Goal: Task Accomplishment & Management: Use online tool/utility

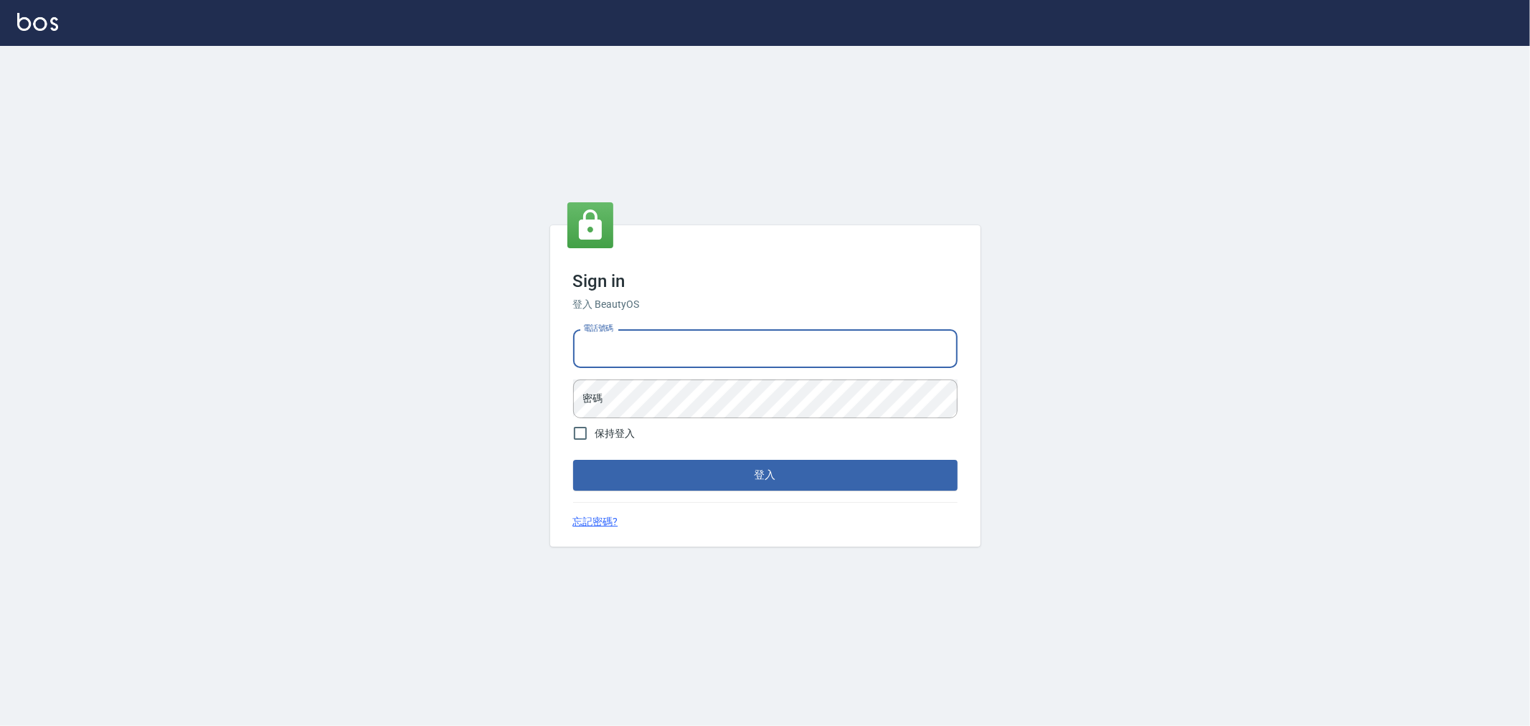
type input "0222886821"
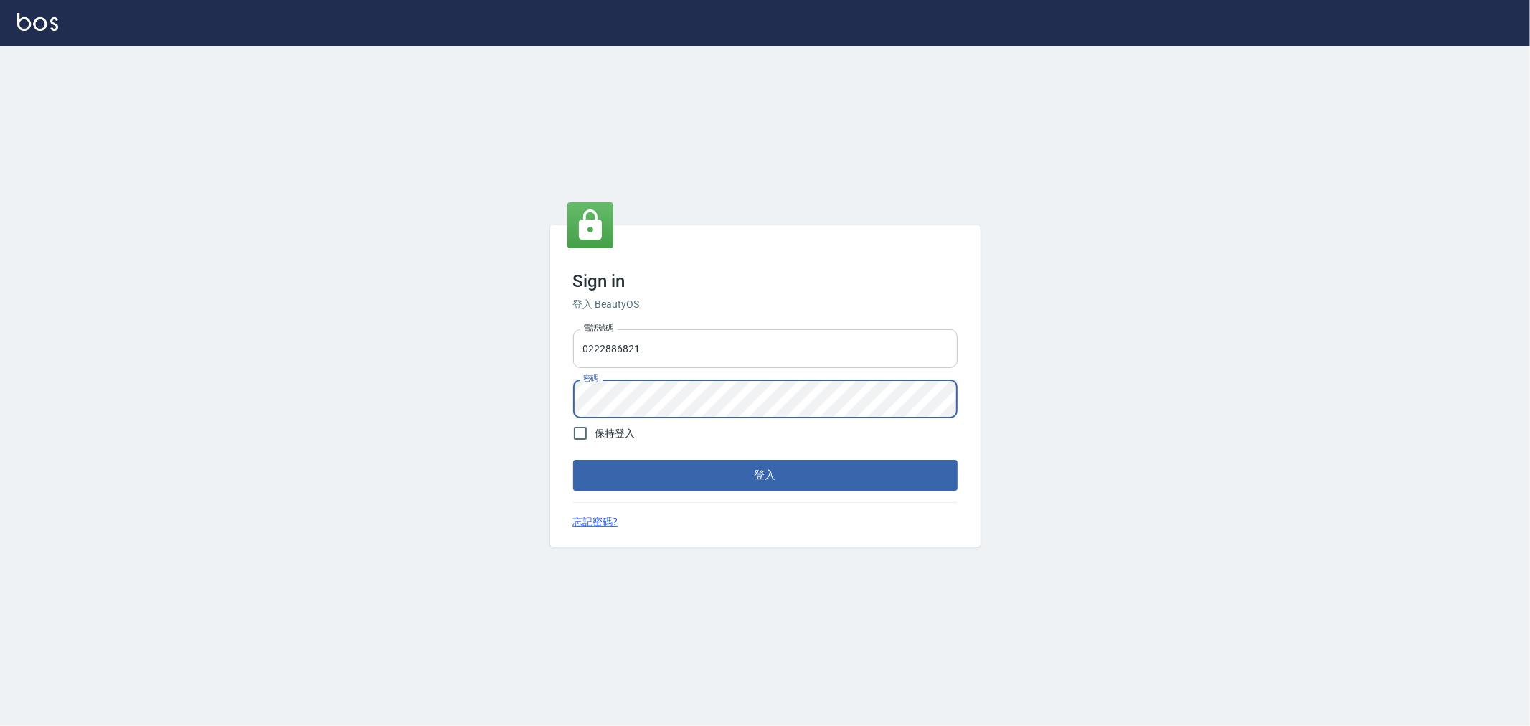
click at [573, 460] on button "登入" at bounding box center [765, 475] width 385 height 30
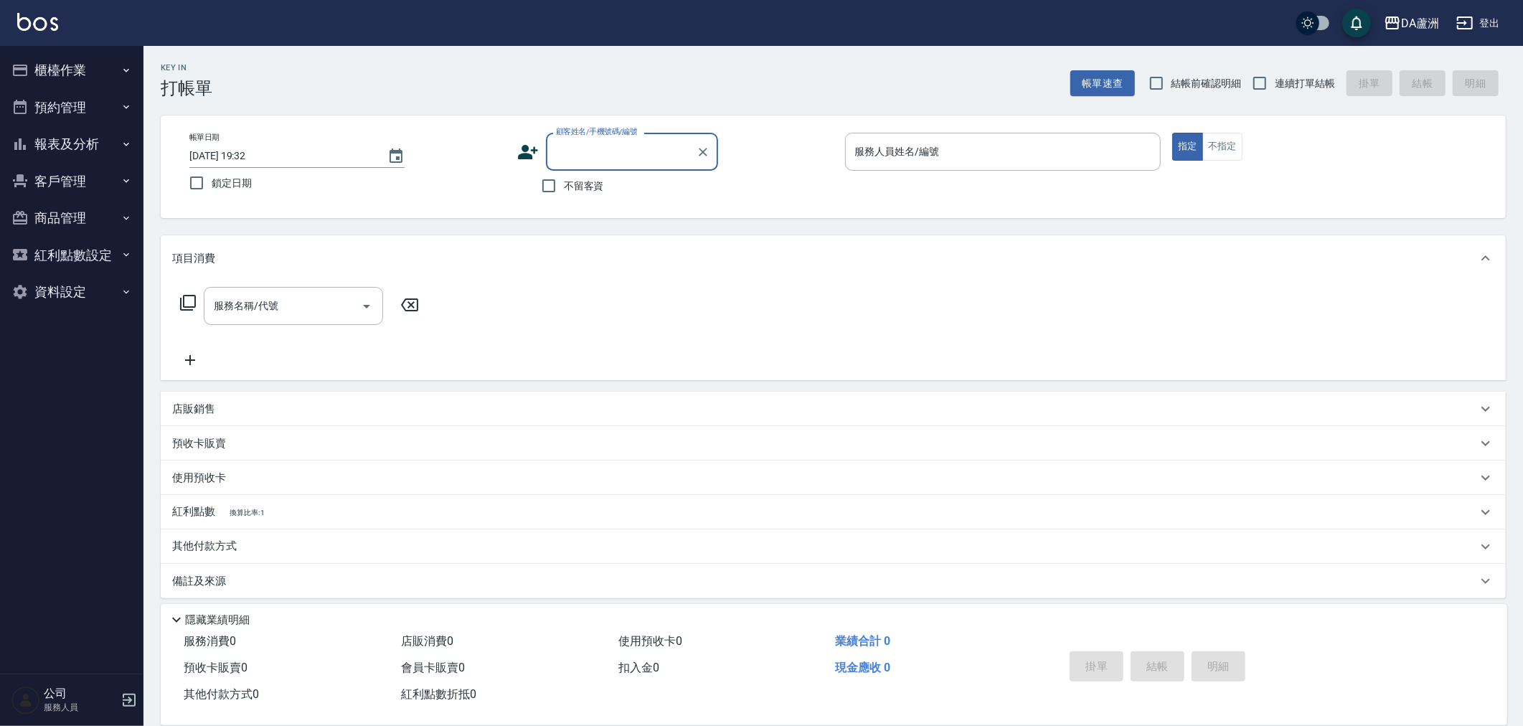
click at [590, 191] on span "不留客資" at bounding box center [584, 186] width 40 height 15
click at [564, 191] on input "不留客資" at bounding box center [549, 186] width 30 height 30
checkbox input "true"
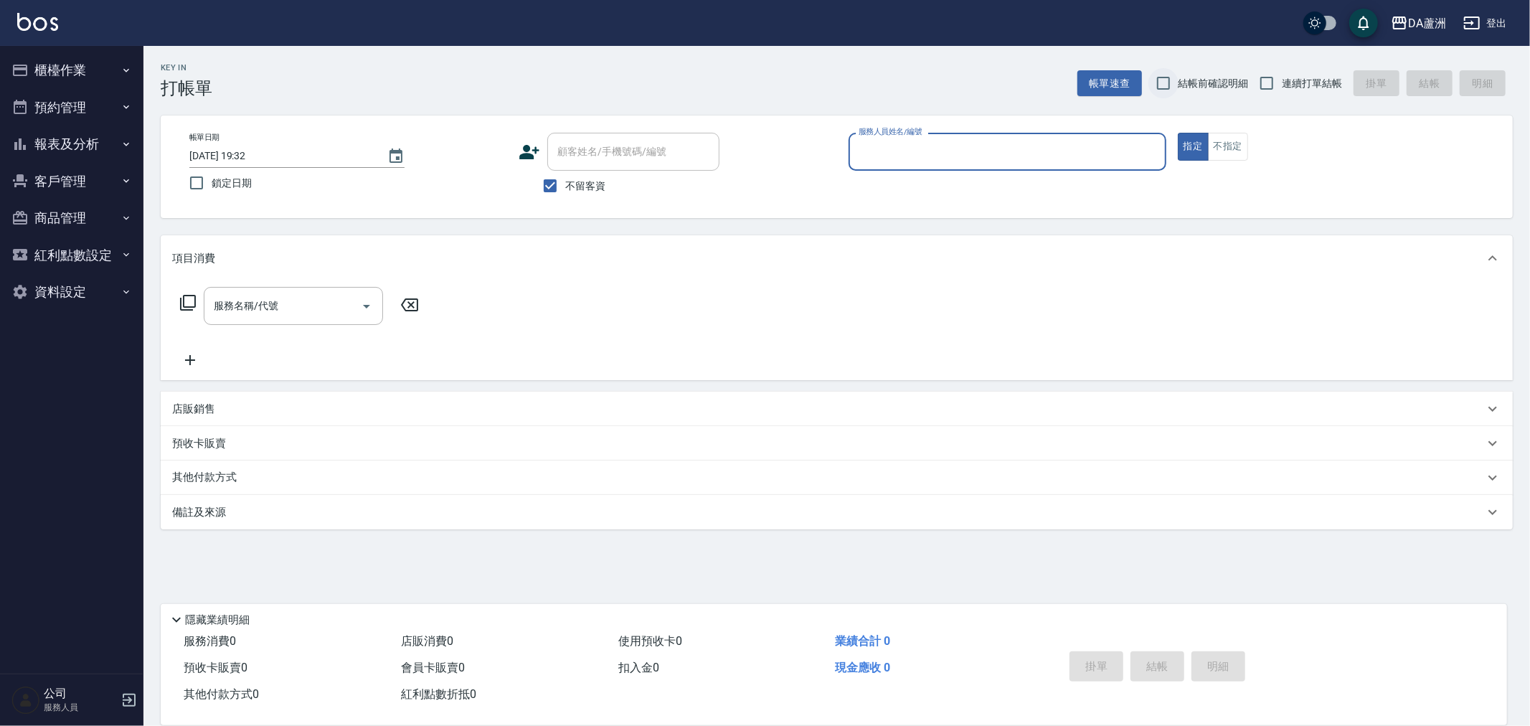
click at [1172, 85] on input "結帳前確認明細" at bounding box center [1164, 83] width 30 height 30
checkbox input "true"
click at [1282, 76] on span "連續打單結帳" at bounding box center [1312, 83] width 60 height 15
click at [1282, 75] on input "連續打單結帳" at bounding box center [1267, 83] width 30 height 30
checkbox input "true"
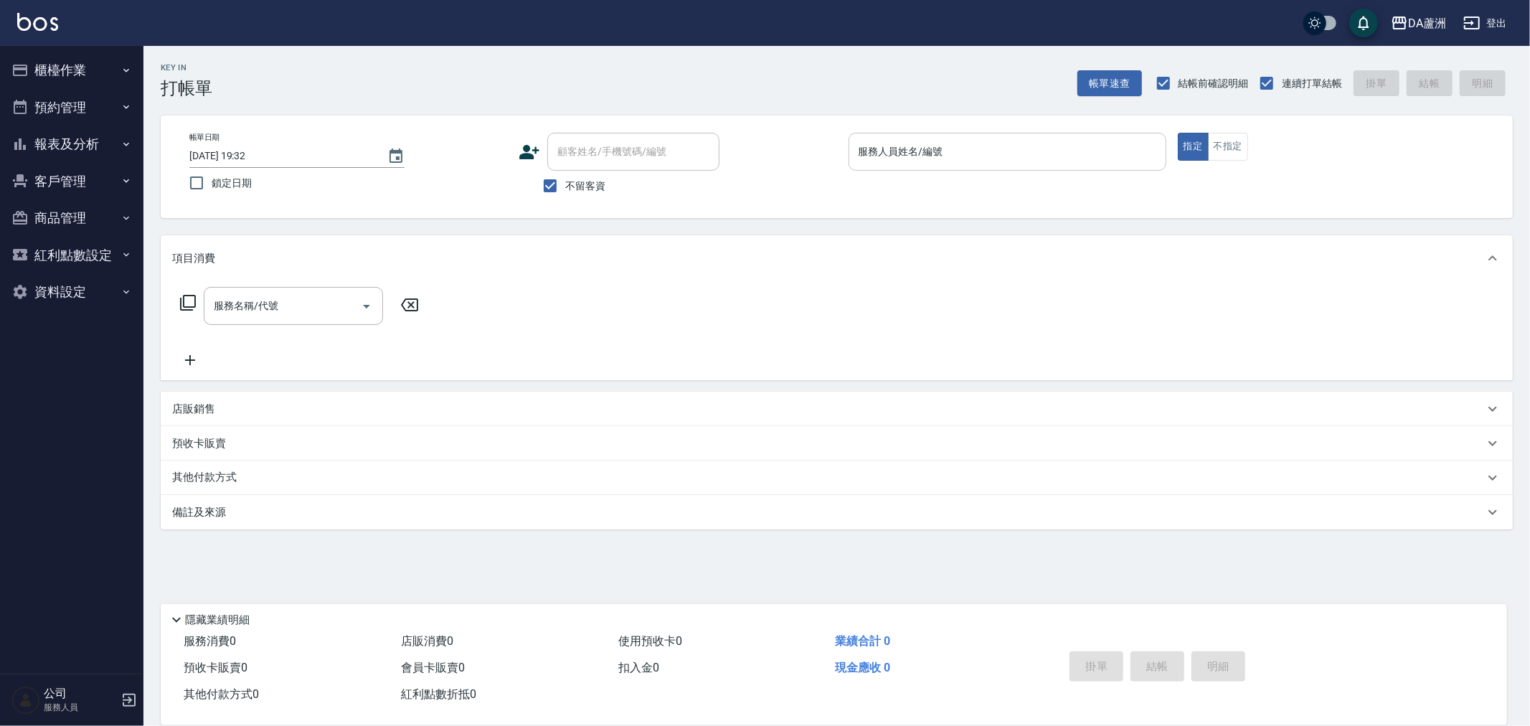
click at [1065, 148] on input "服務人員姓名/編號" at bounding box center [1007, 151] width 305 height 25
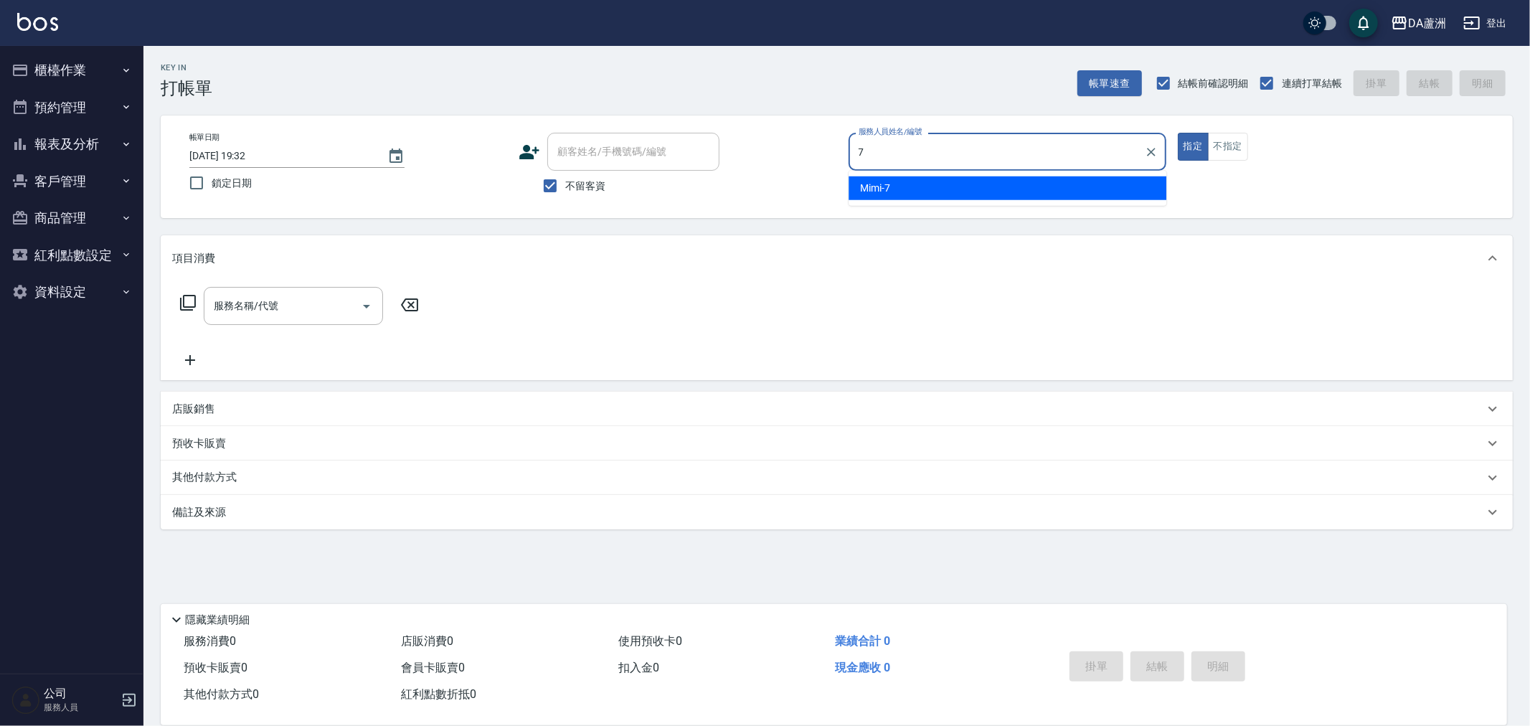
type input "Mimi-7"
type button "true"
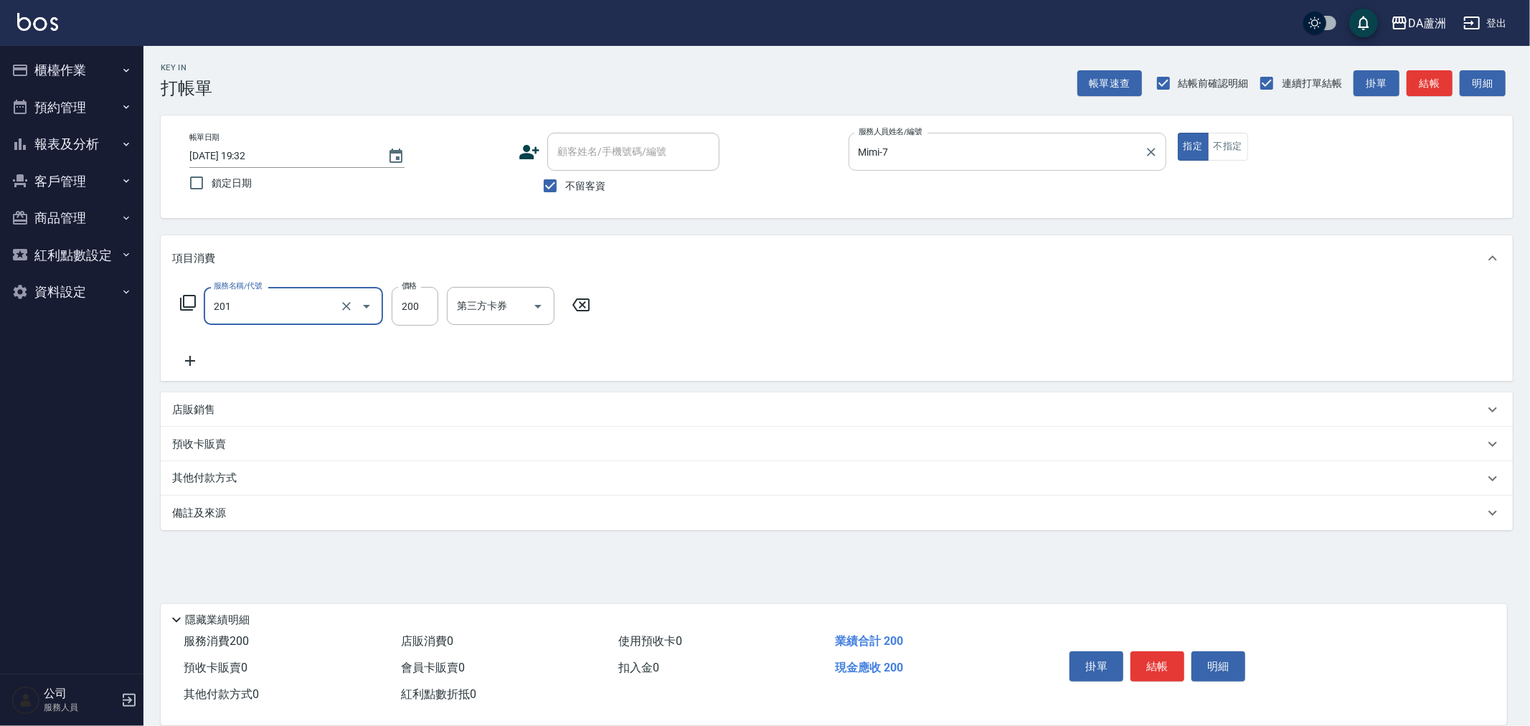
type input "洗髮(201)"
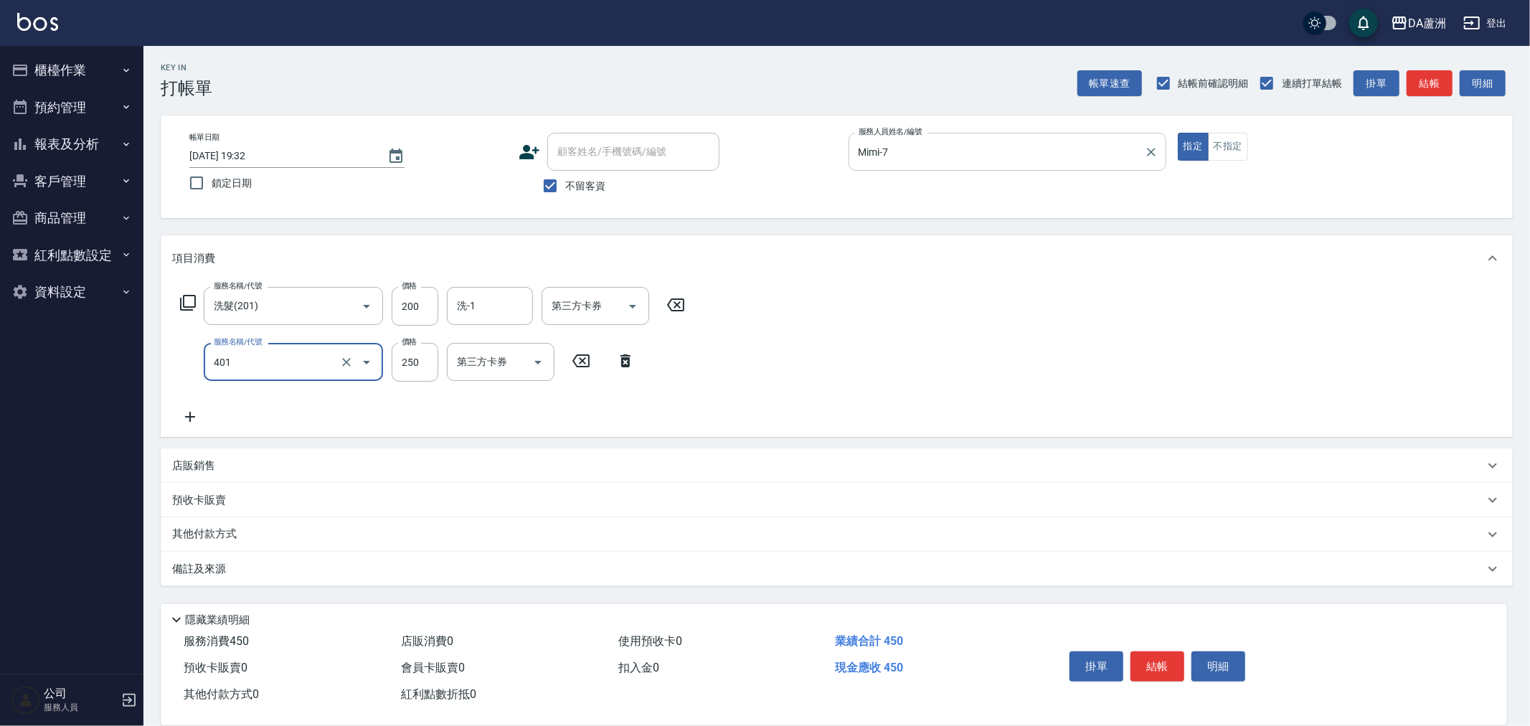
type input "剪髮(401)"
type input "300"
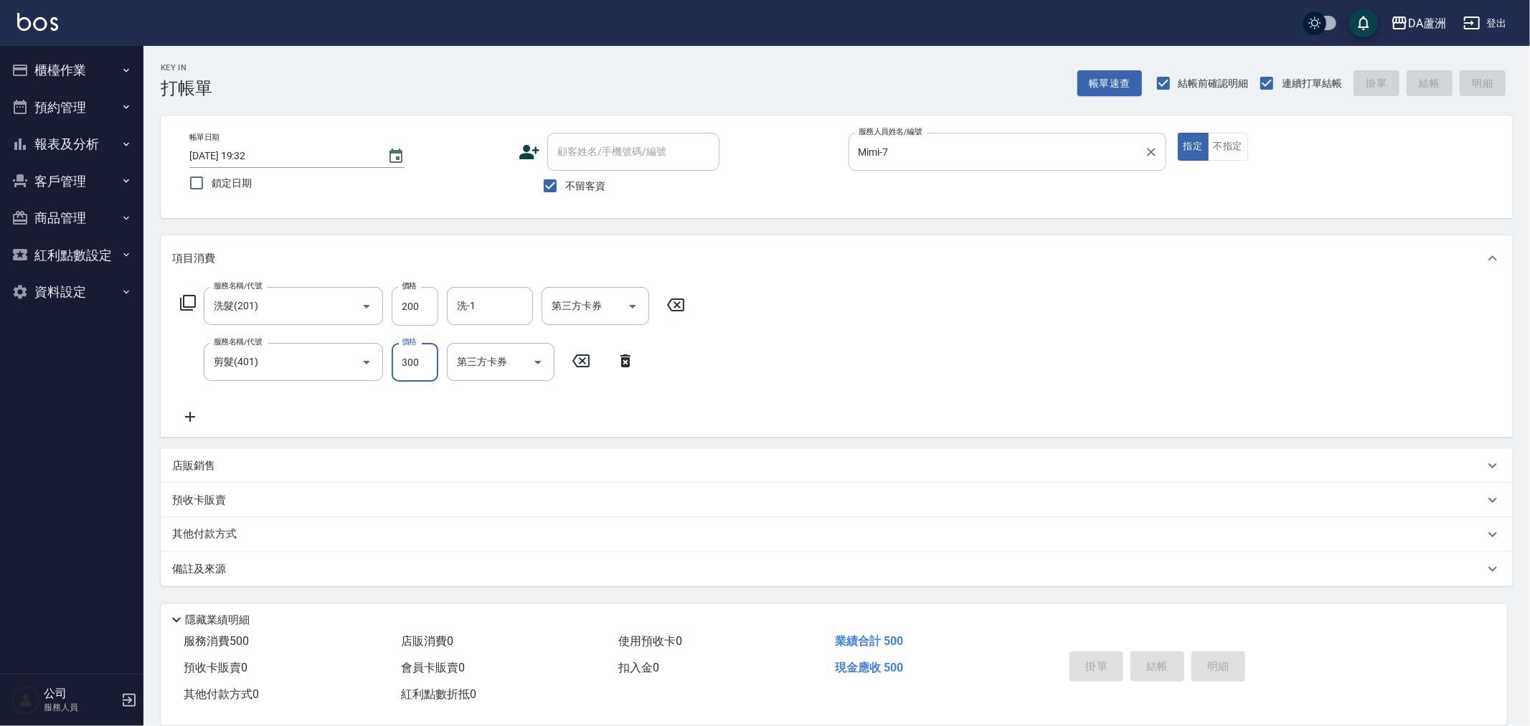
type input "2025/09/25 19:33"
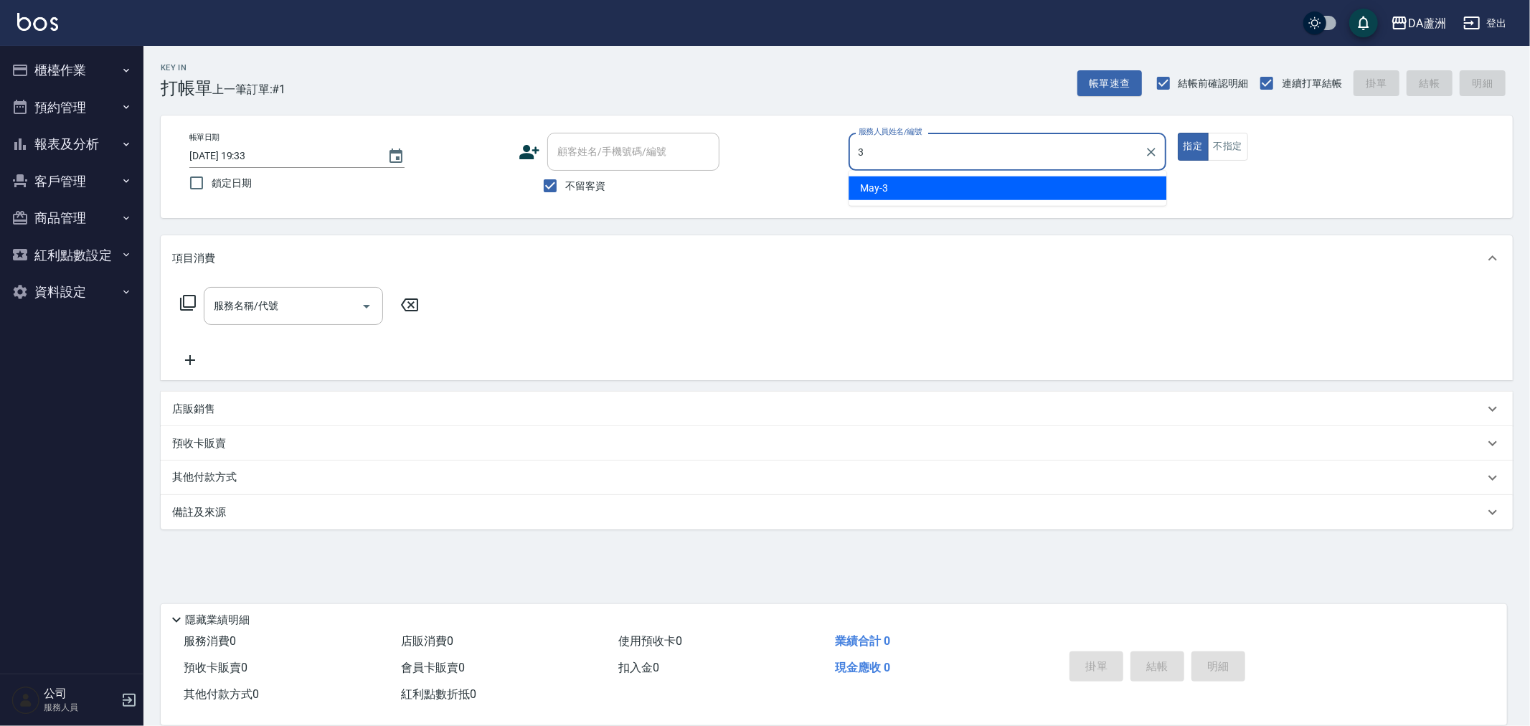
type input "May-3"
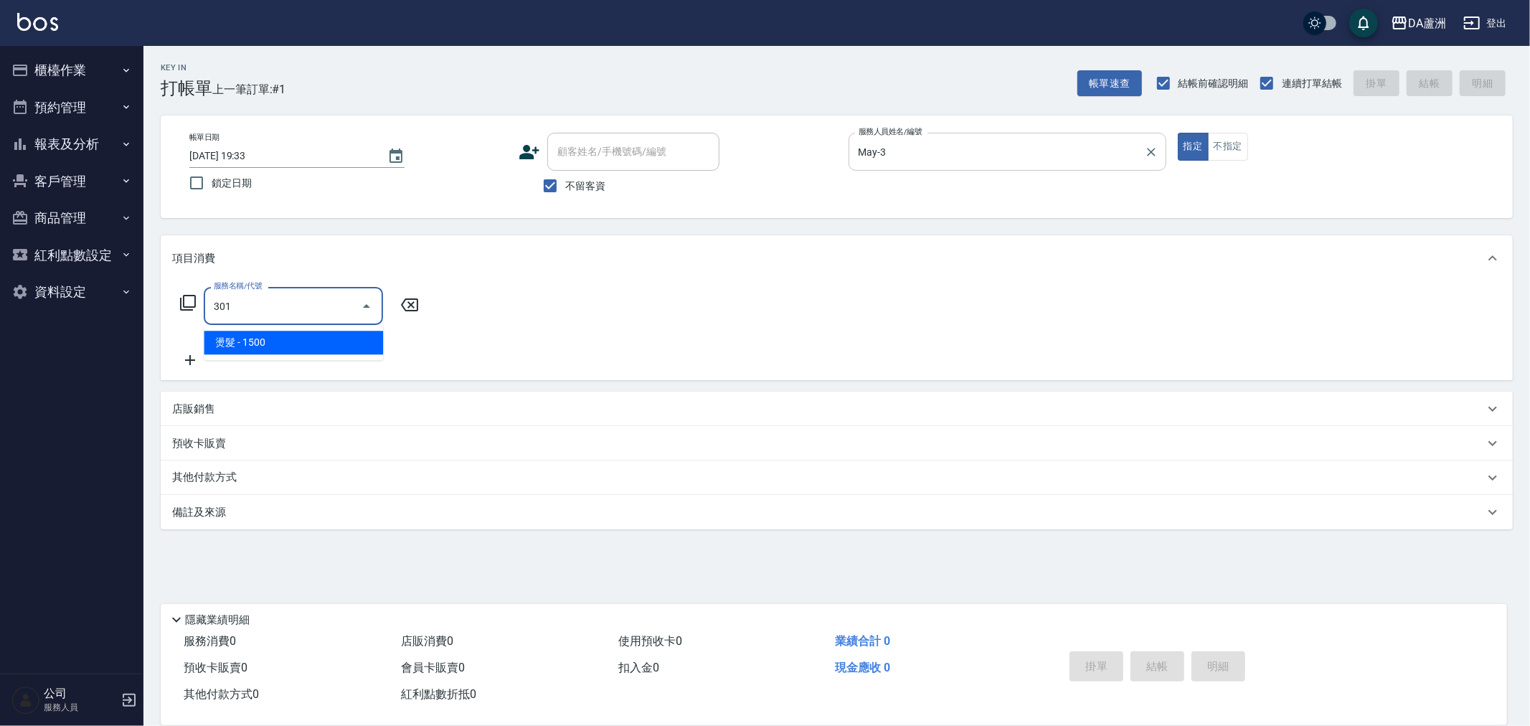
type input "燙髮(301)"
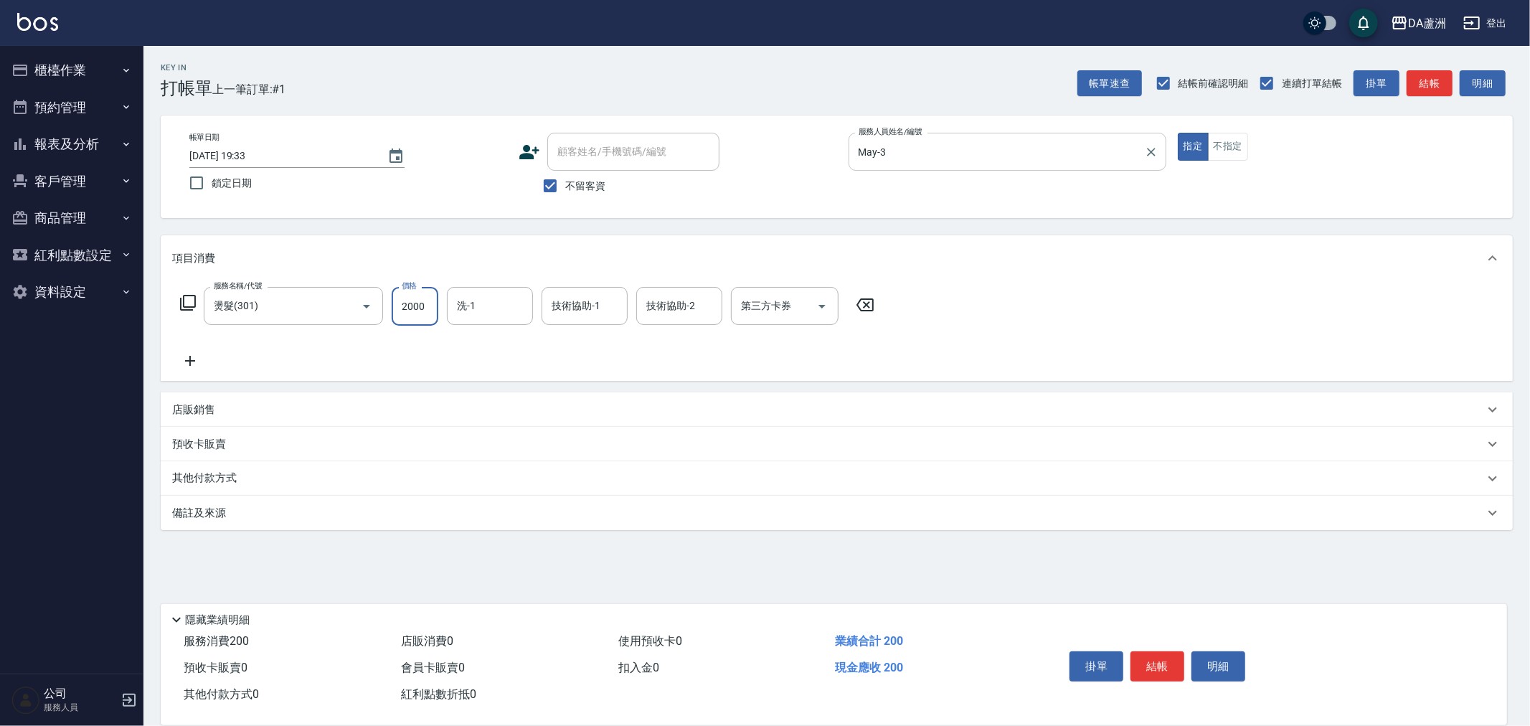
type input "2000"
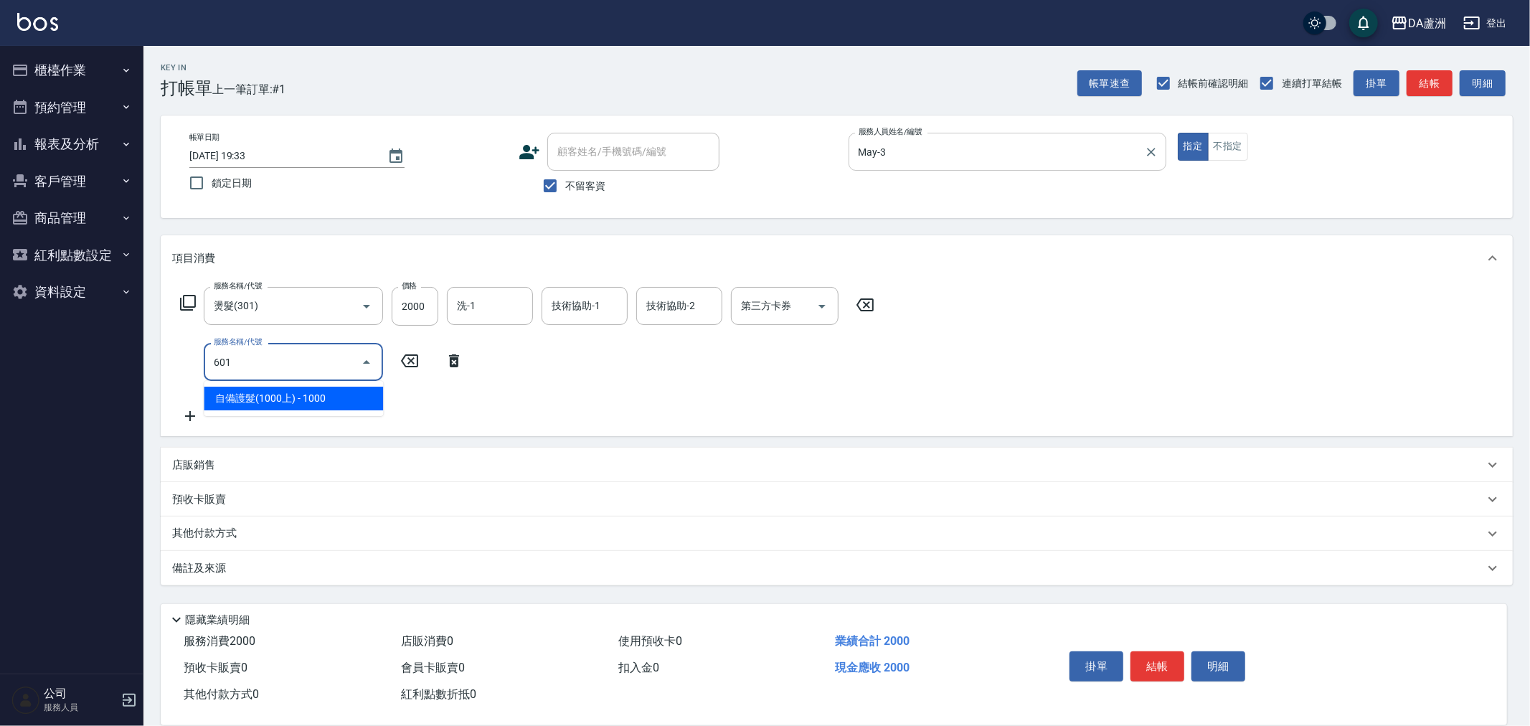
type input "自備護髮(1000上)(601)"
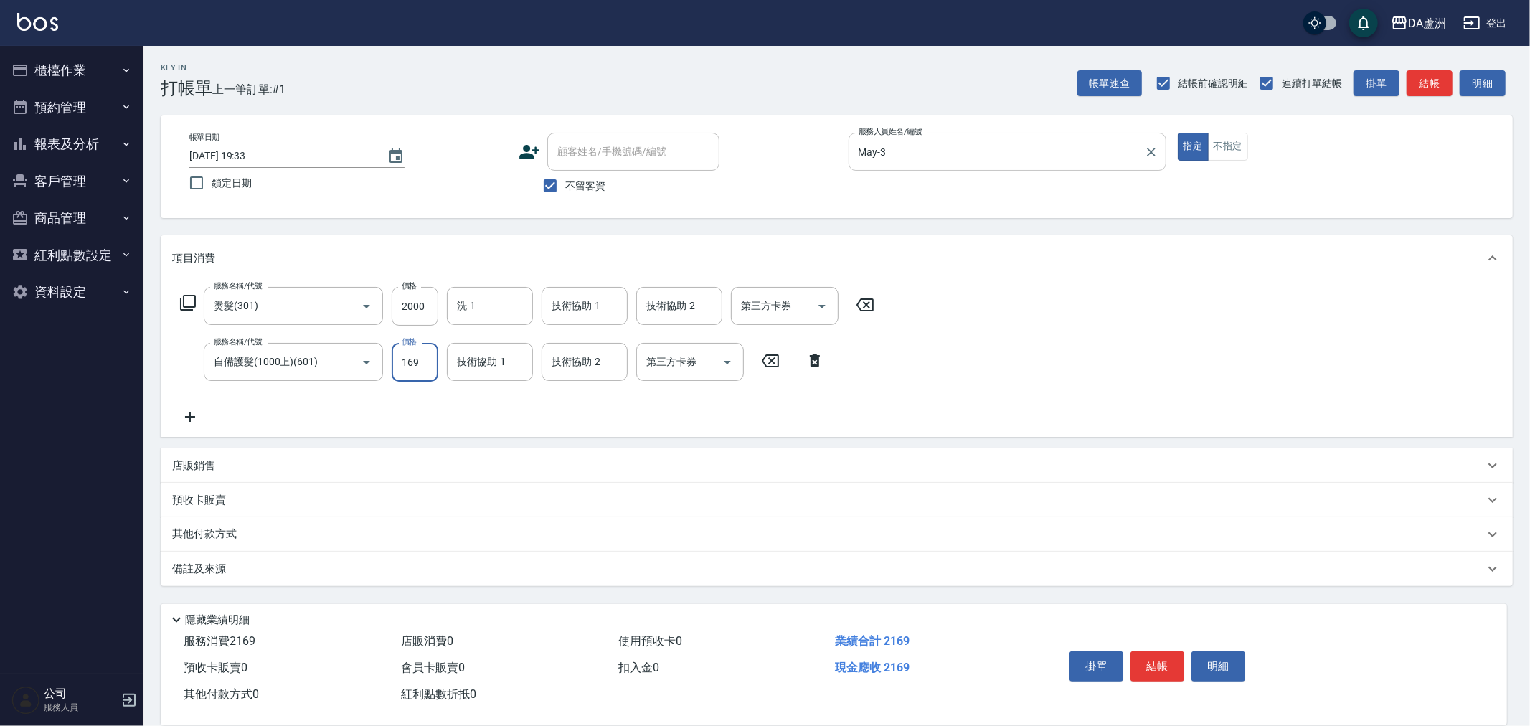
type input "1699"
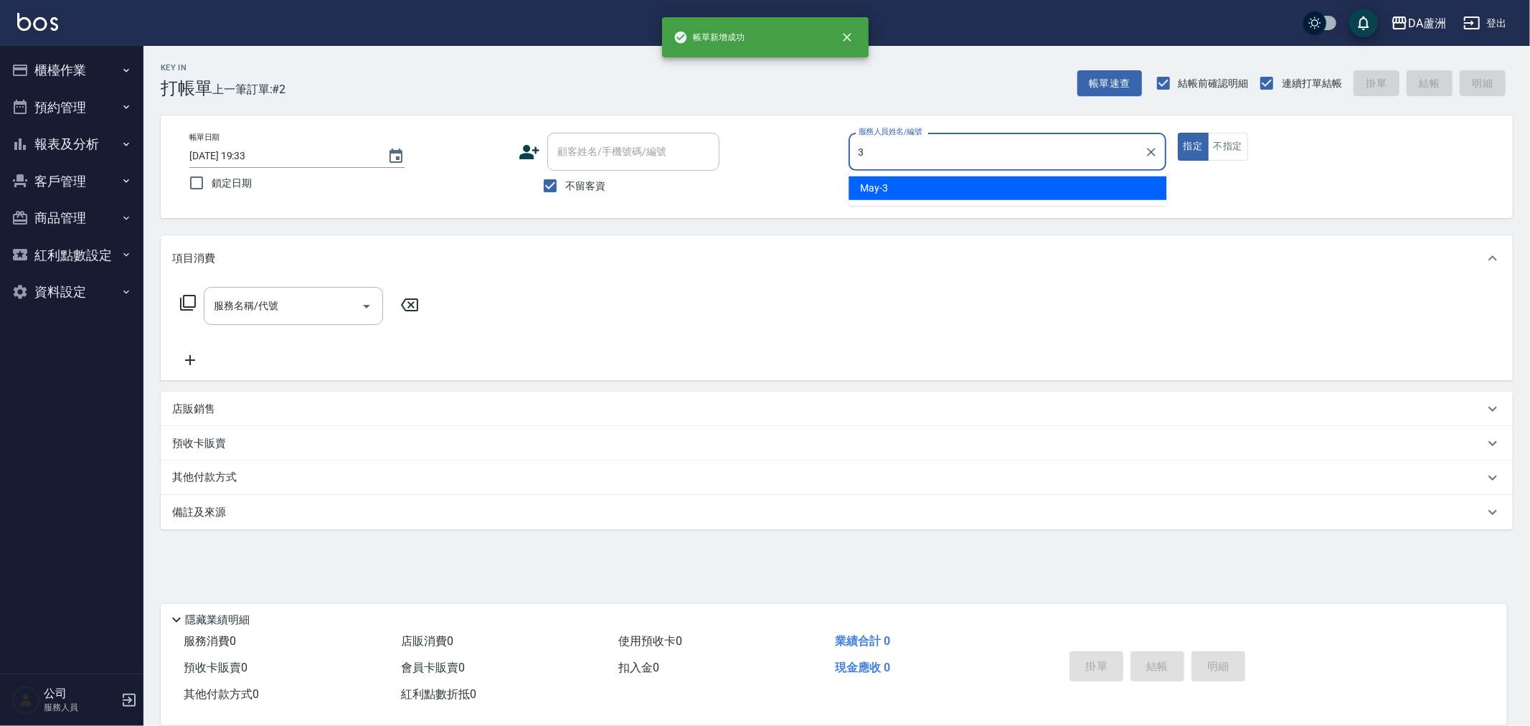
type input "May-3"
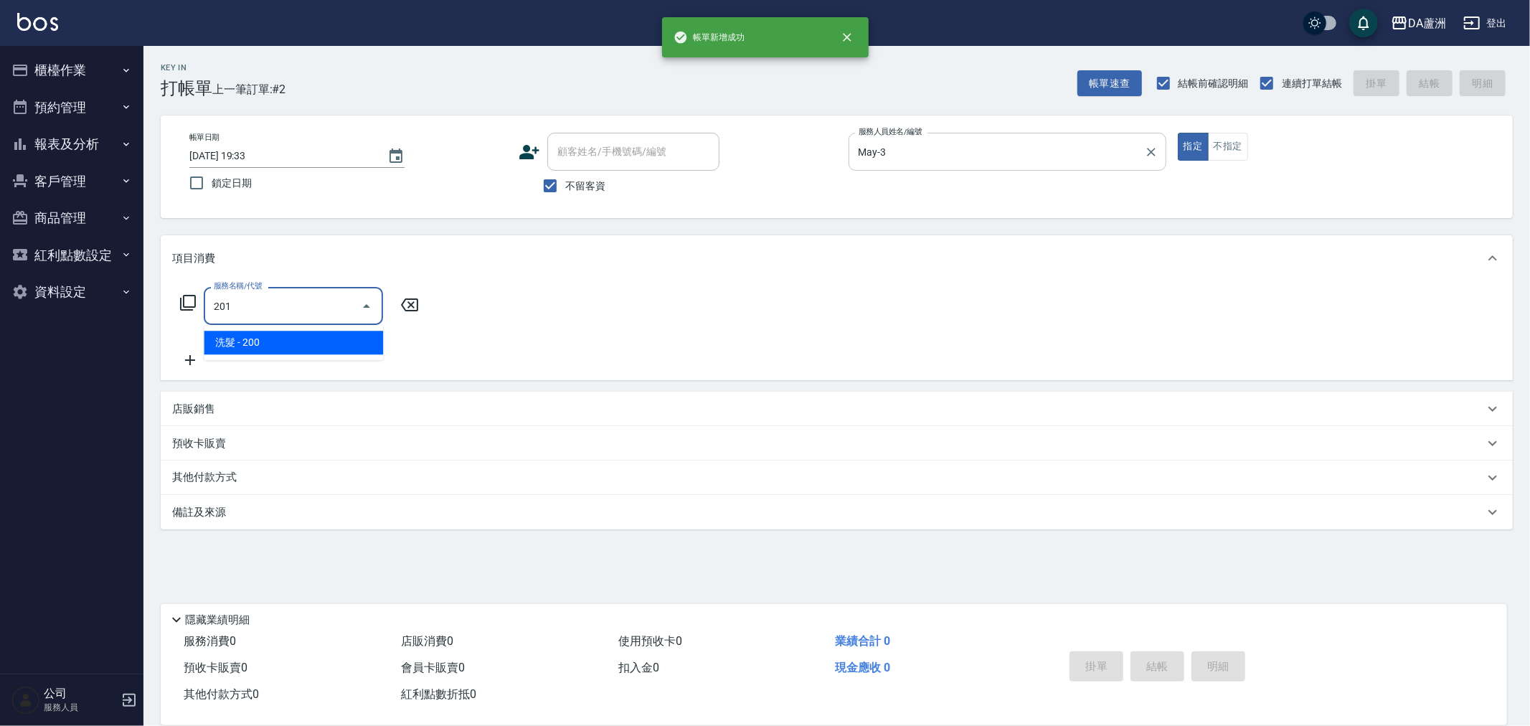
type input "洗髮(201)"
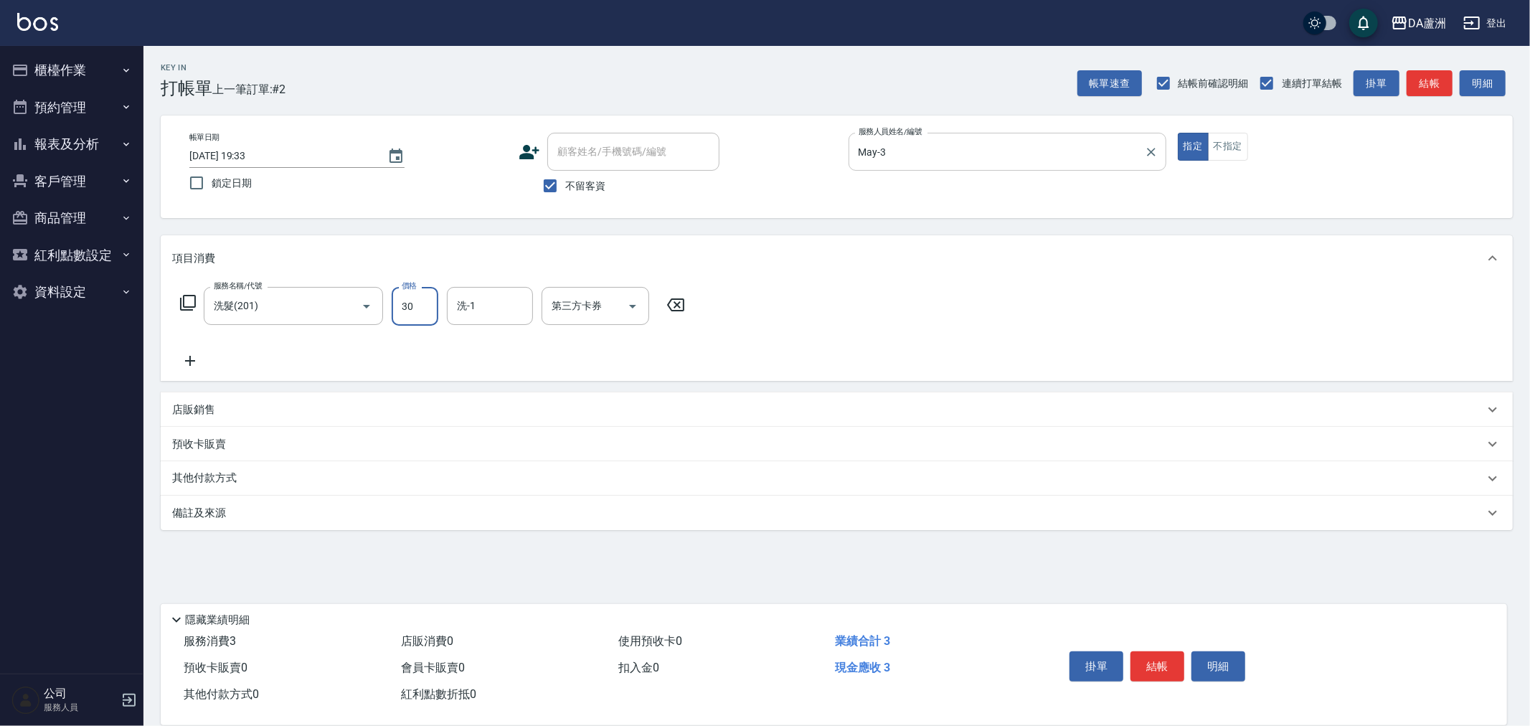
type input "300"
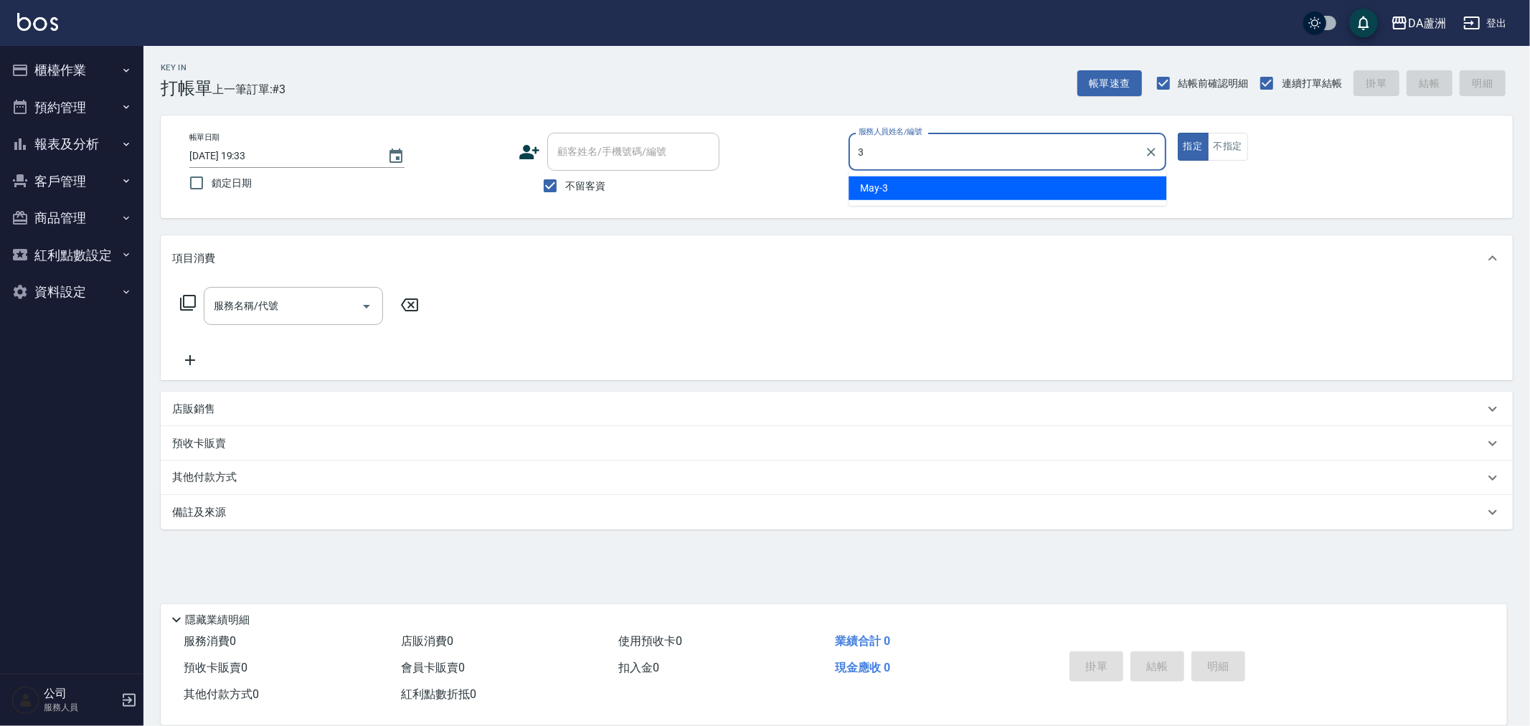
type input "May-3"
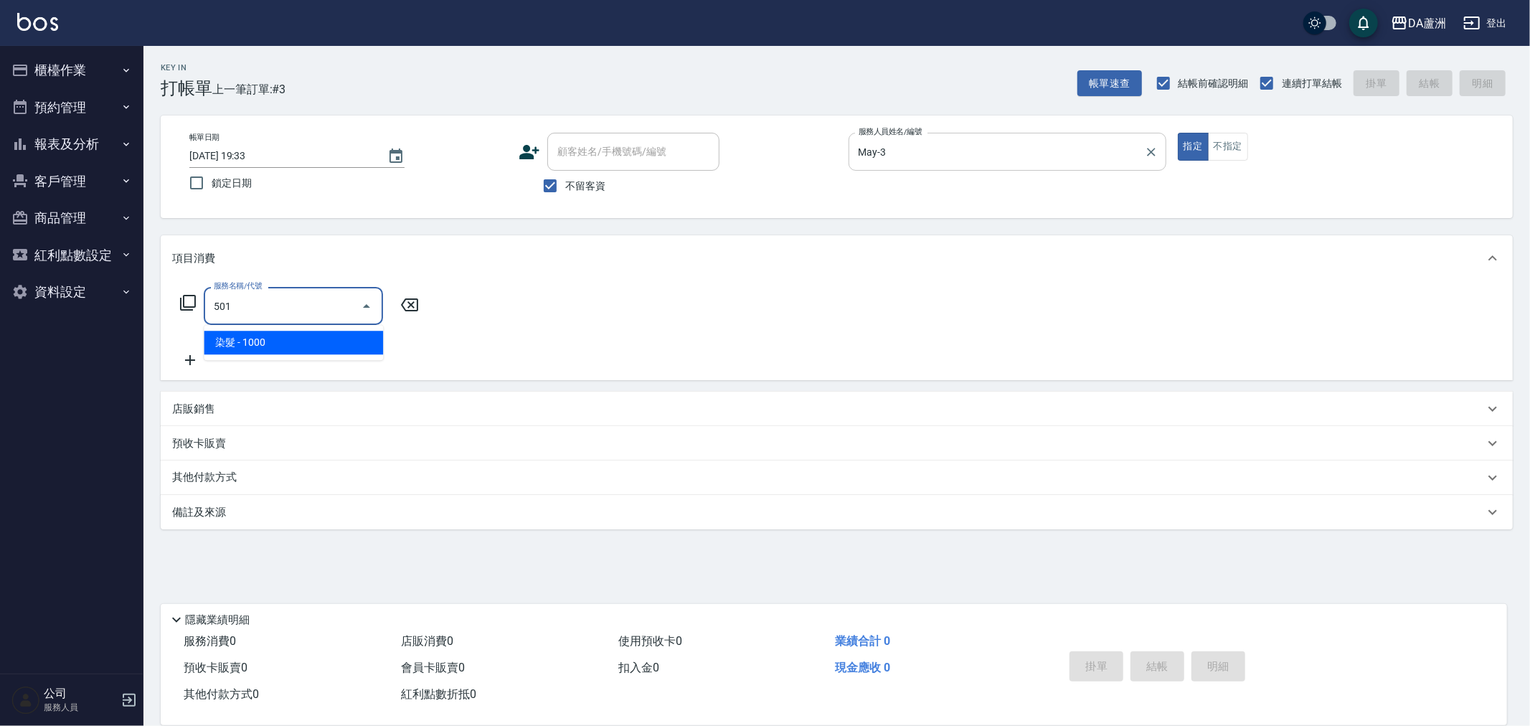
type input "染髮(501)"
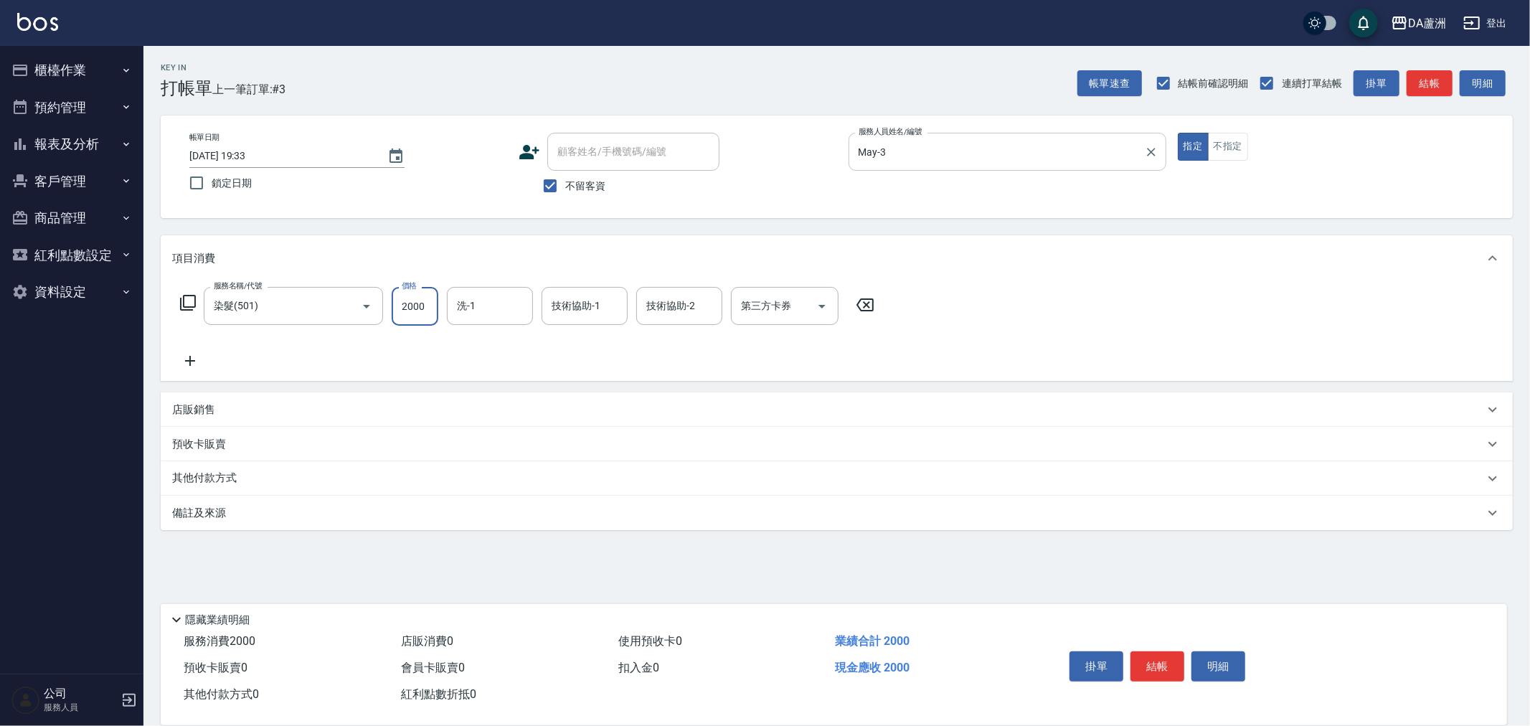
type input "2000"
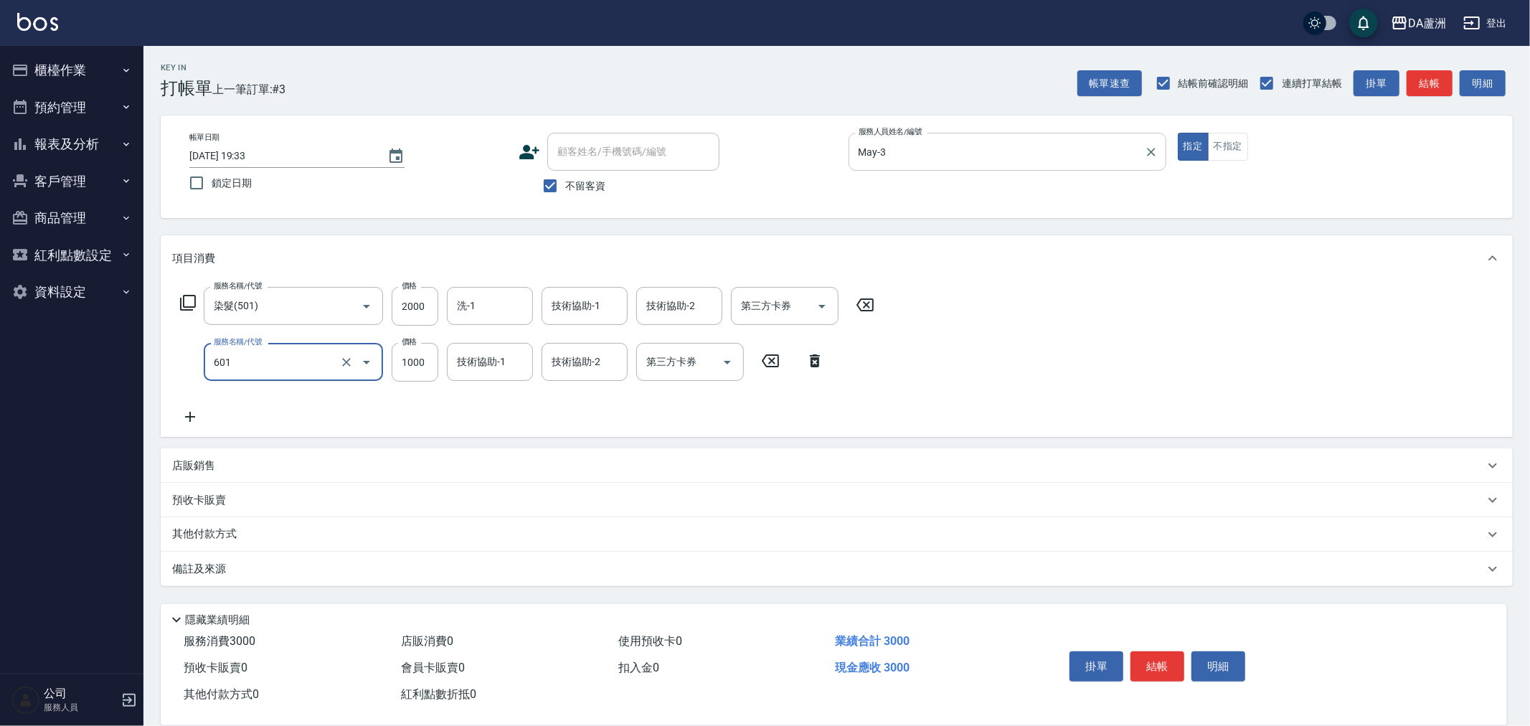
type input "自備護髮(1000上)(601)"
type input "1049"
drag, startPoint x: 497, startPoint y: 300, endPoint x: 536, endPoint y: 302, distance: 39.5
click at [497, 300] on input "洗-1" at bounding box center [489, 305] width 73 height 25
type input "陳羽溱-29"
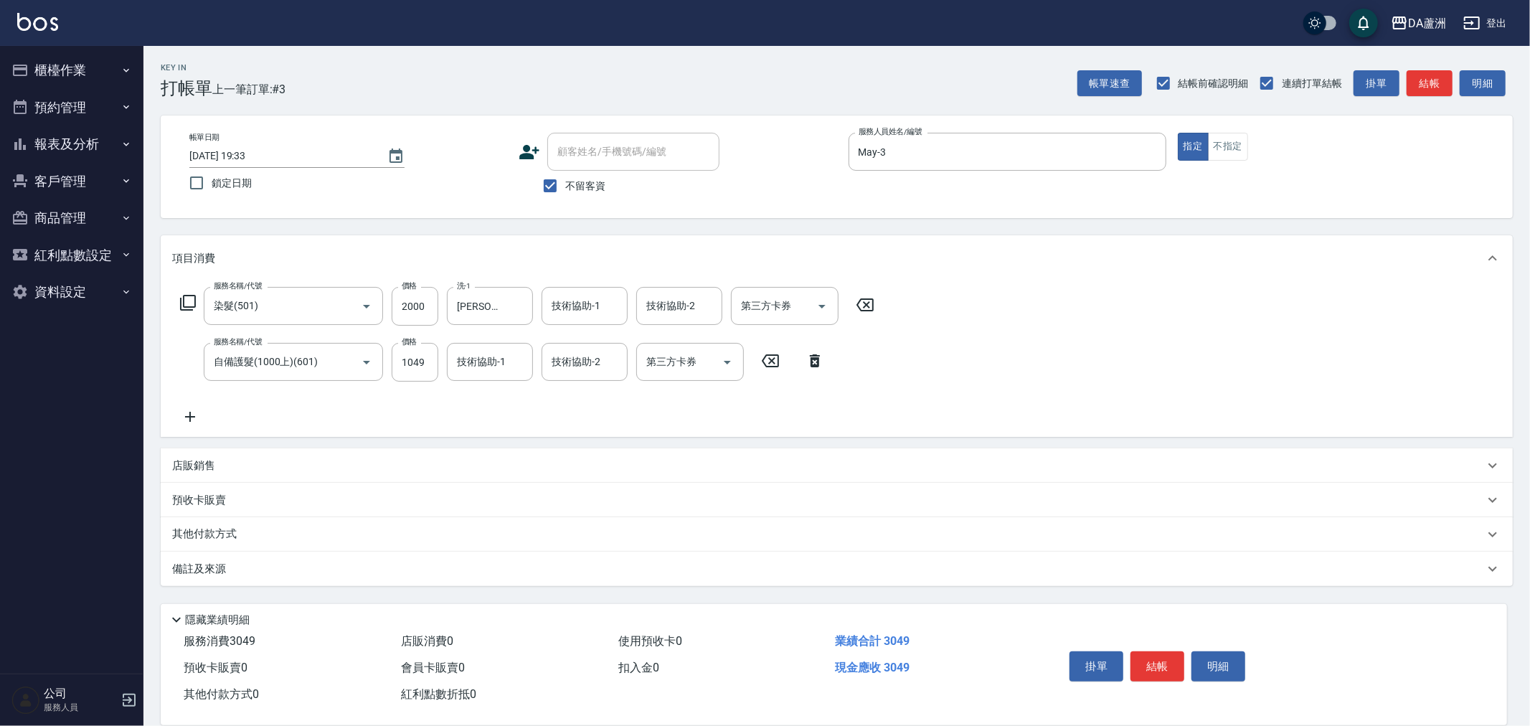
click at [212, 456] on div "店販銷售" at bounding box center [837, 465] width 1352 height 34
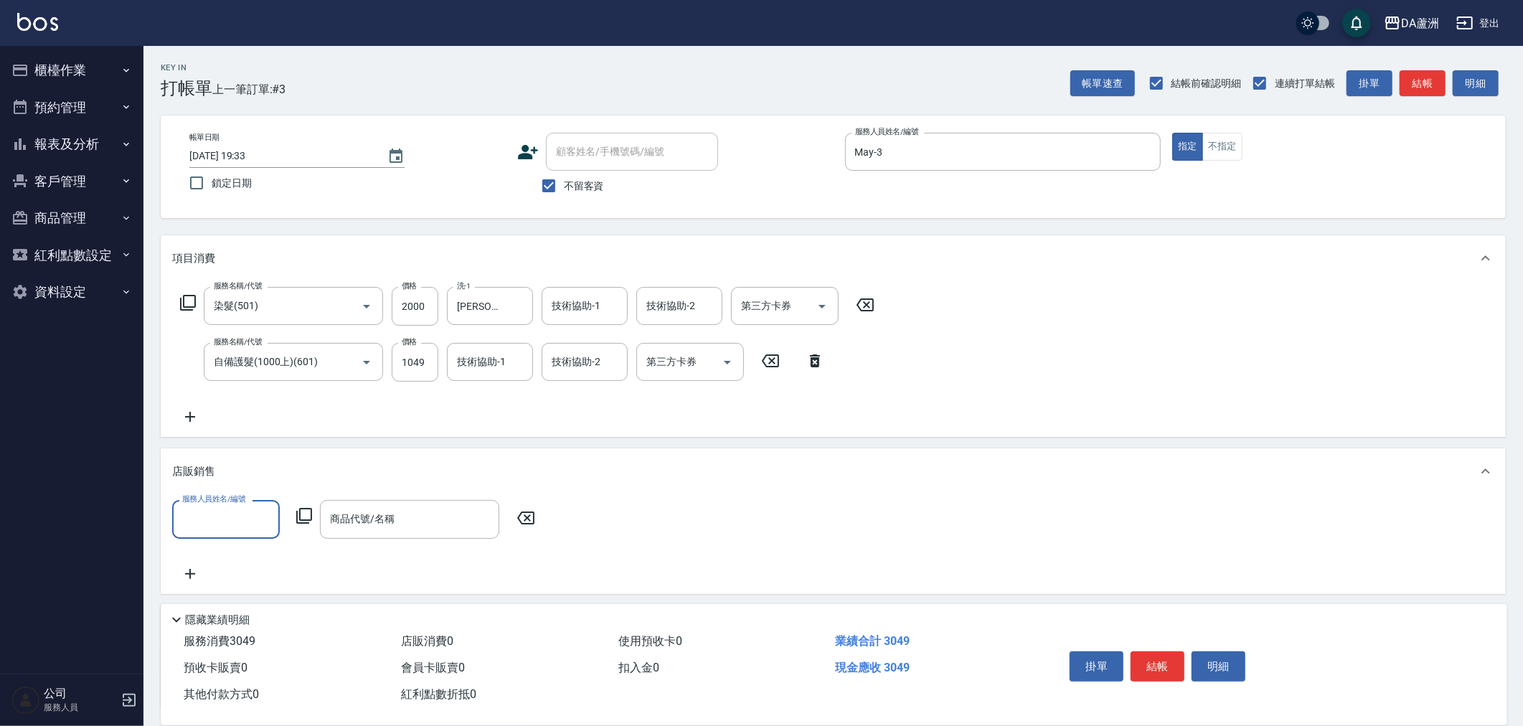
click at [216, 522] on input "服務人員姓名/編號" at bounding box center [226, 519] width 95 height 25
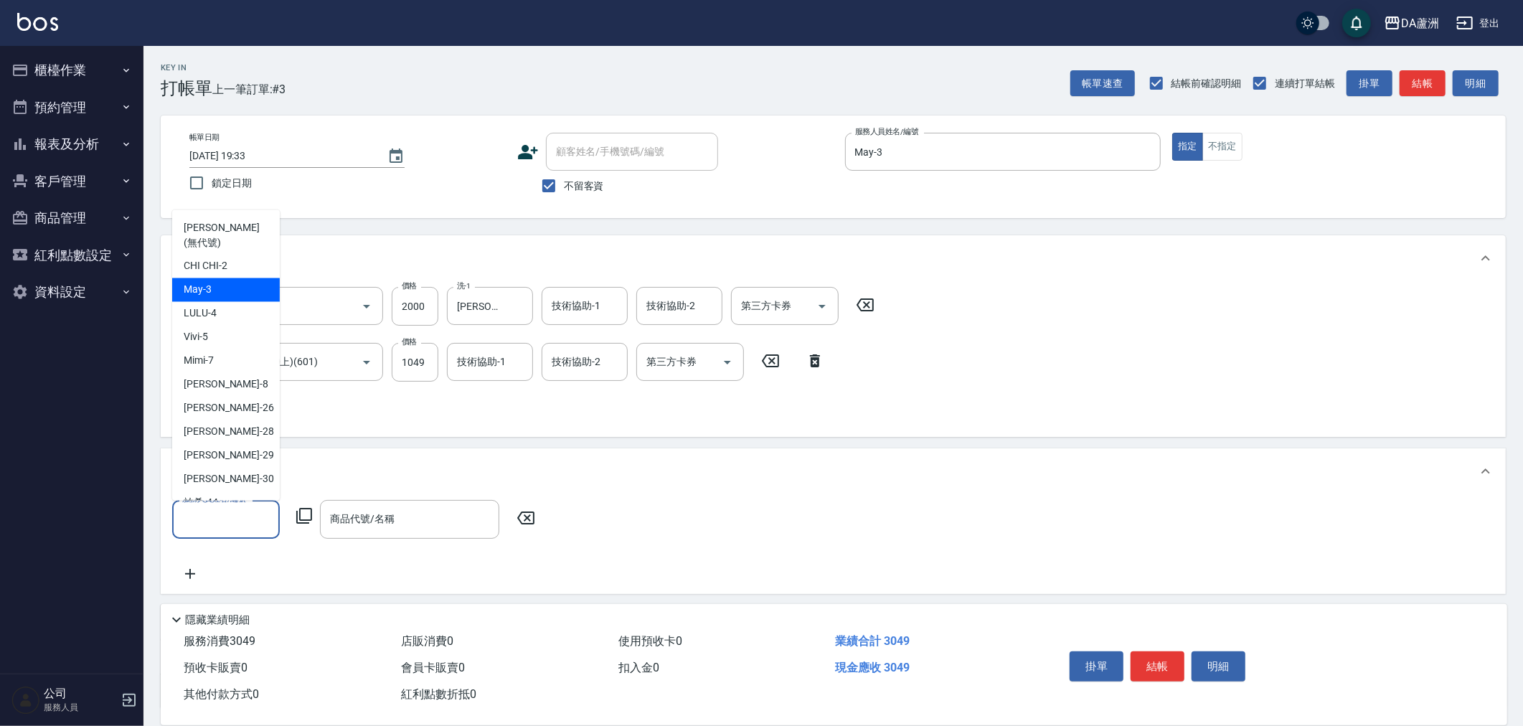
click at [217, 280] on div "May -3" at bounding box center [226, 290] width 108 height 24
type input "May-3"
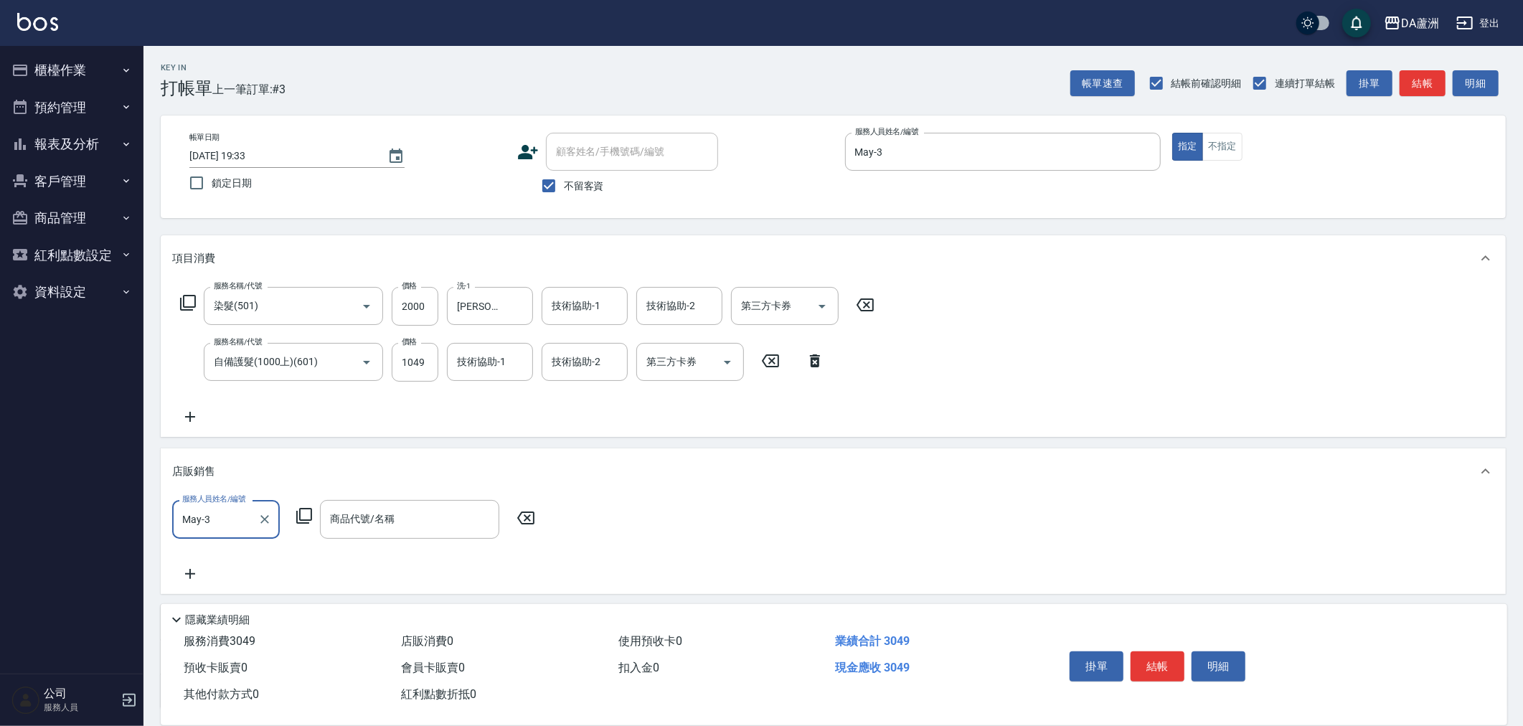
click at [310, 514] on icon at bounding box center [304, 515] width 17 height 17
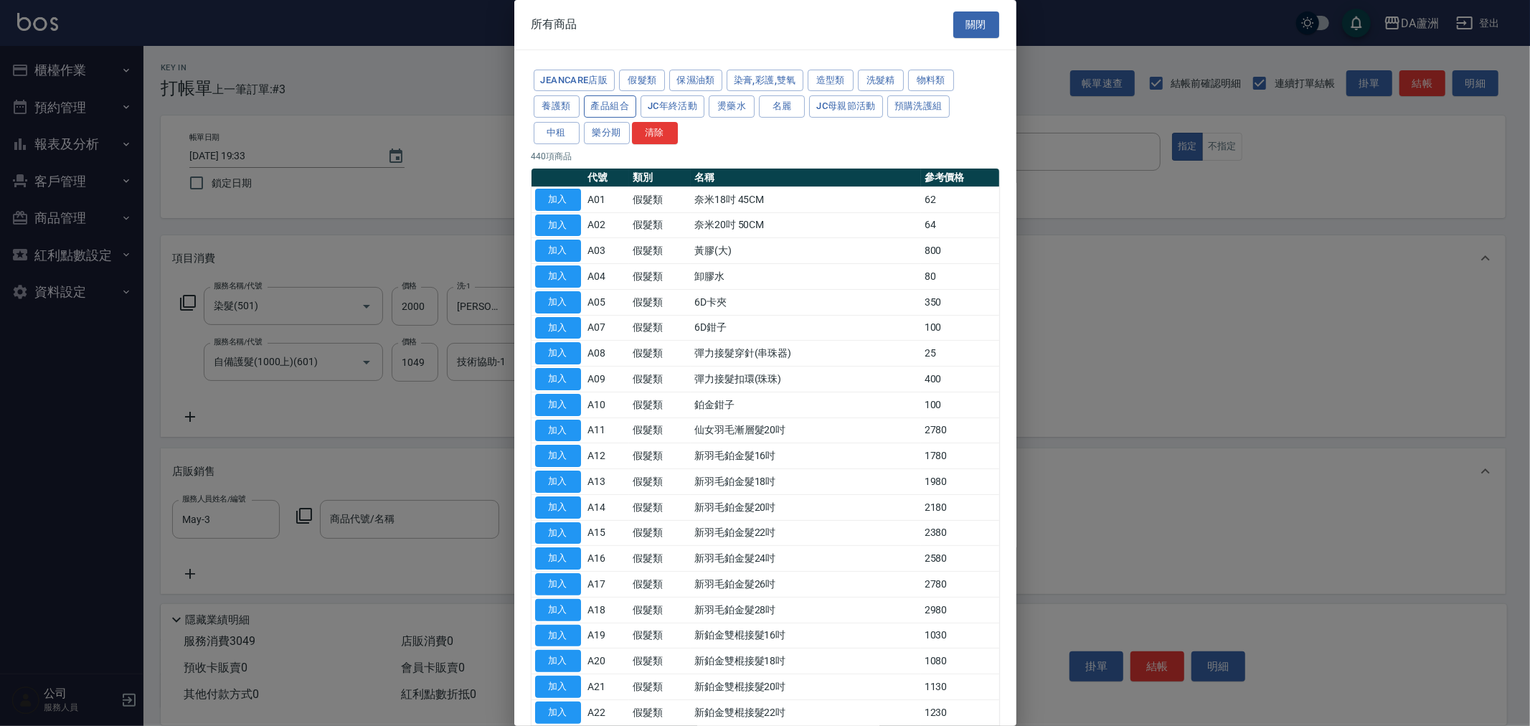
click at [604, 109] on button "產品組合" at bounding box center [610, 106] width 53 height 22
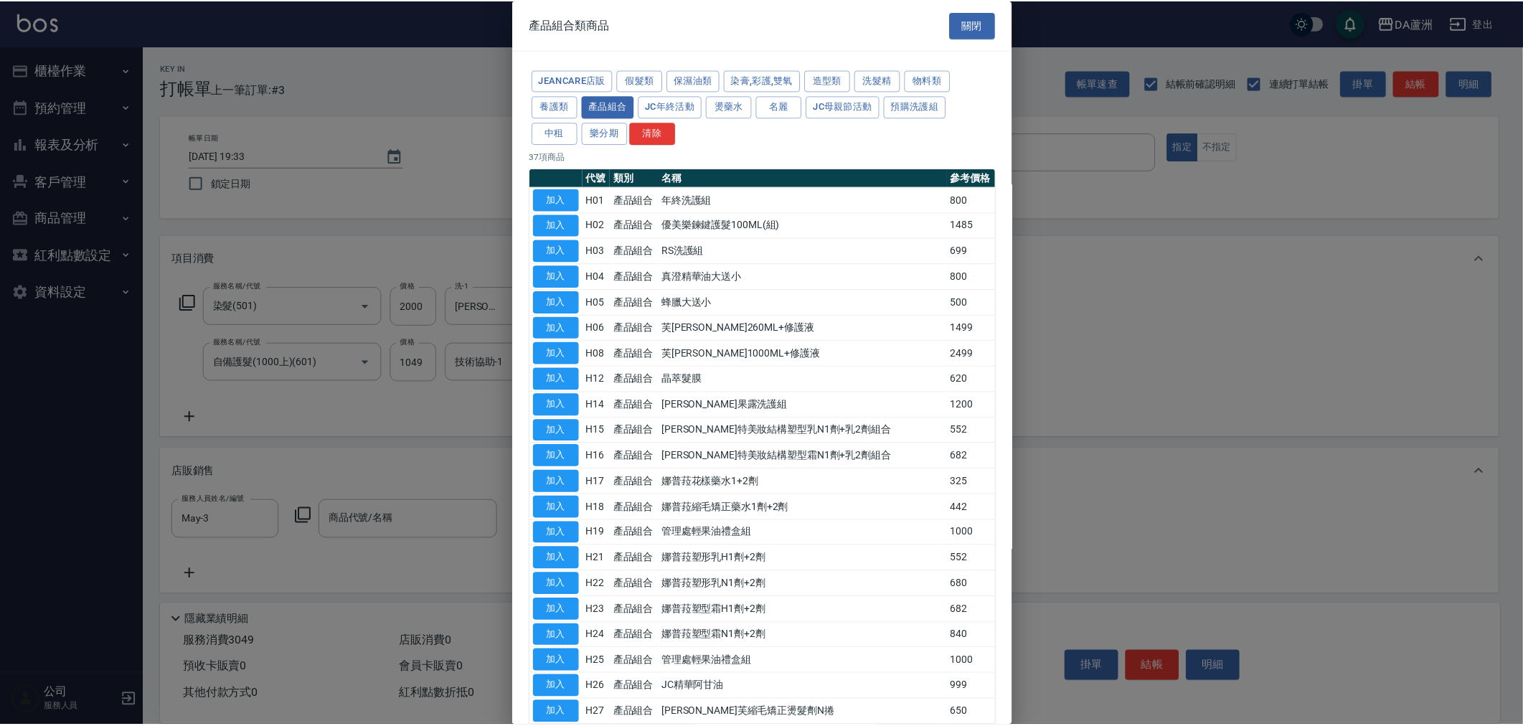
scroll to position [491, 0]
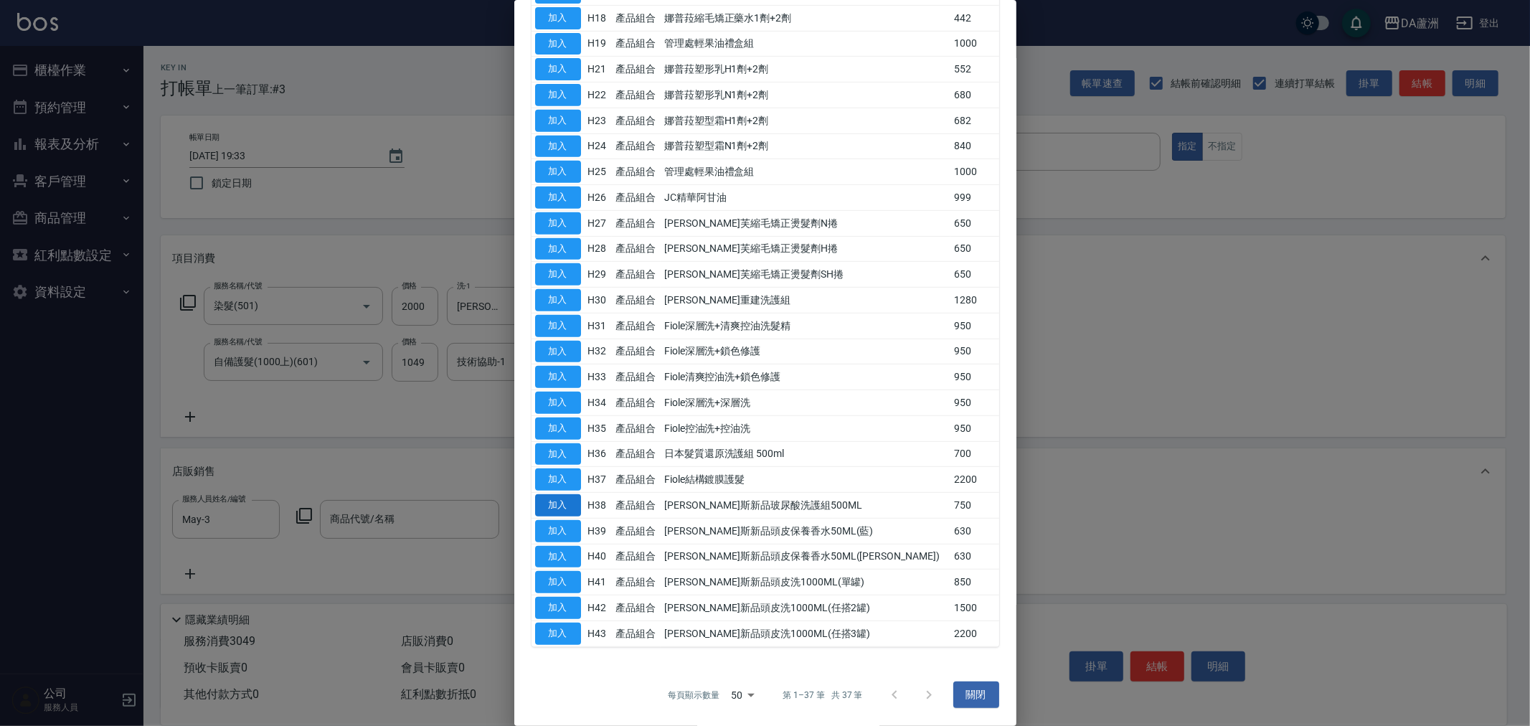
click at [558, 510] on button "加入" at bounding box center [558, 505] width 46 height 22
type input "[PERSON_NAME]斯新品玻尿酸洗護組500ML"
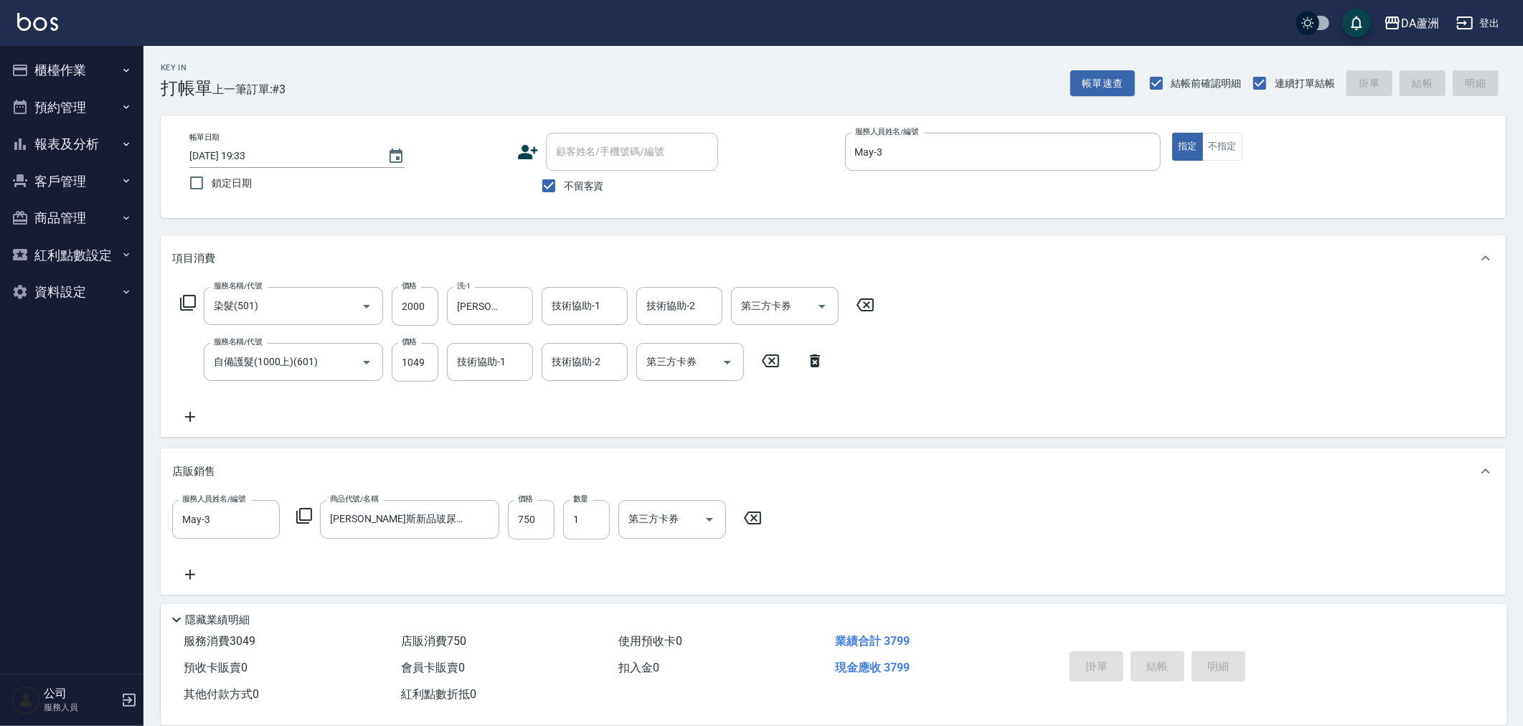
type input "2025/09/25 19:34"
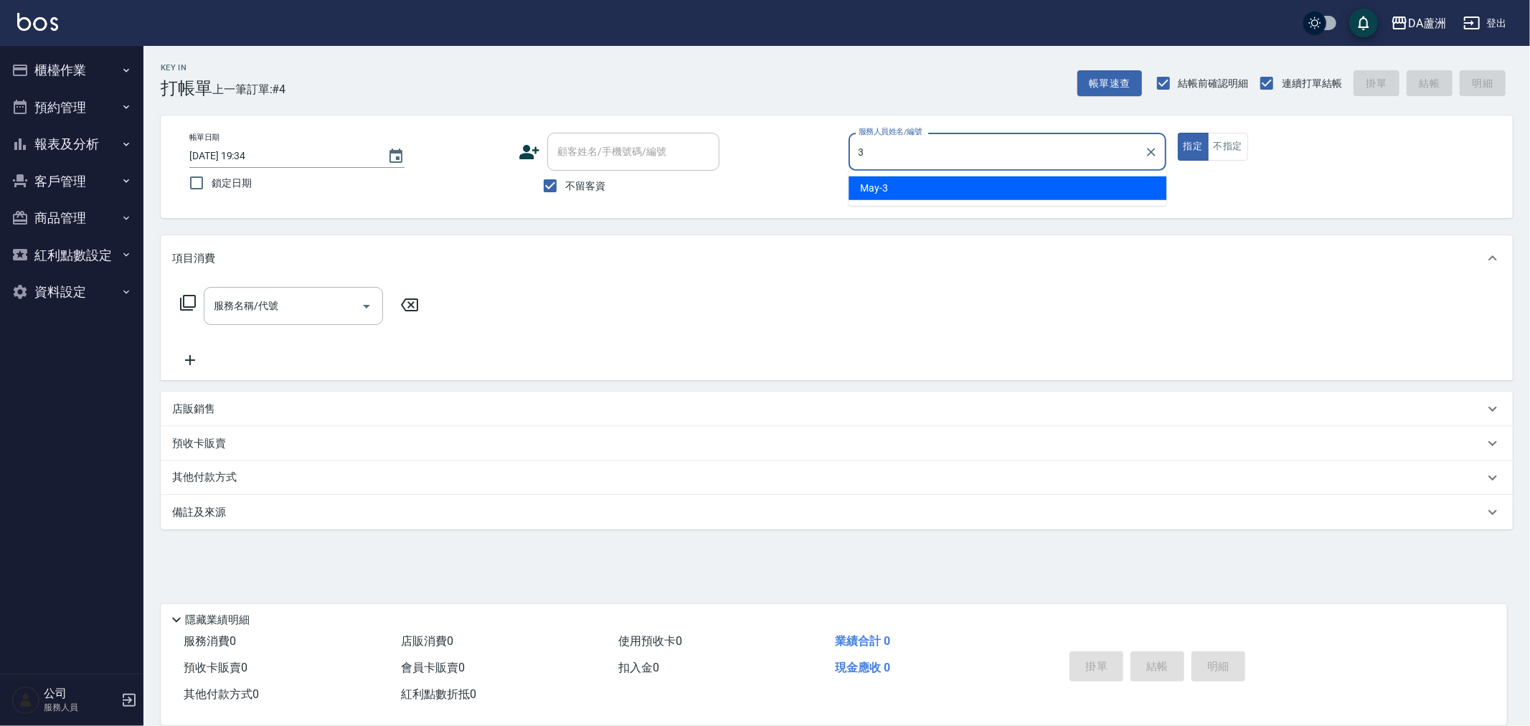
type input "May-3"
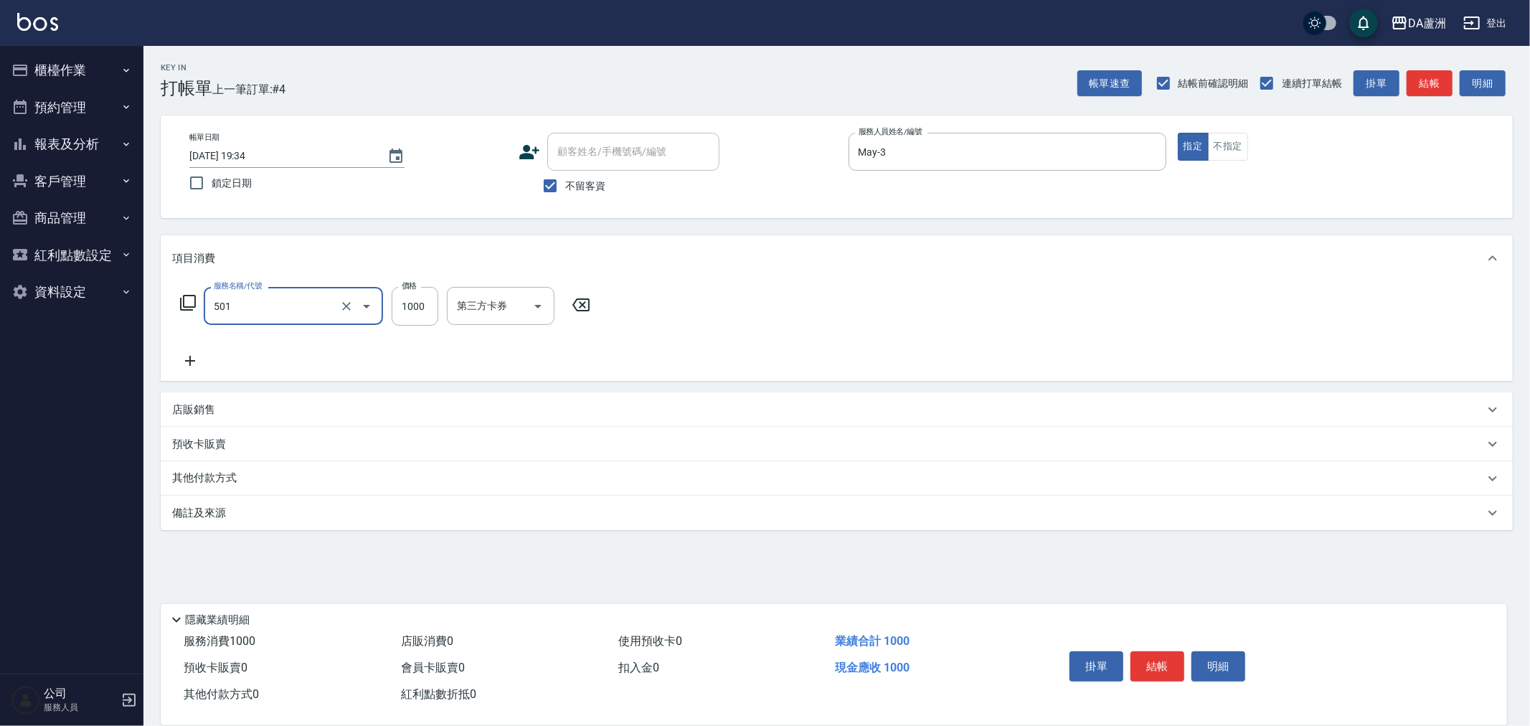
type input "染髮(501)"
type input "2000"
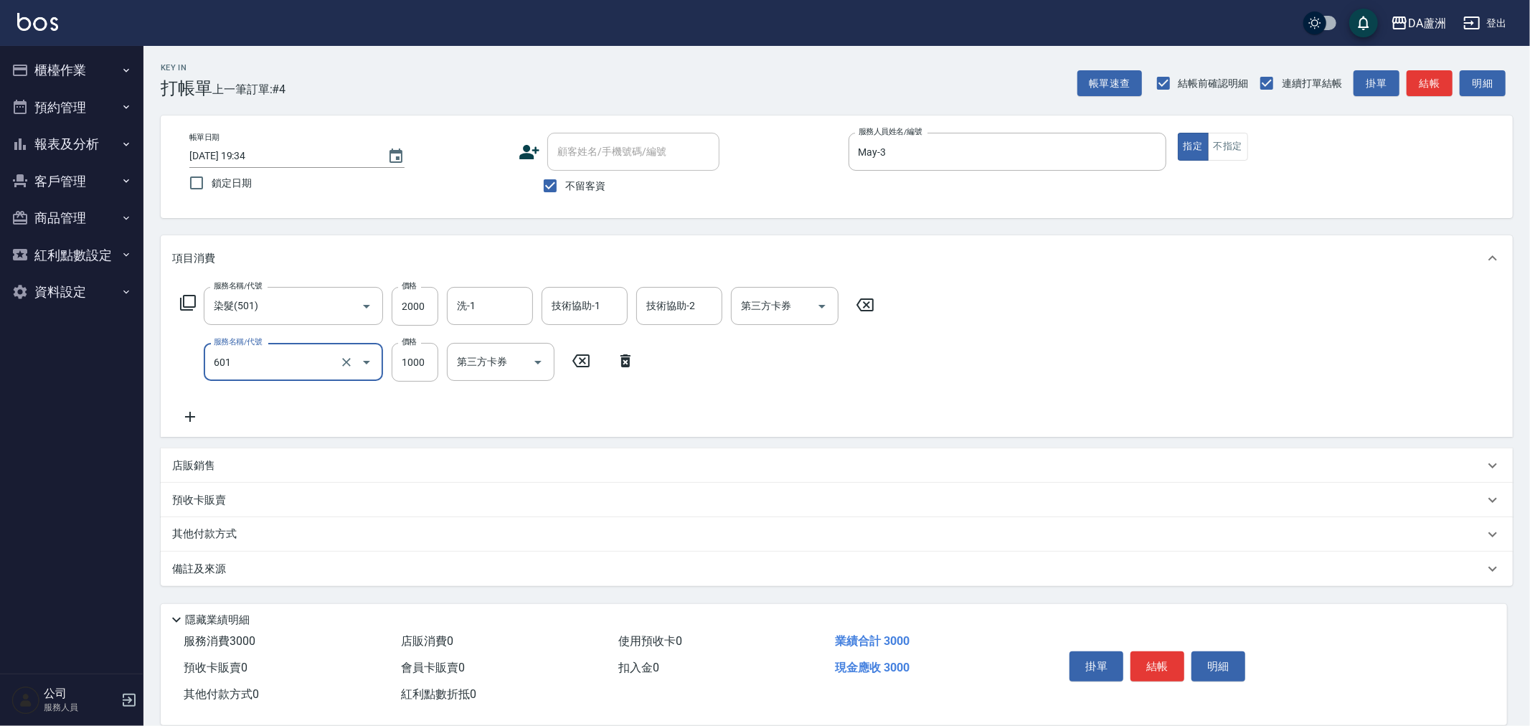
type input "自備護髮(1000上)(601)"
type input "1049"
click at [474, 312] on input "洗-1" at bounding box center [489, 305] width 73 height 25
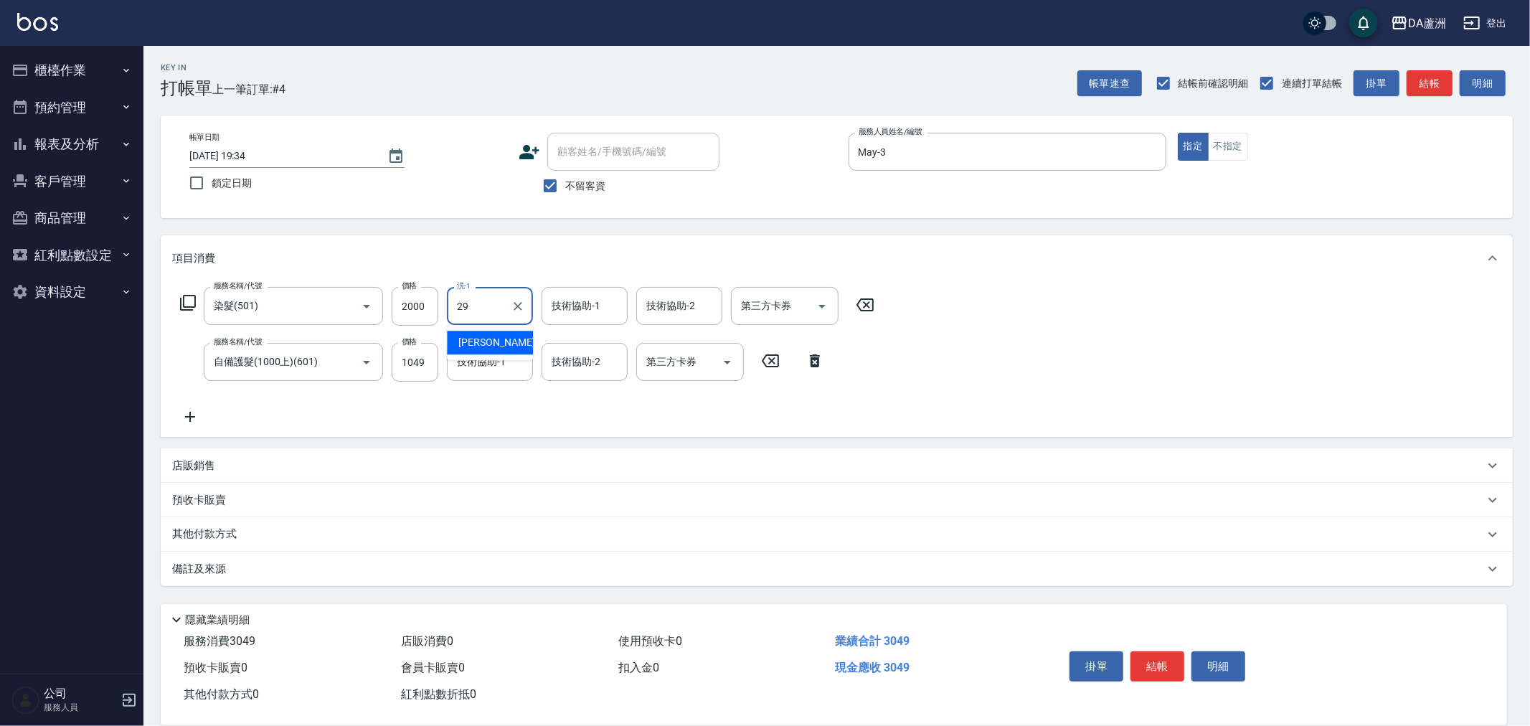
type input "陳羽溱-29"
click at [214, 458] on p "店販銷售" at bounding box center [193, 465] width 43 height 15
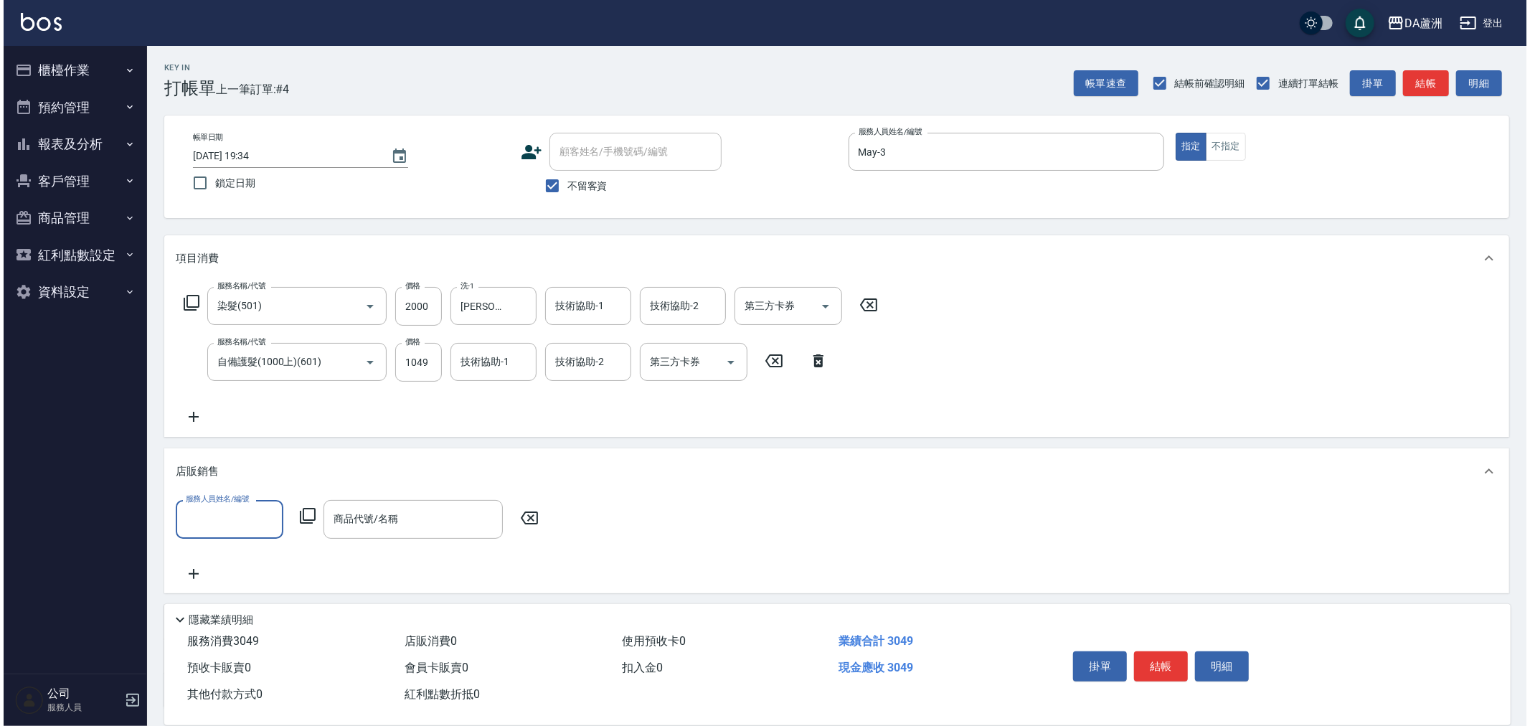
scroll to position [0, 0]
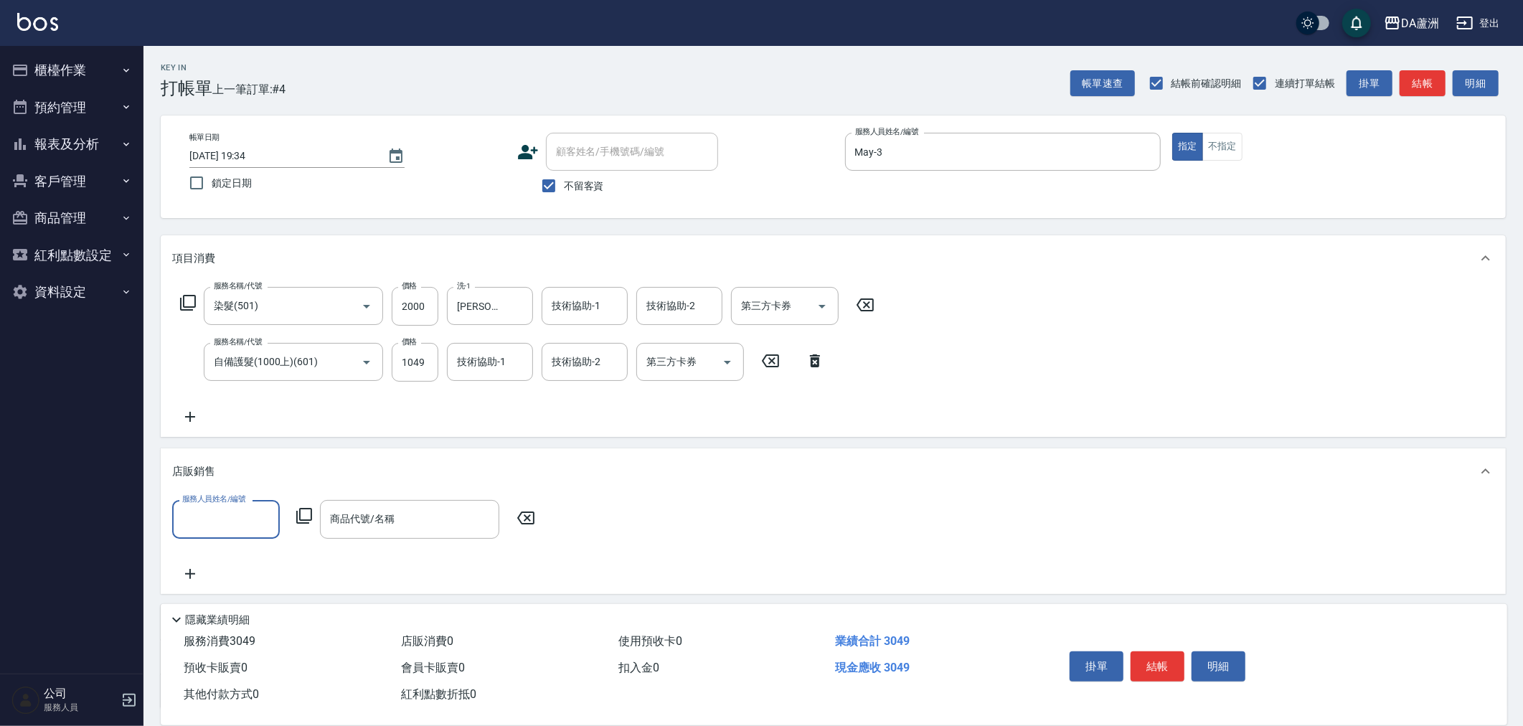
click at [221, 509] on input "服務人員姓名/編號" at bounding box center [226, 519] width 95 height 25
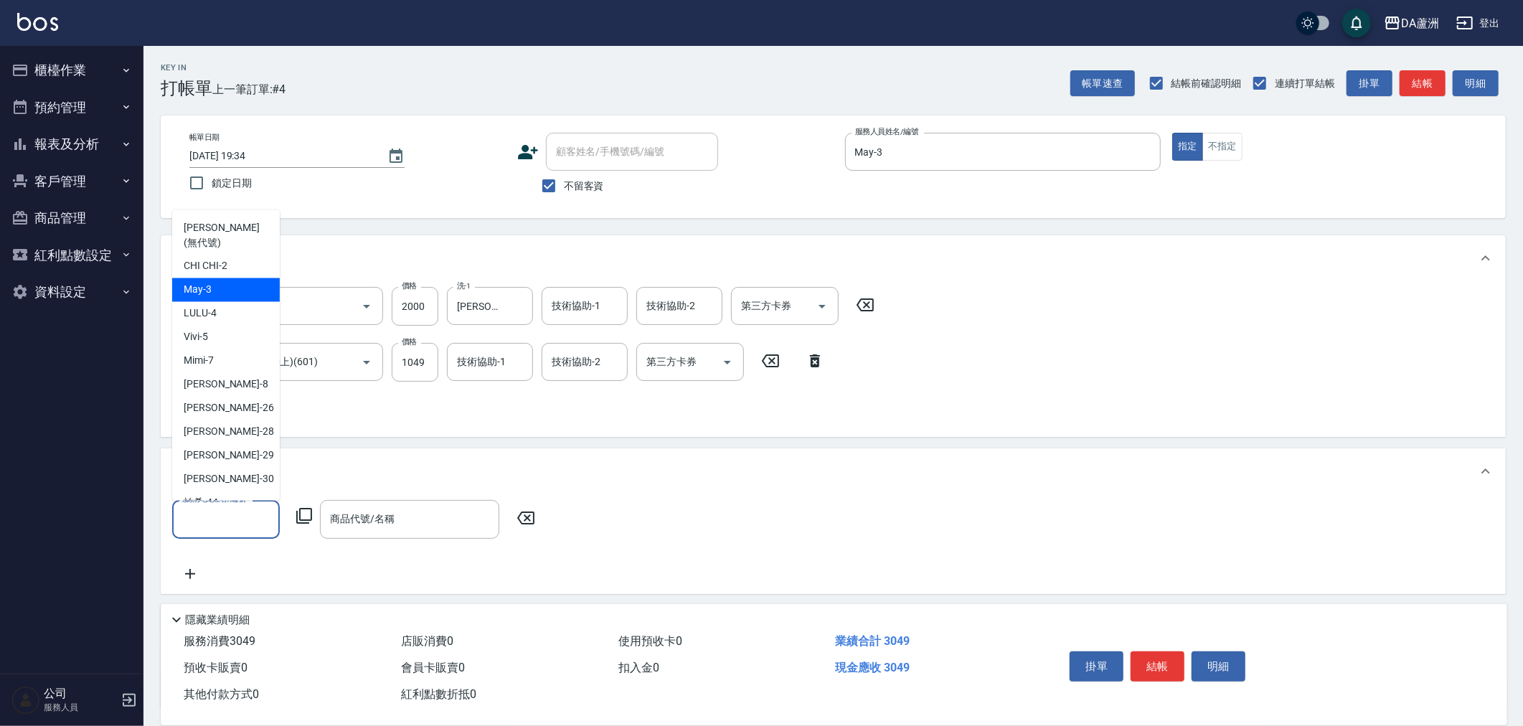
click at [194, 283] on span "May -3" at bounding box center [198, 290] width 28 height 15
type input "May-3"
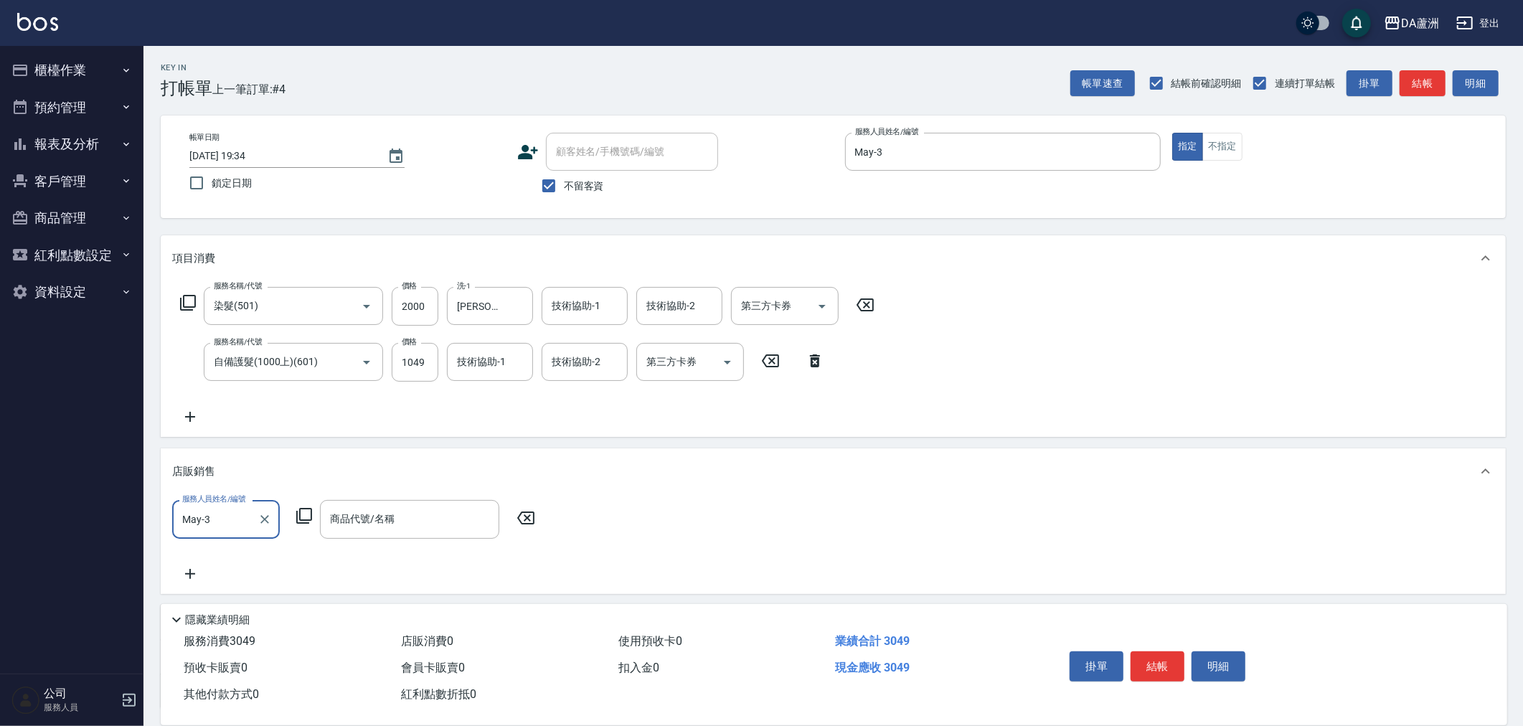
click at [306, 517] on icon at bounding box center [304, 515] width 17 height 17
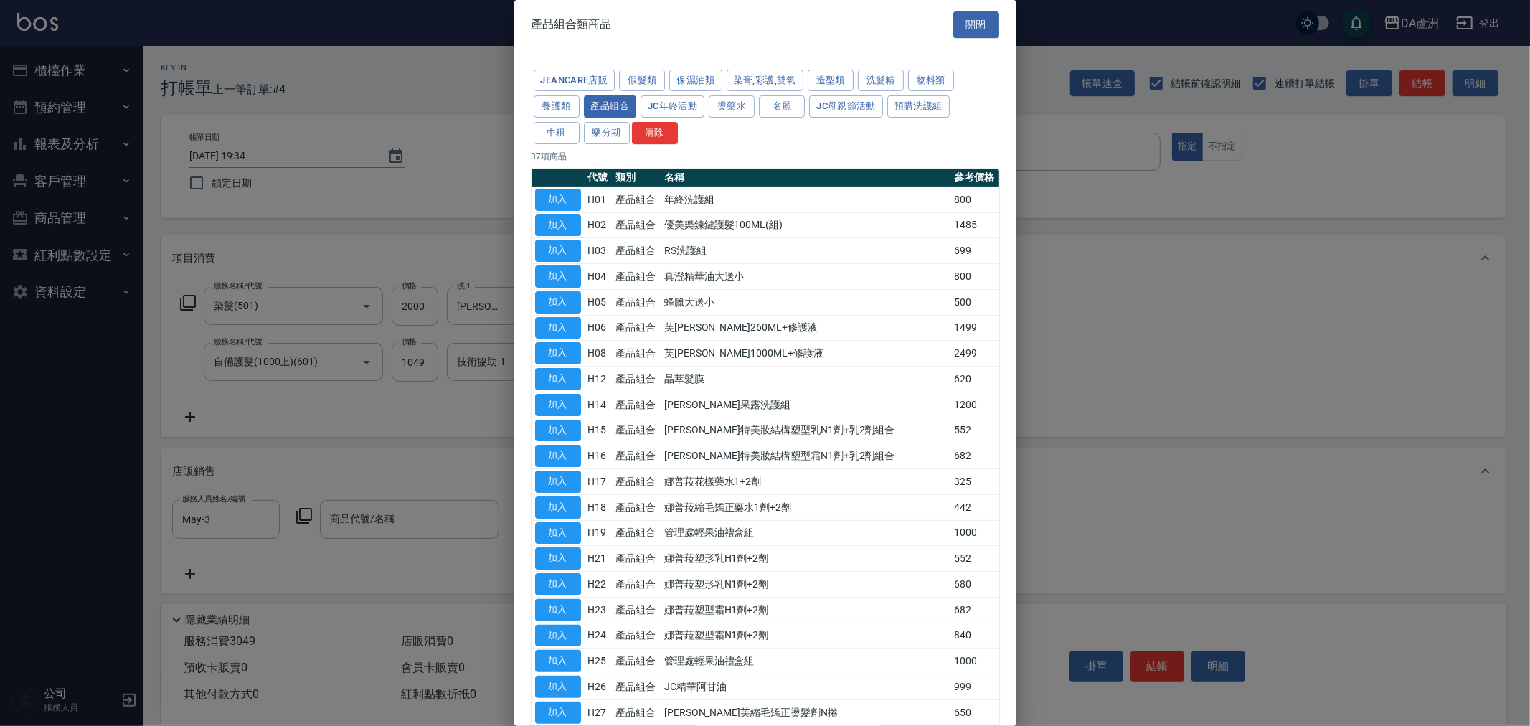
scroll to position [491, 0]
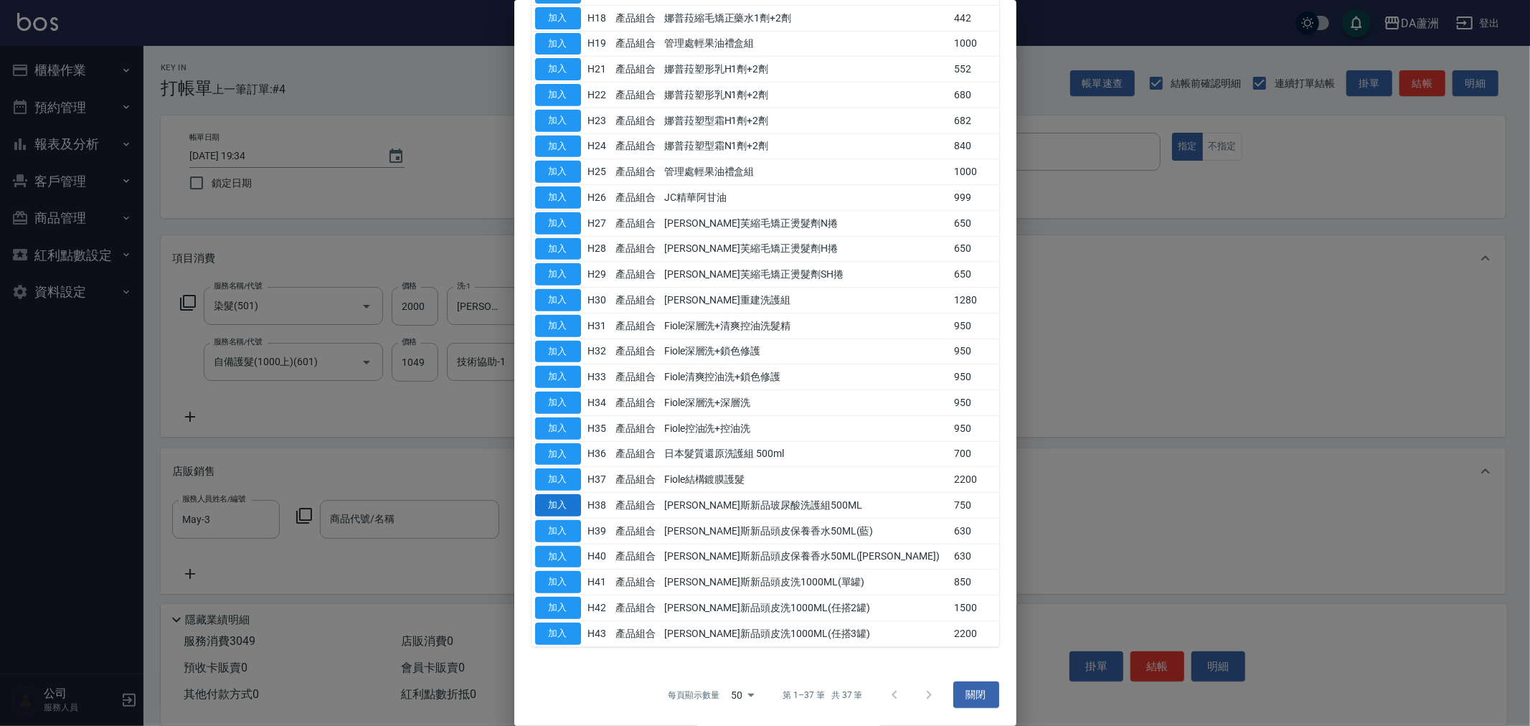
click at [563, 510] on button "加入" at bounding box center [558, 505] width 46 height 22
type input "[PERSON_NAME]斯新品玻尿酸洗護組500ML"
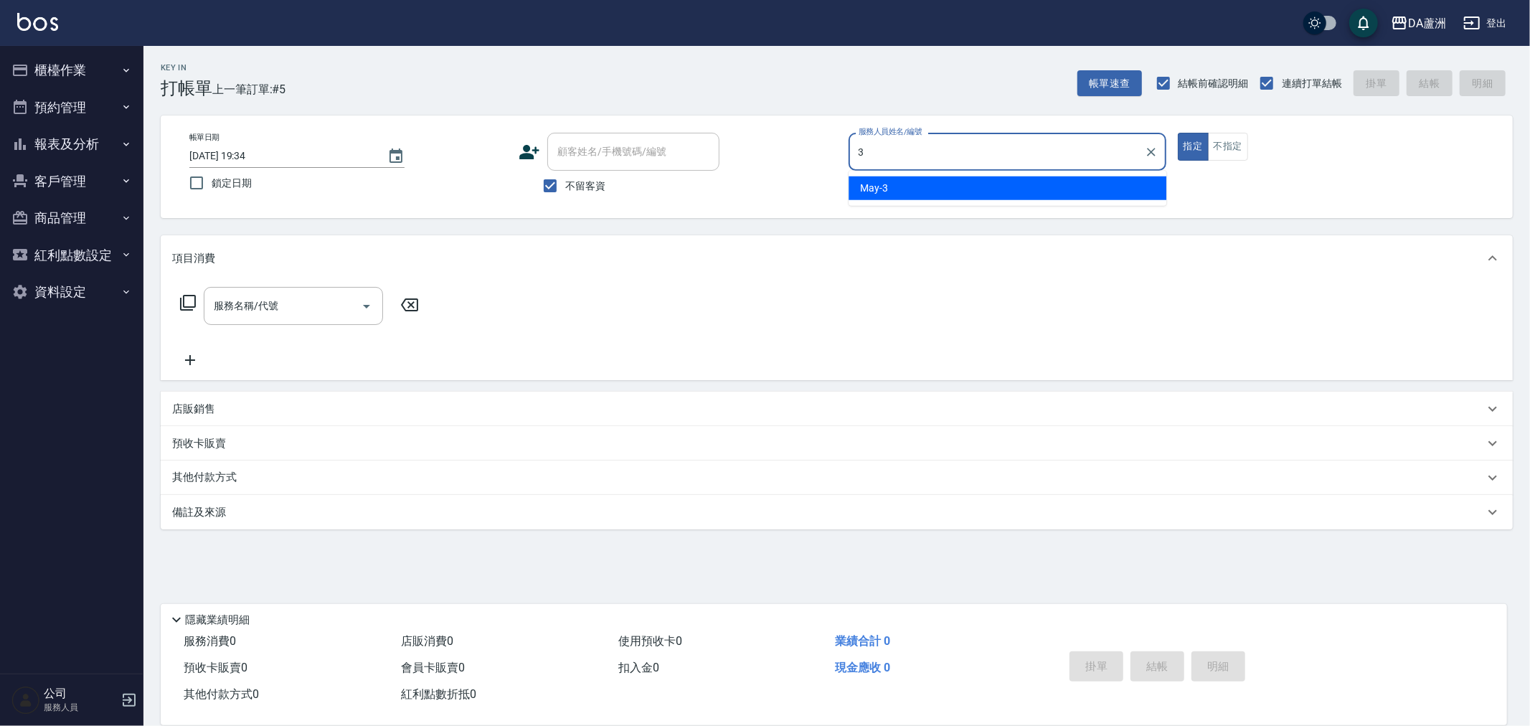
type input "May-3"
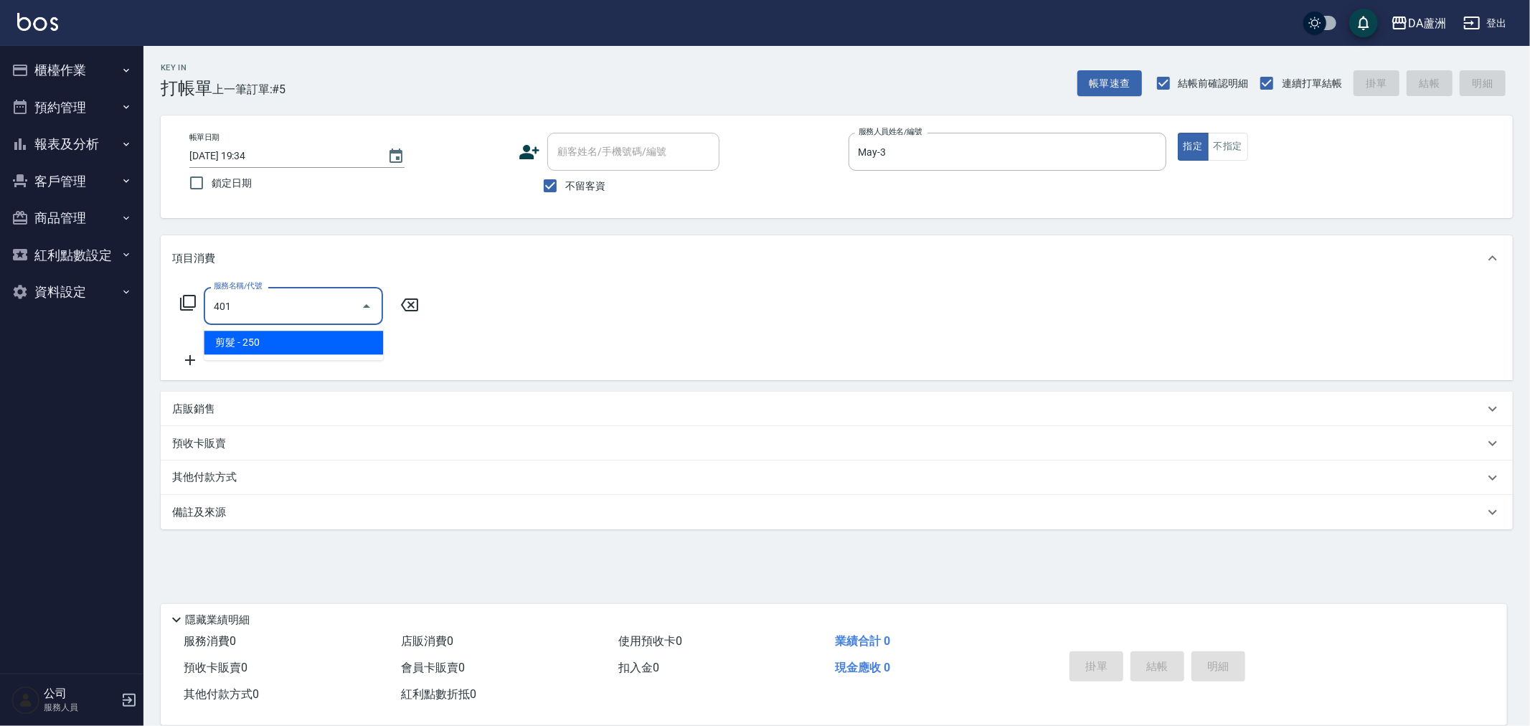
type input "剪髮(401)"
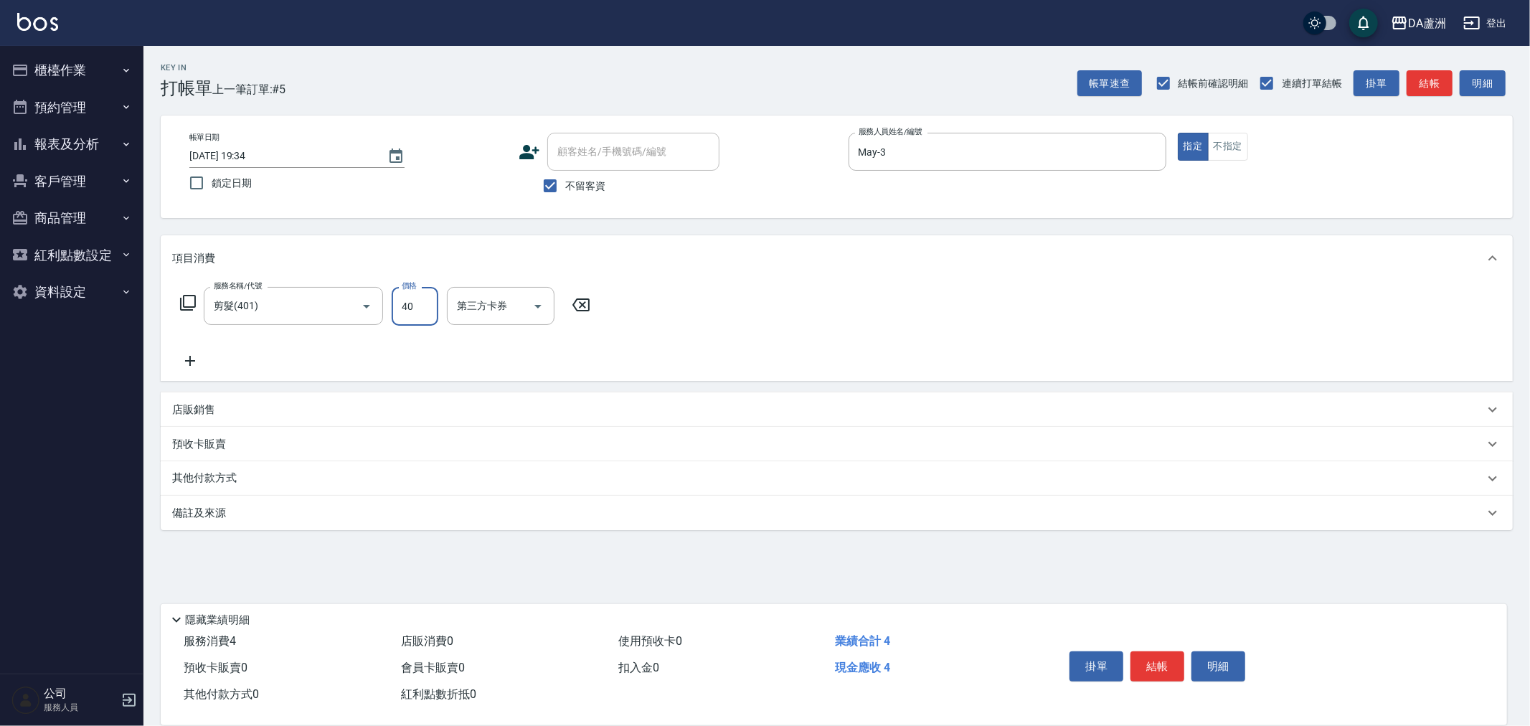
type input "400"
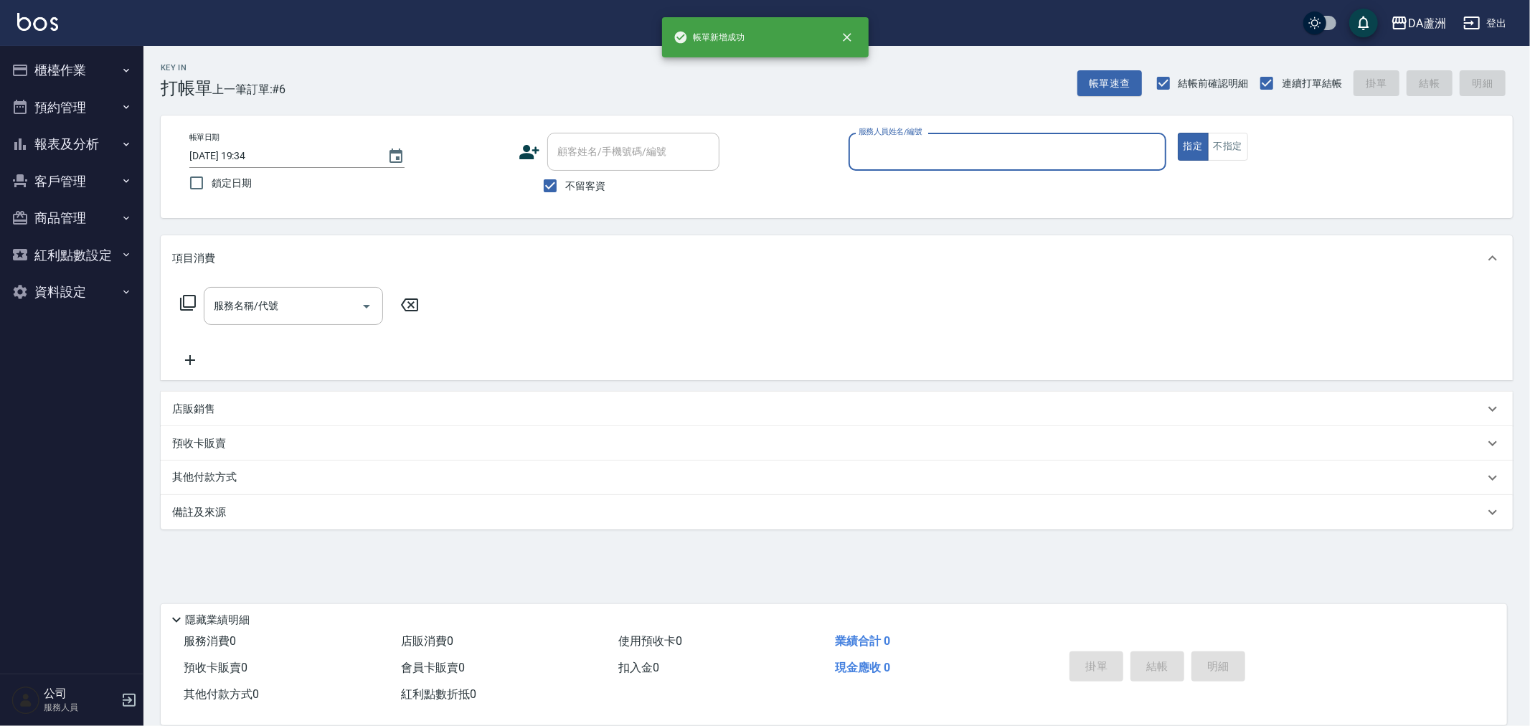
click at [574, 190] on span "不留客資" at bounding box center [585, 186] width 40 height 15
click at [565, 190] on input "不留客資" at bounding box center [550, 186] width 30 height 30
checkbox input "false"
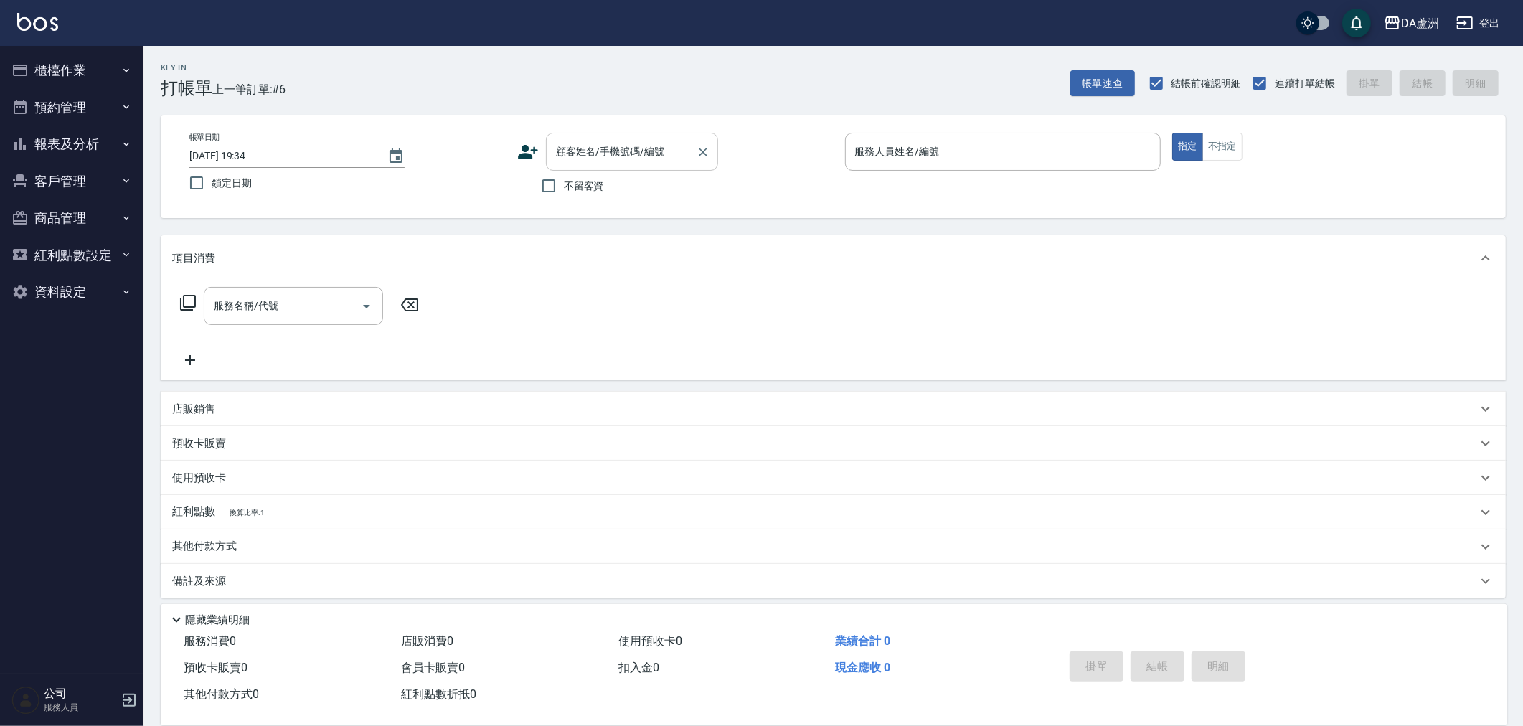
click at [622, 142] on div "顧客姓名/手機號碼/編號 顧客姓名/手機號碼/編號" at bounding box center [632, 152] width 172 height 38
click at [603, 182] on li "林慧婷/0978780058/null" at bounding box center [632, 189] width 172 height 24
type input "林慧婷/0978780058/null"
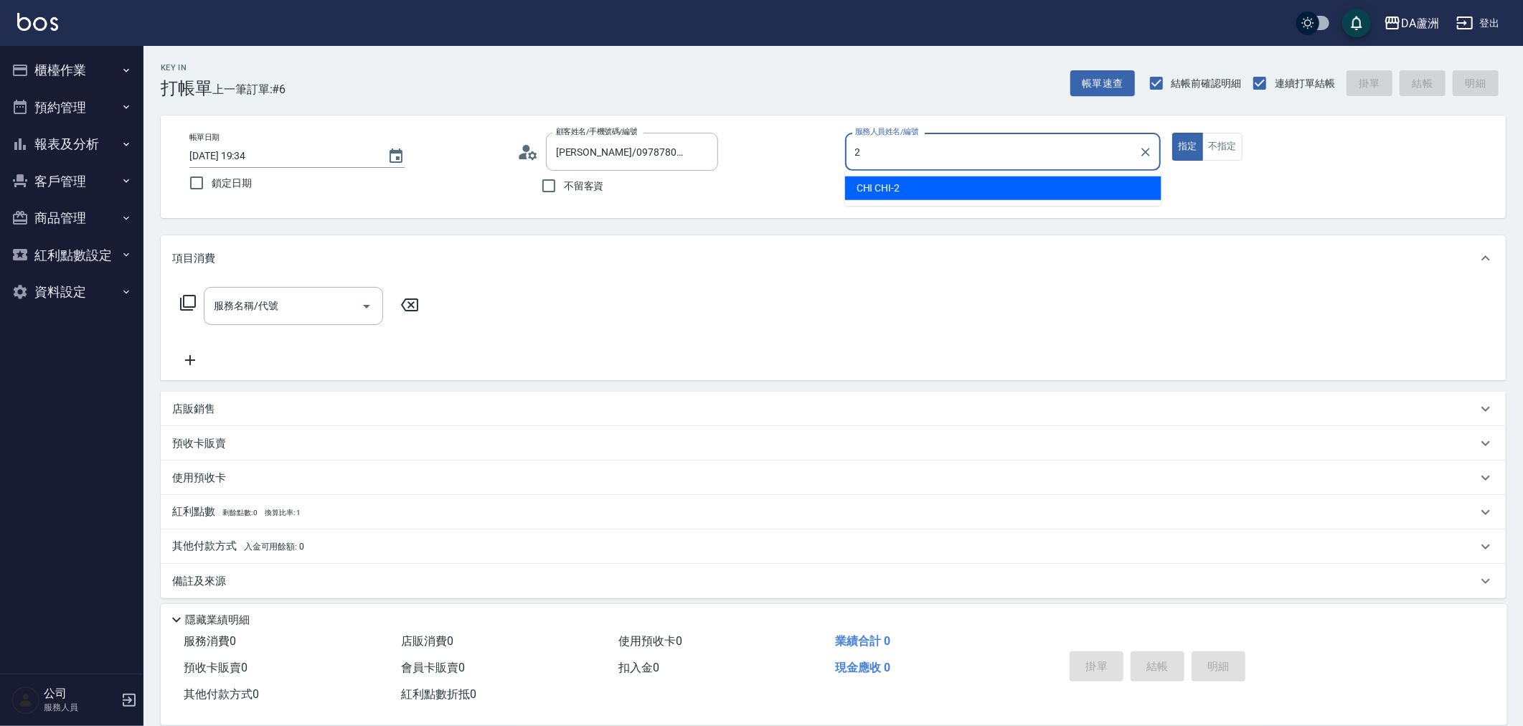
type input "CHI CHI-2"
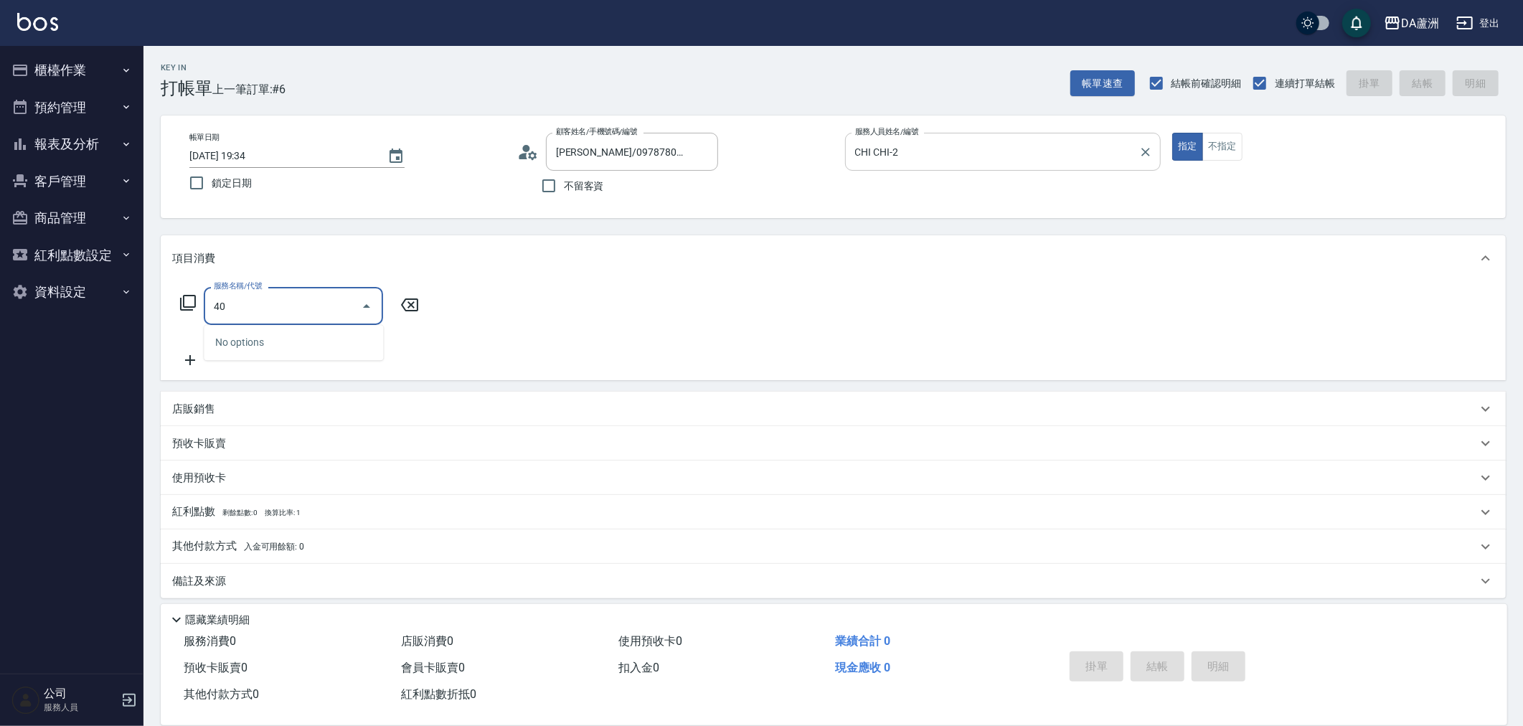
type input "401"
type input "20"
type input "剪髮(401)"
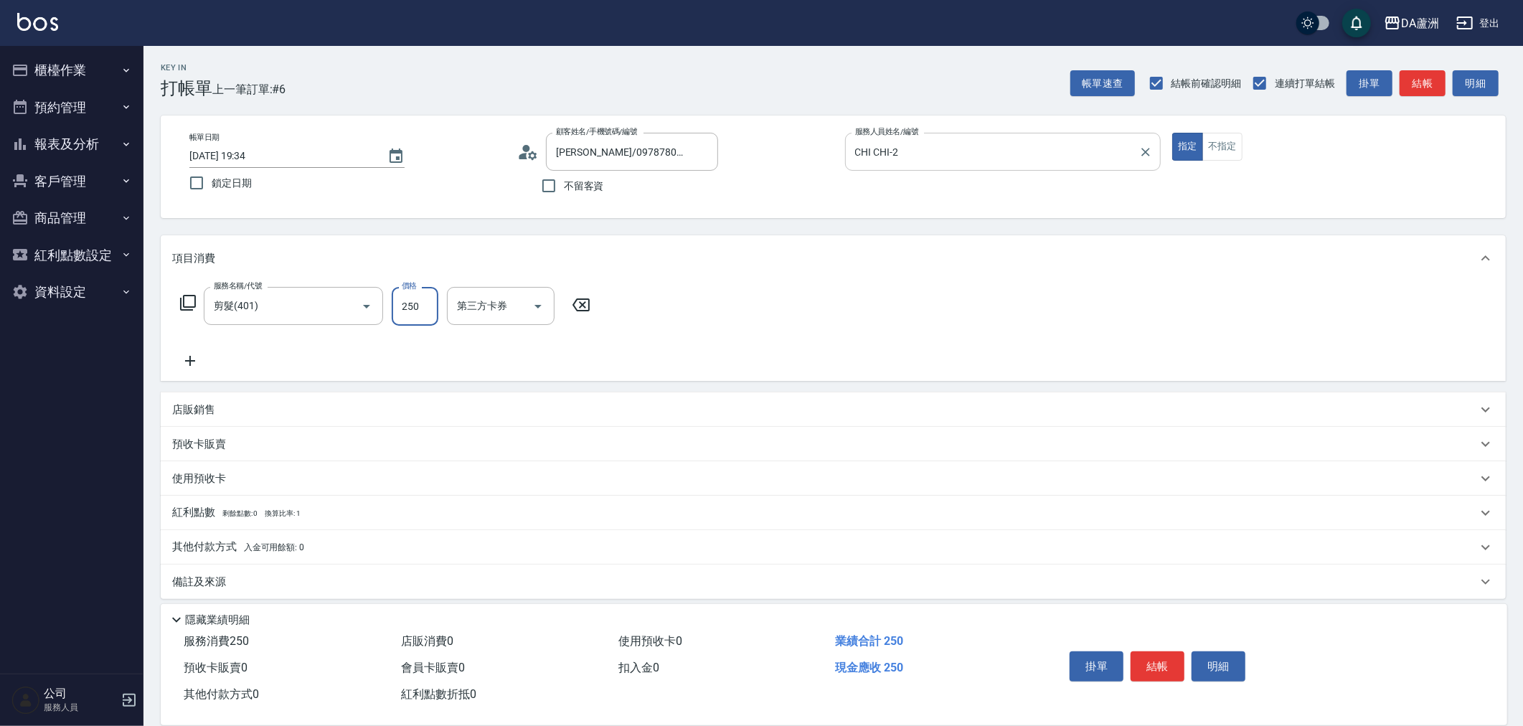
type input "0"
type input "40"
type input "400"
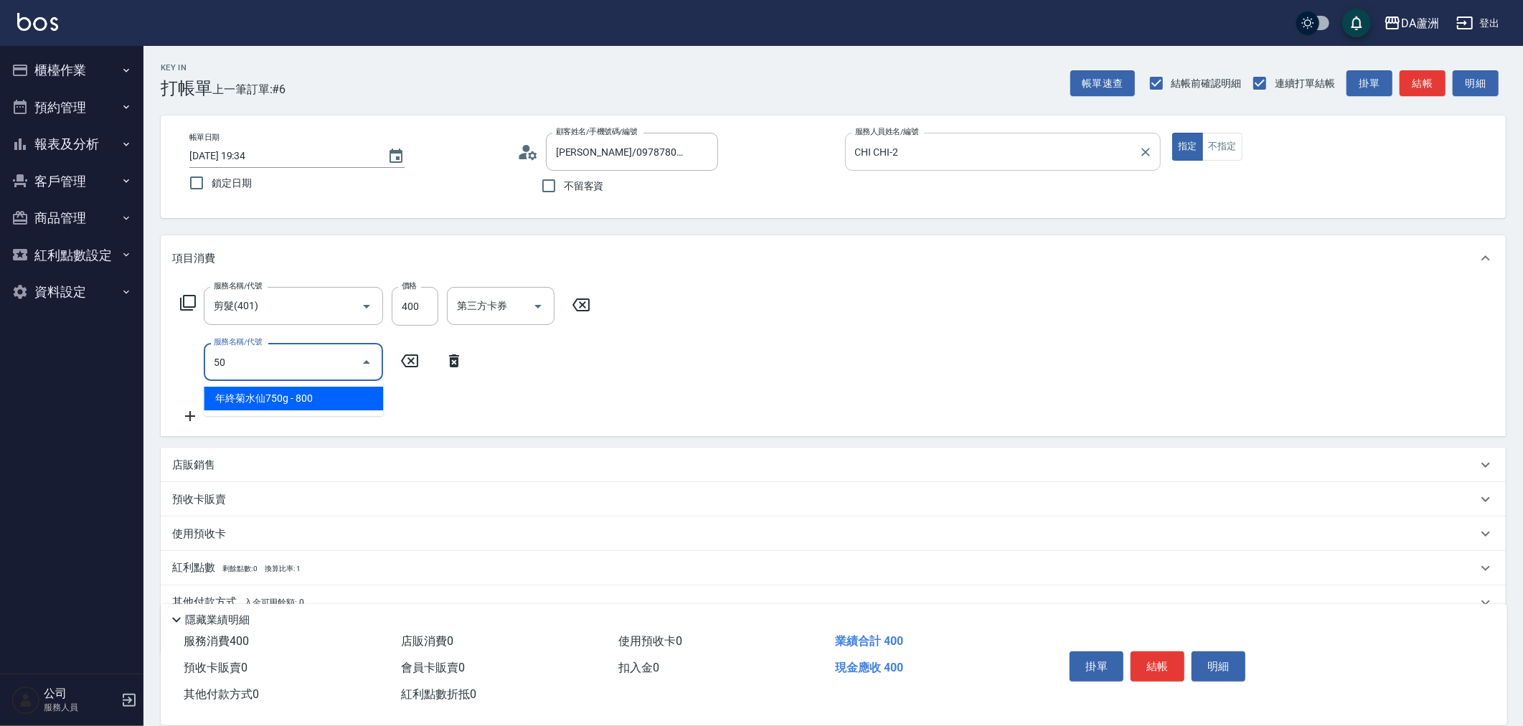
type input "501"
type input "140"
type input "染髮(501)"
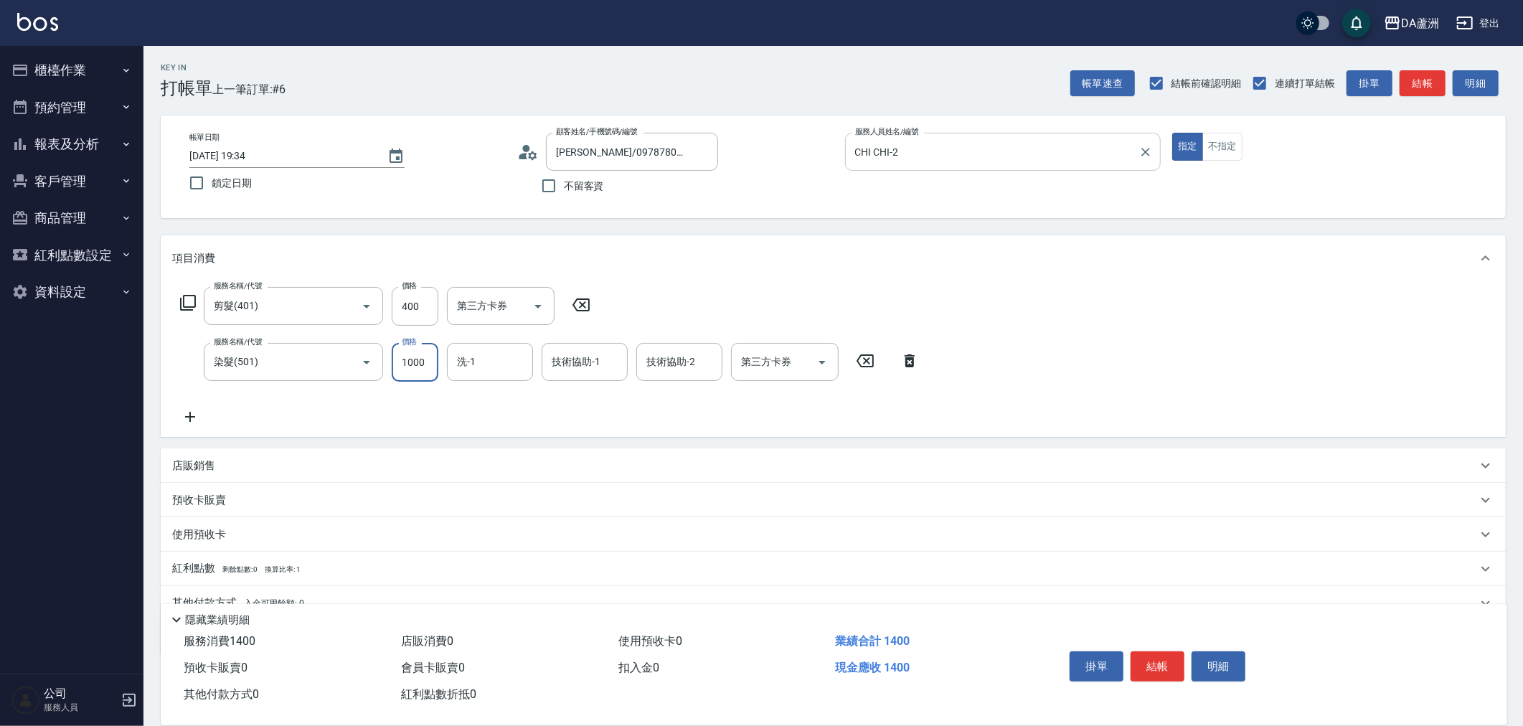
type input "40"
type input "23"
type input "60"
type input "230"
type input "270"
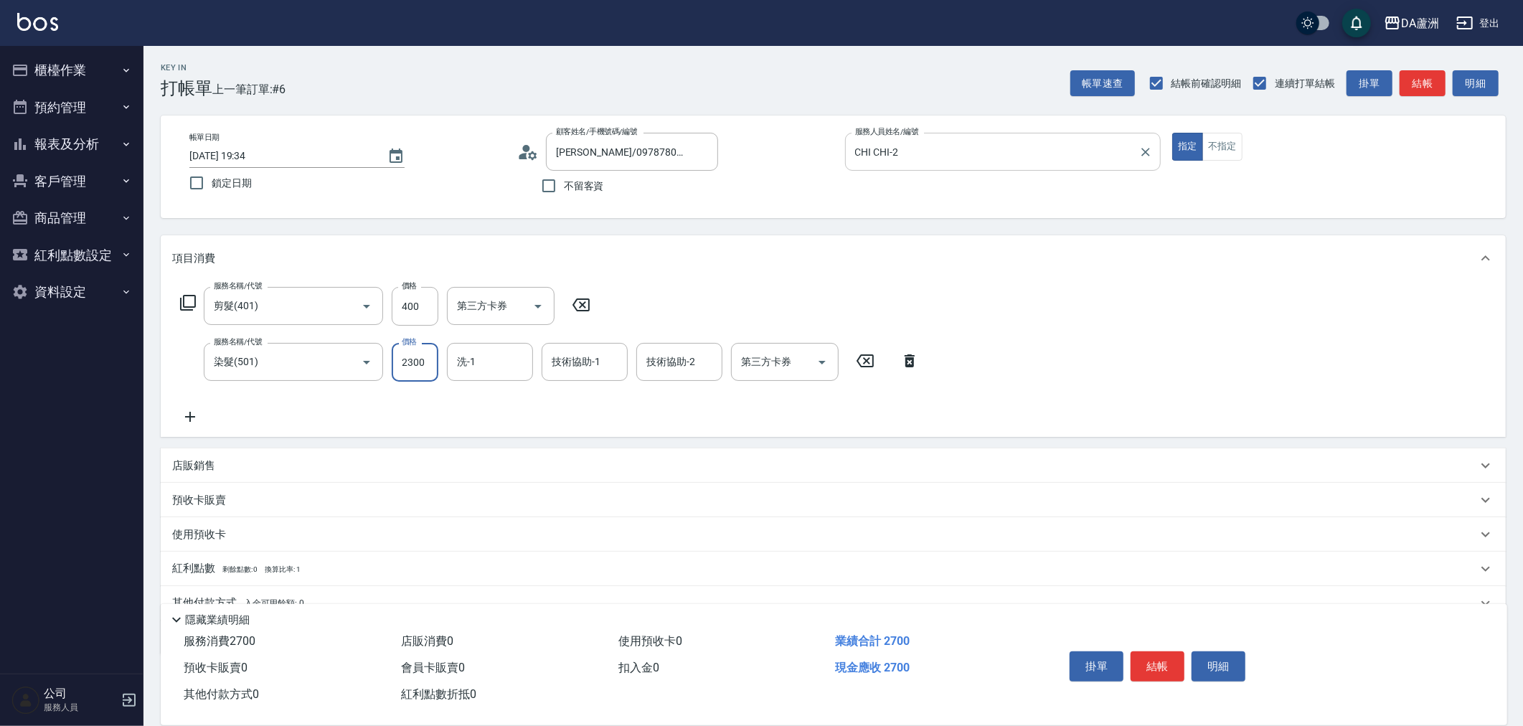
type input "2300"
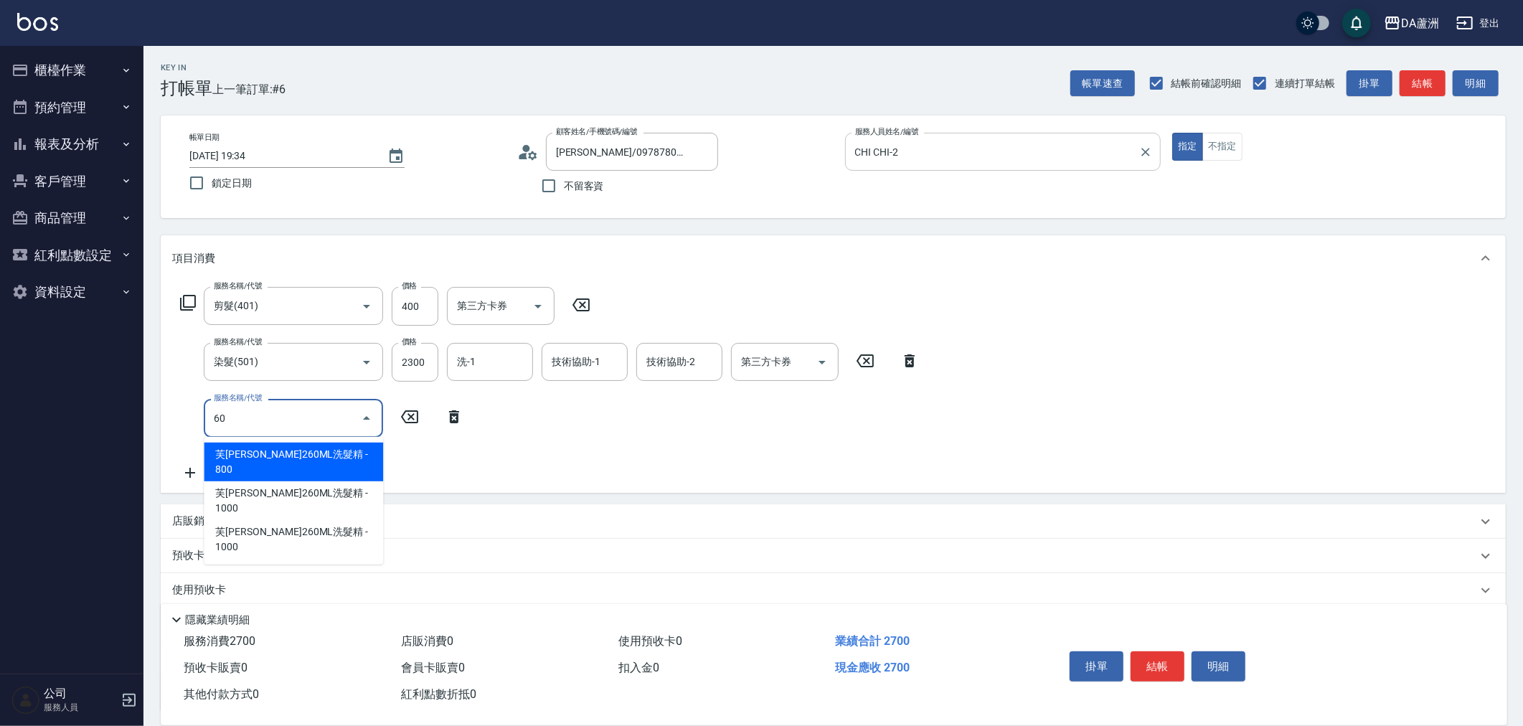
type input "601"
type input "370"
type input "自備護髮(1000上)(601)"
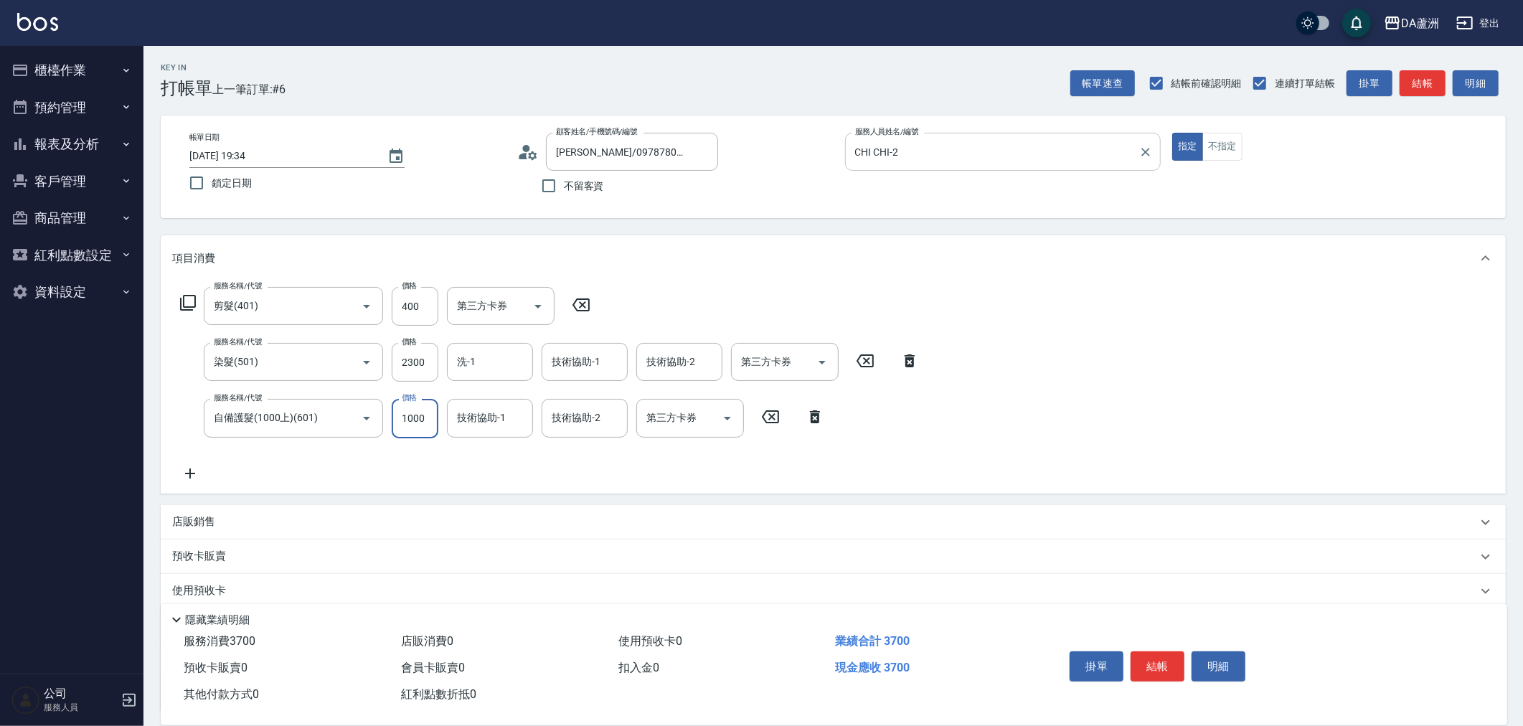
type input "1"
type input "270"
type input "18"
type input "280"
type input "180"
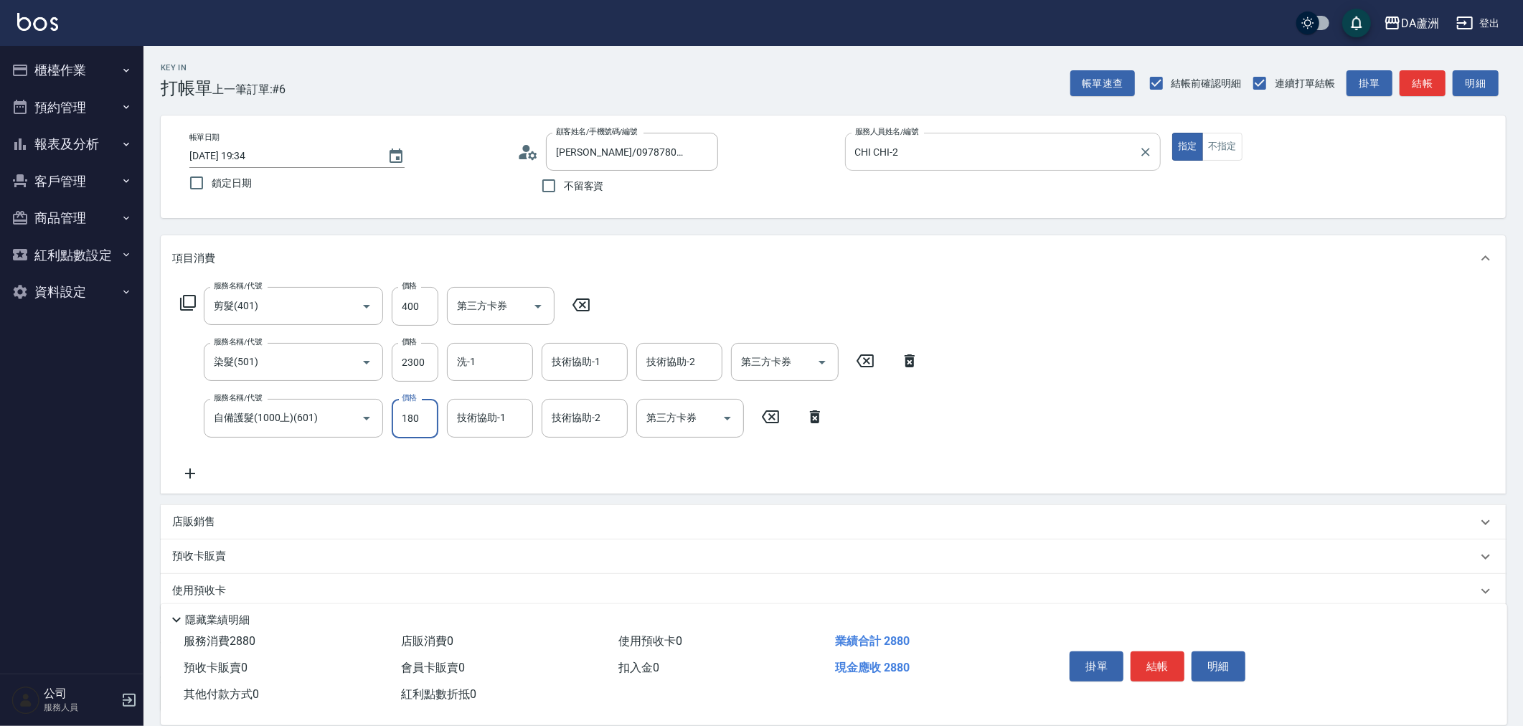
type input "450"
type input "1800"
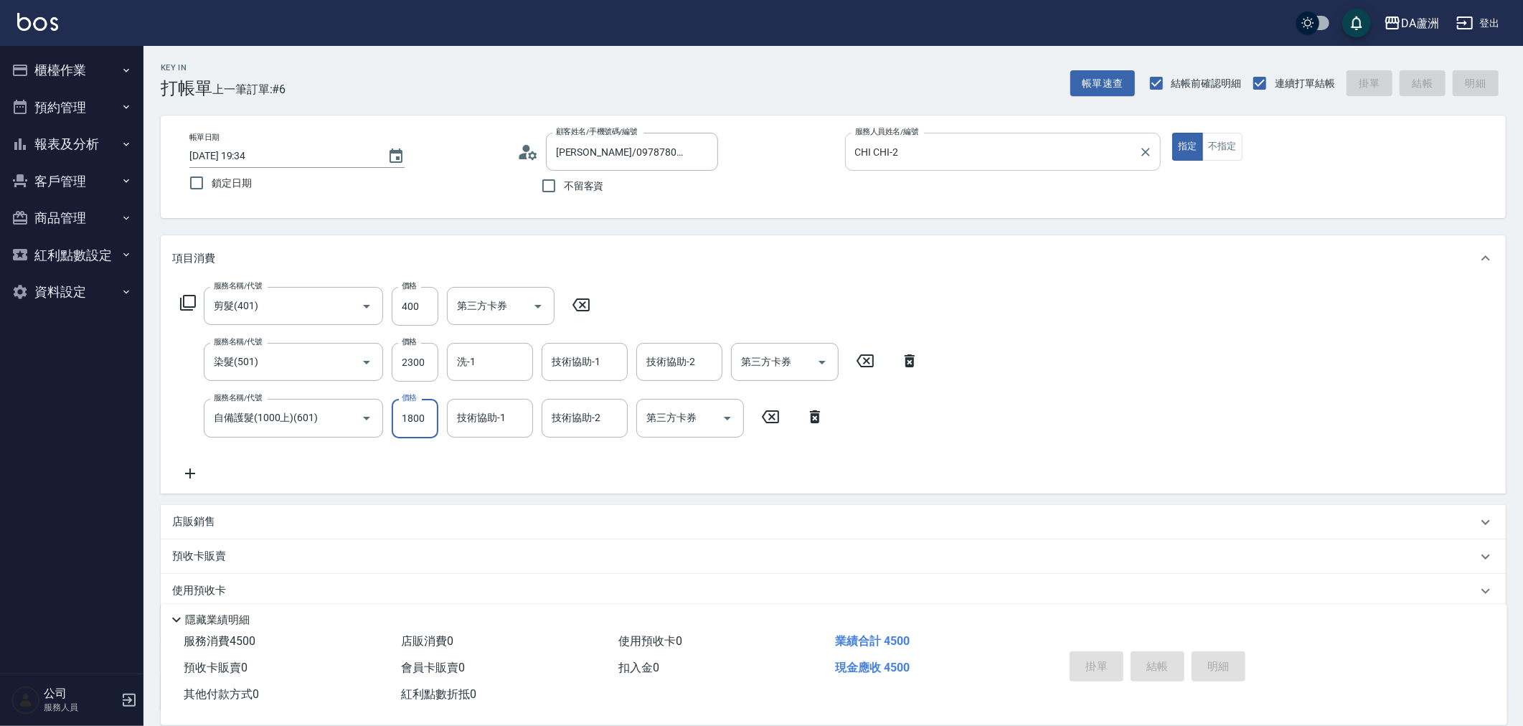
type input "2025/09/25 19:35"
type input "0"
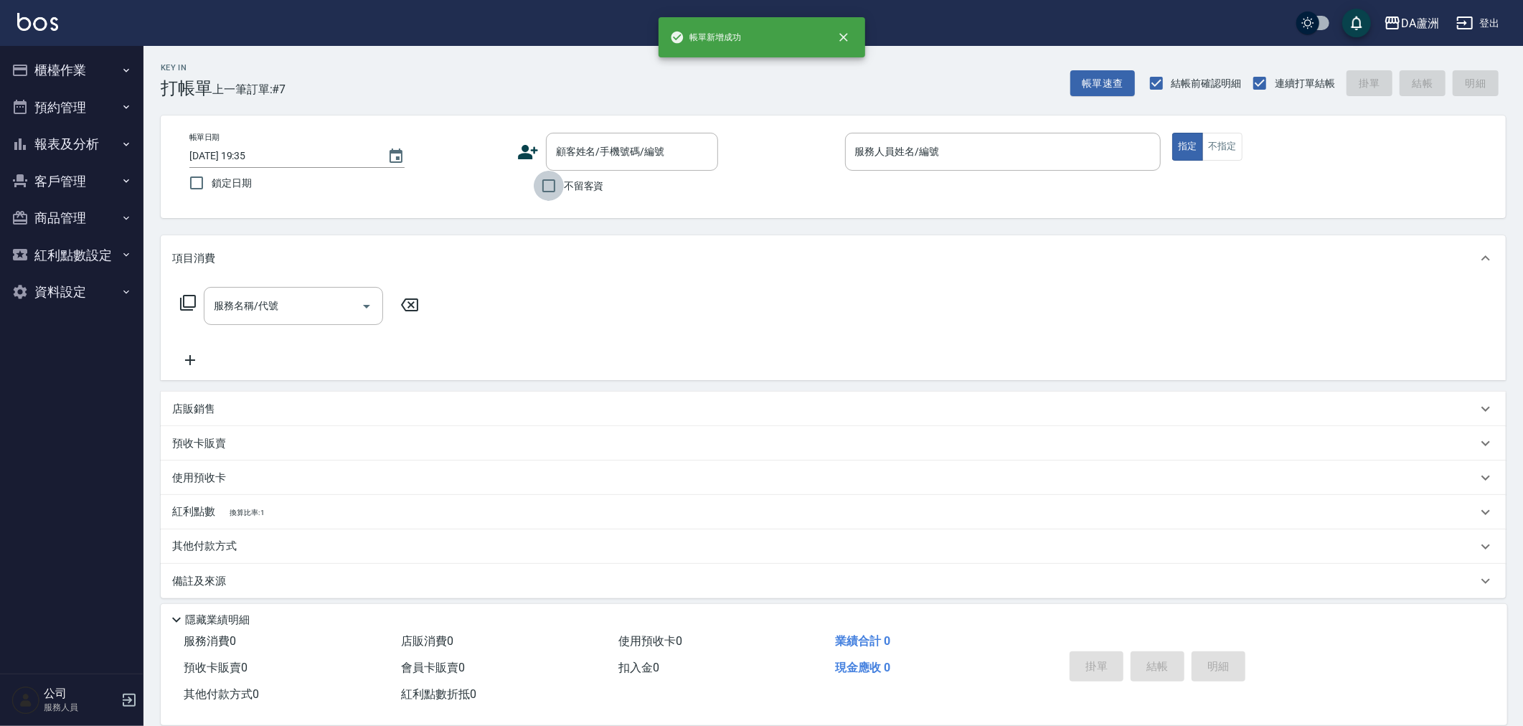
click at [536, 194] on input "不留客資" at bounding box center [549, 186] width 30 height 30
checkbox input "true"
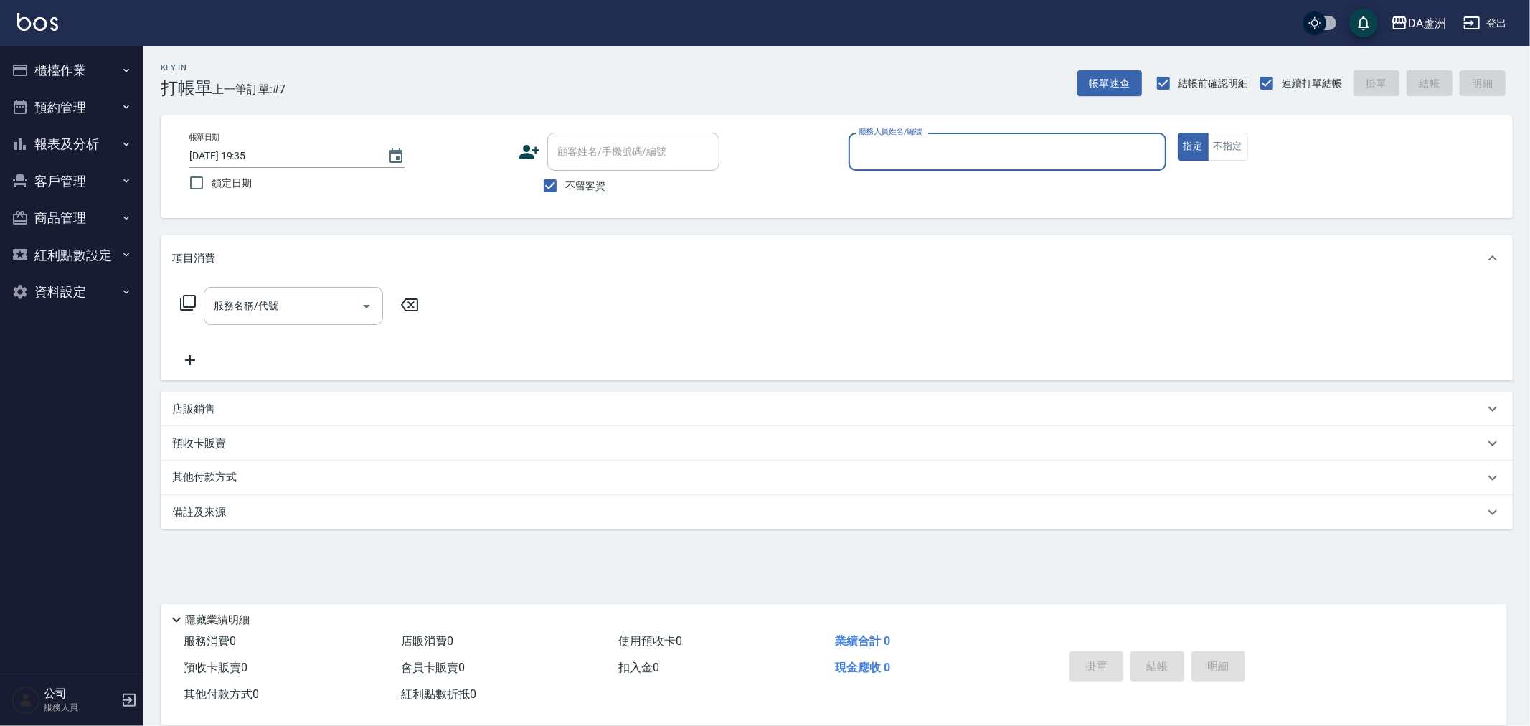
click at [891, 148] on input "服務人員姓名/編號" at bounding box center [1007, 151] width 305 height 25
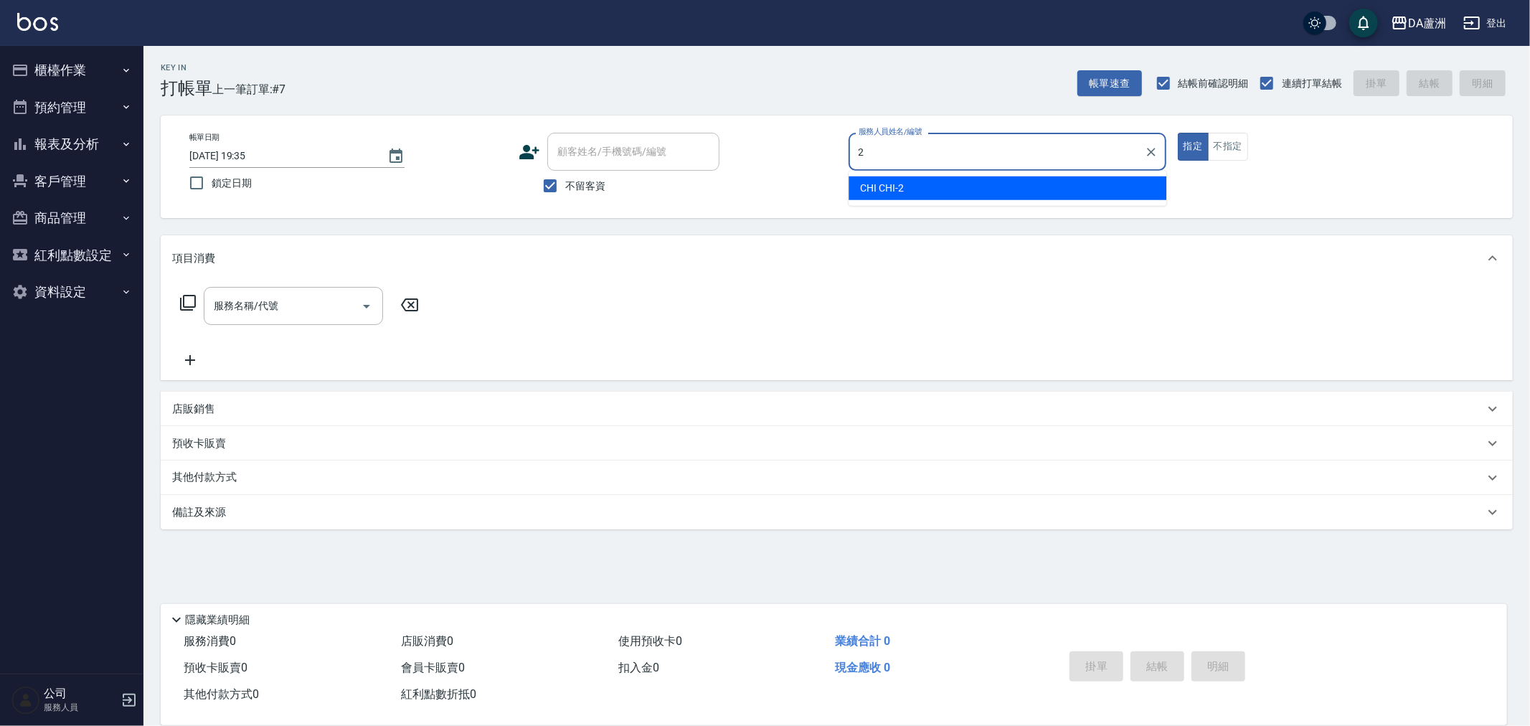
type input "CHI CHI-2"
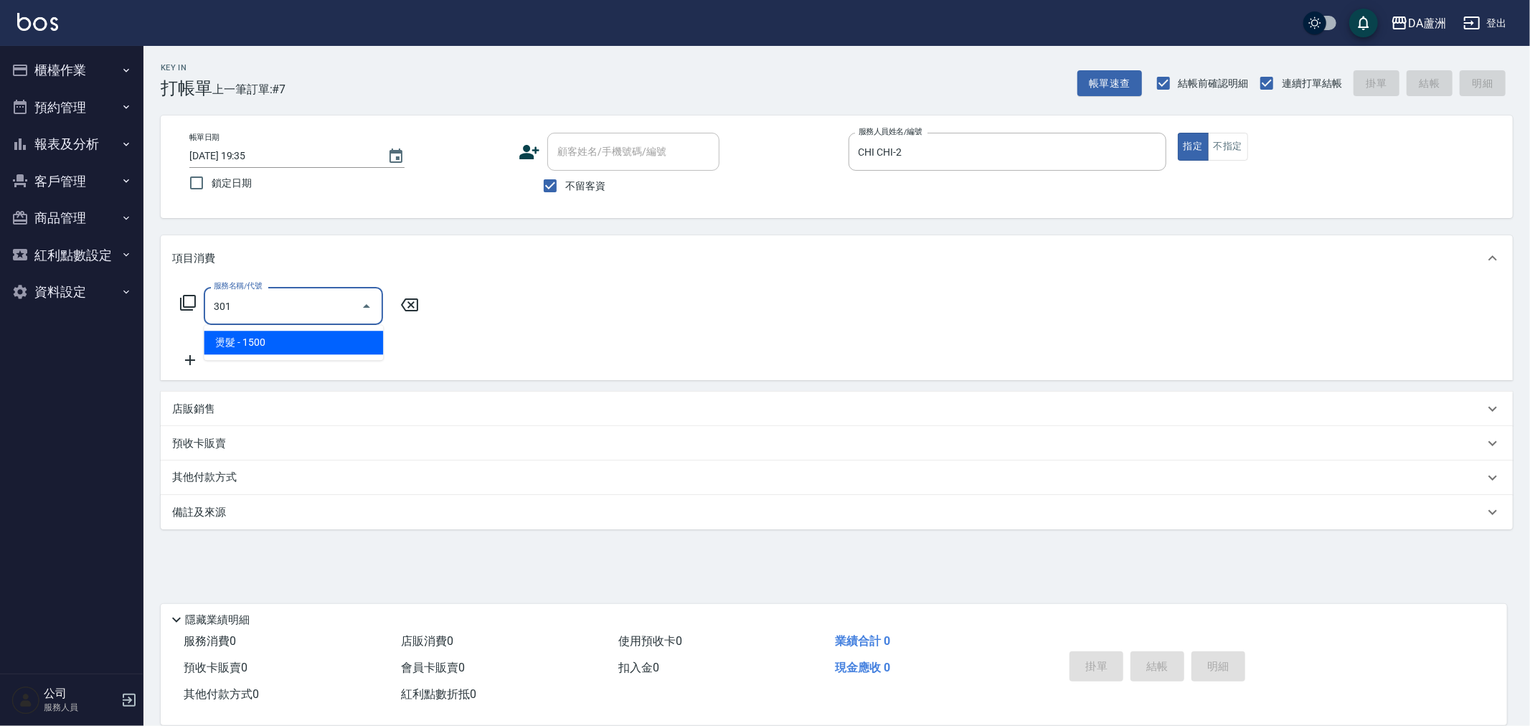
type input "燙髮(301)"
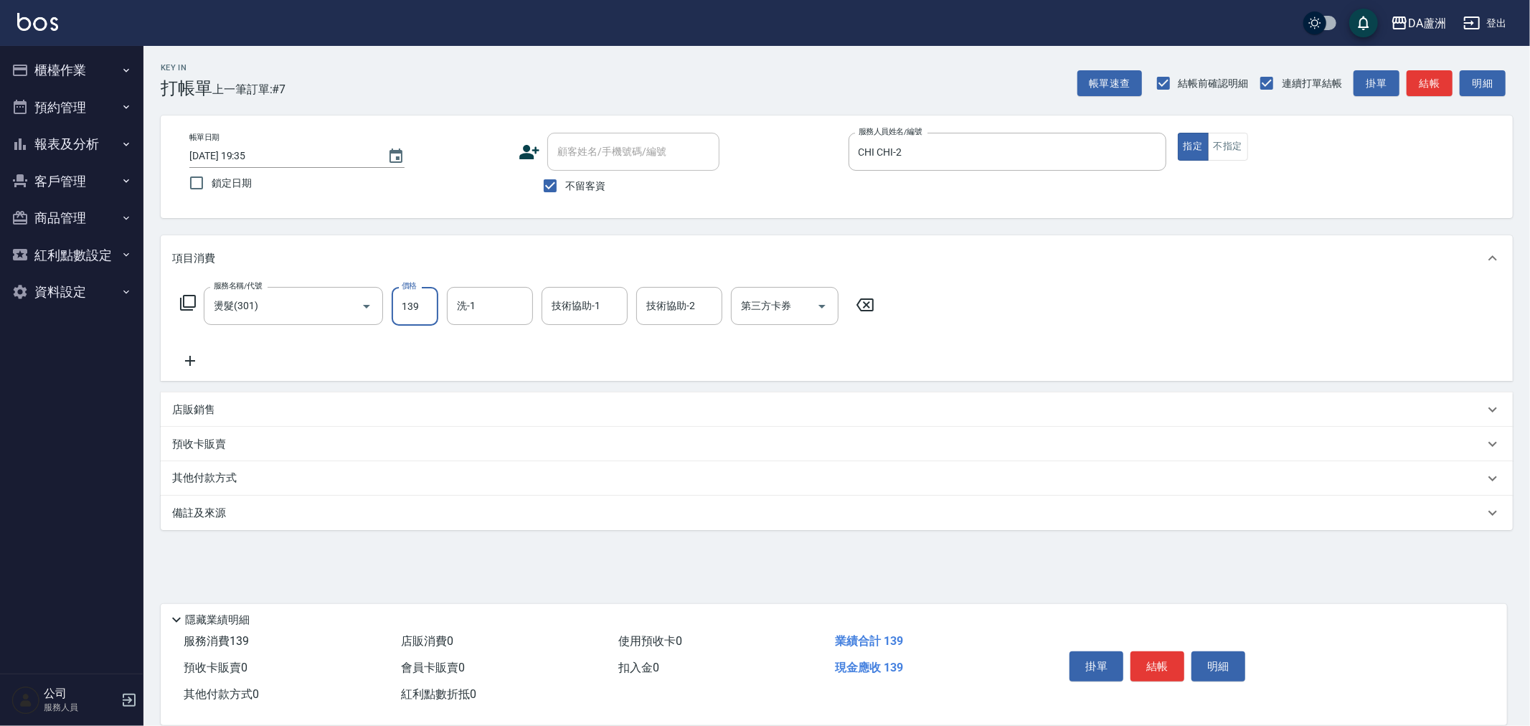
type input "1399"
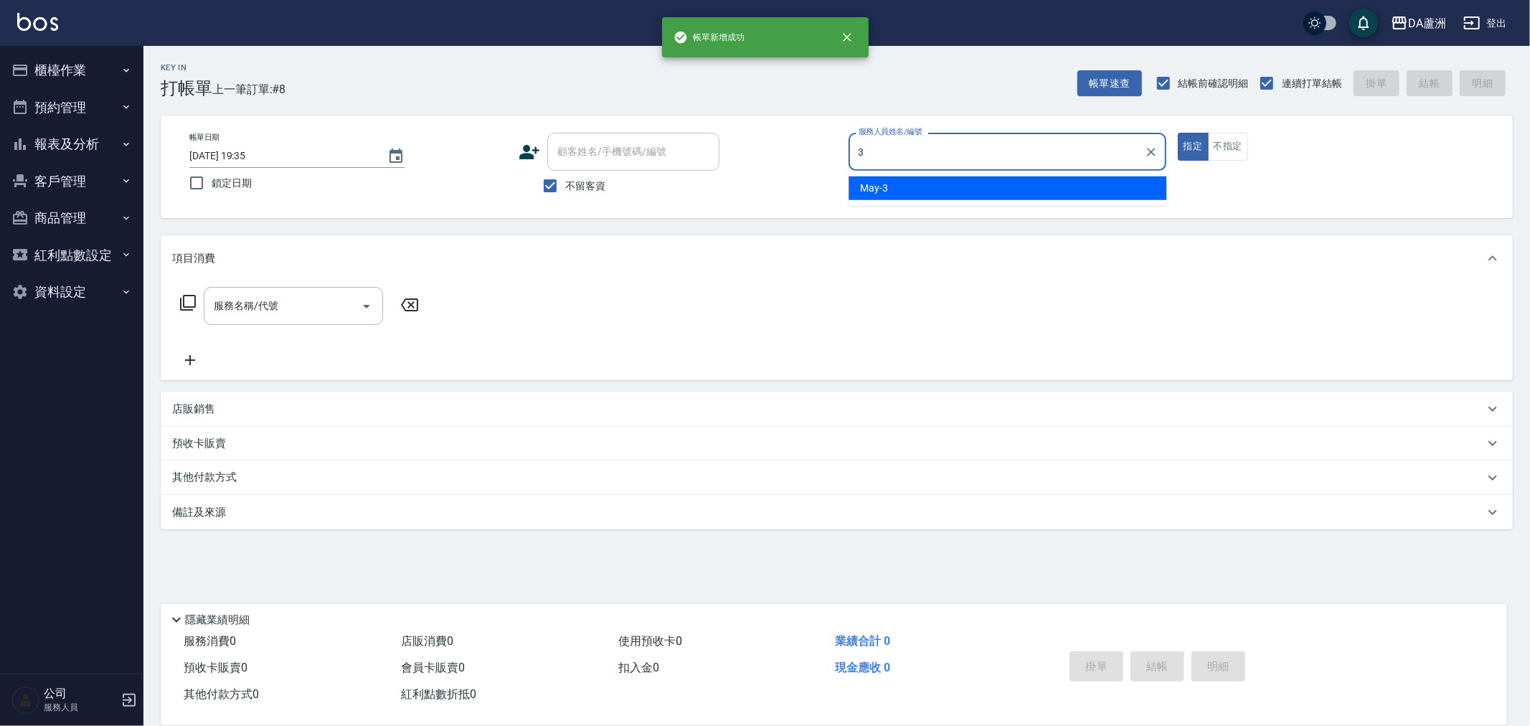
type input "May-3"
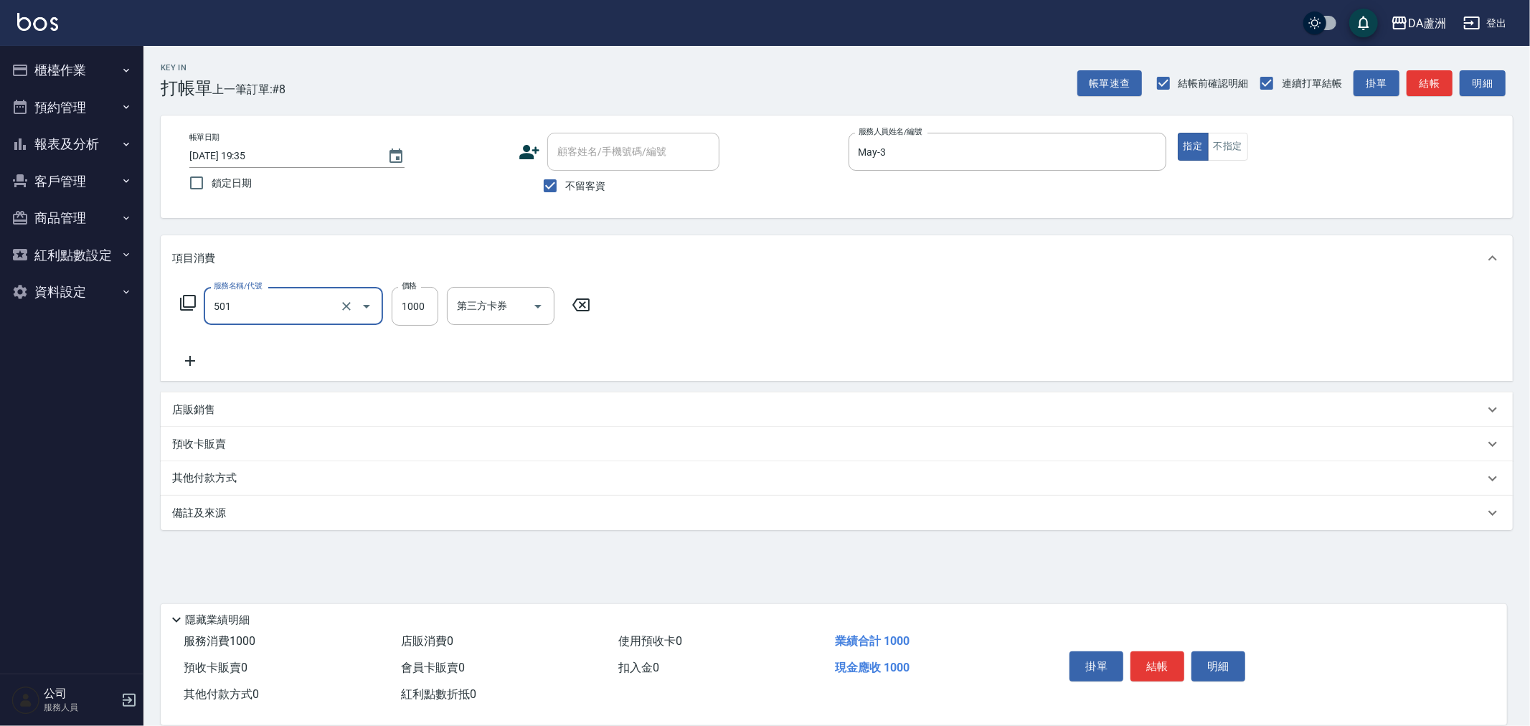
type input "染髮(501)"
type input "1299"
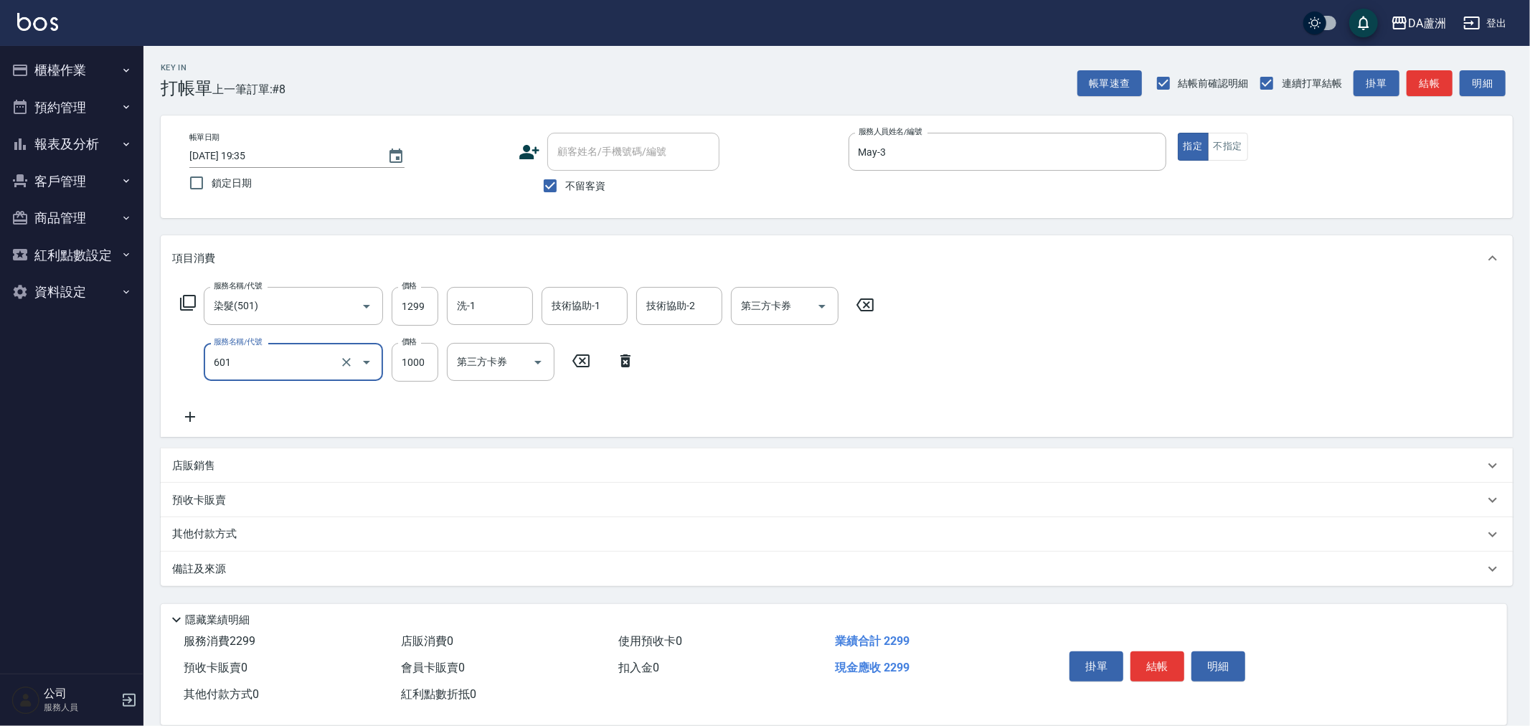
type input "自備護髮(1000上)(601)"
type input "1300"
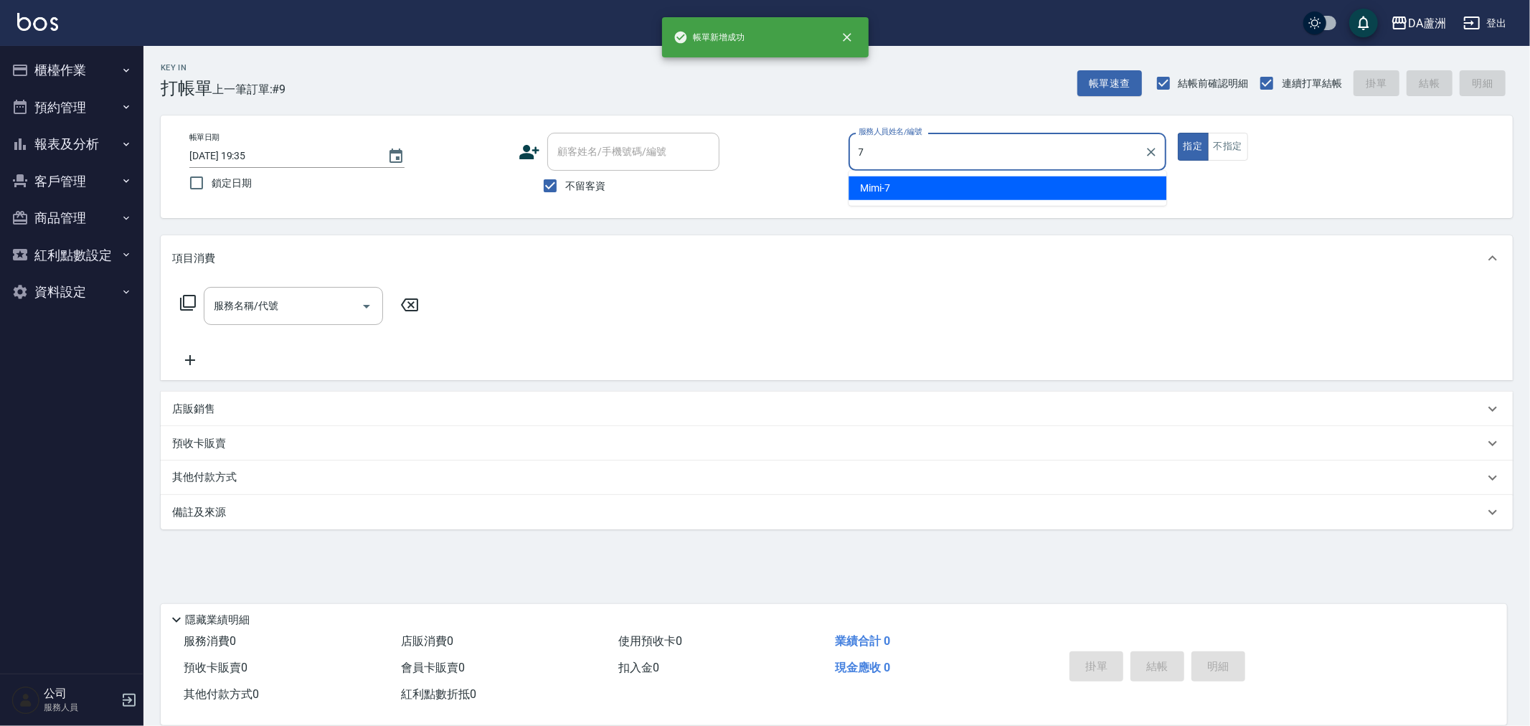
type input "Mimi-7"
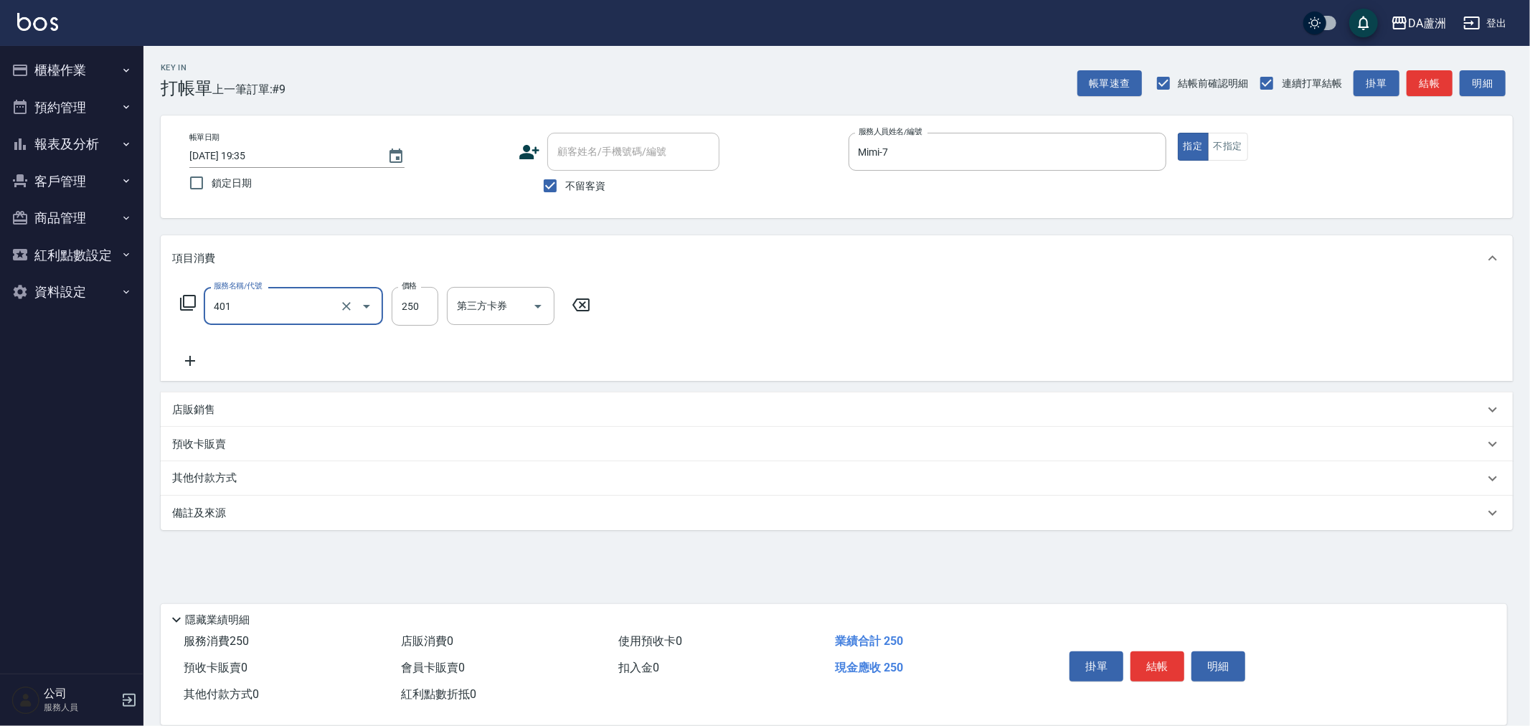
type input "剪髮(401)"
type input "400"
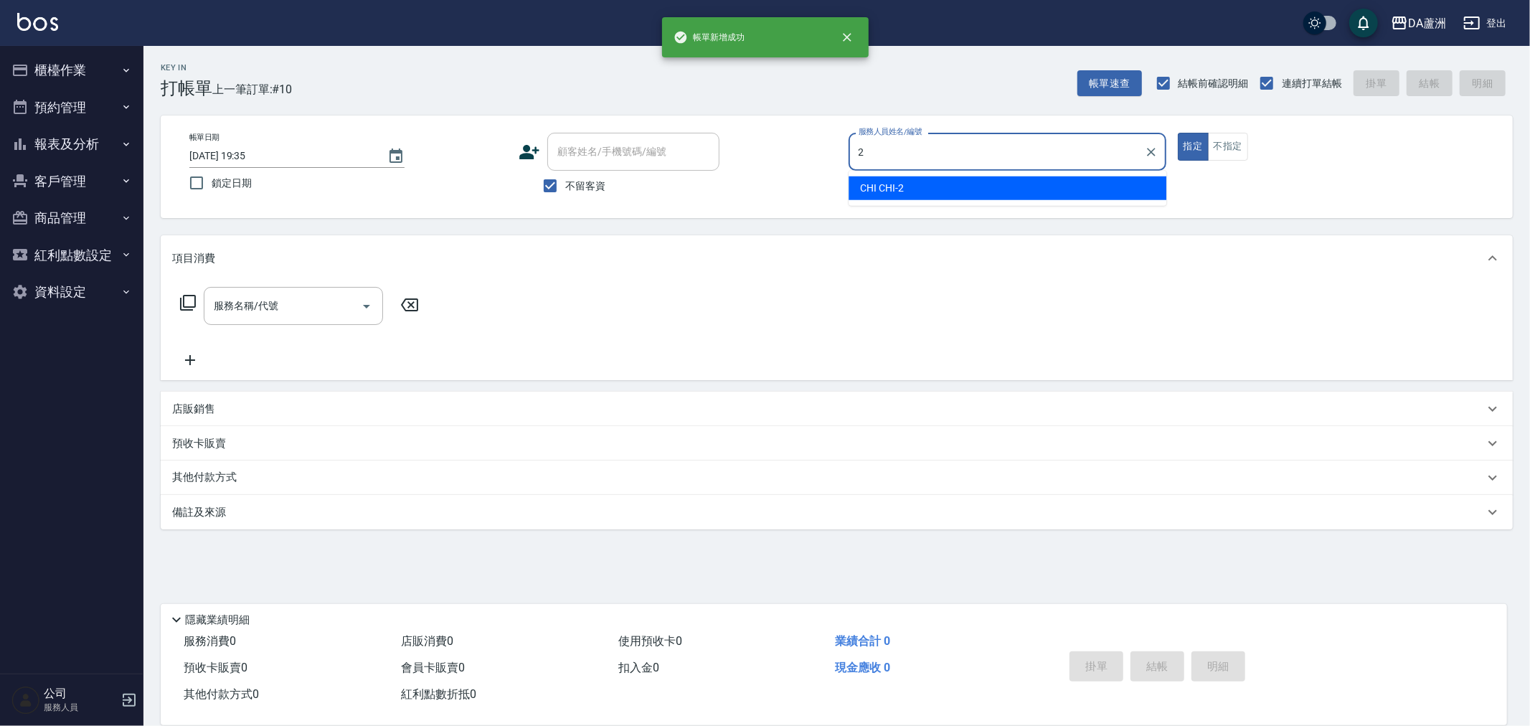
type input "CHI CHI-2"
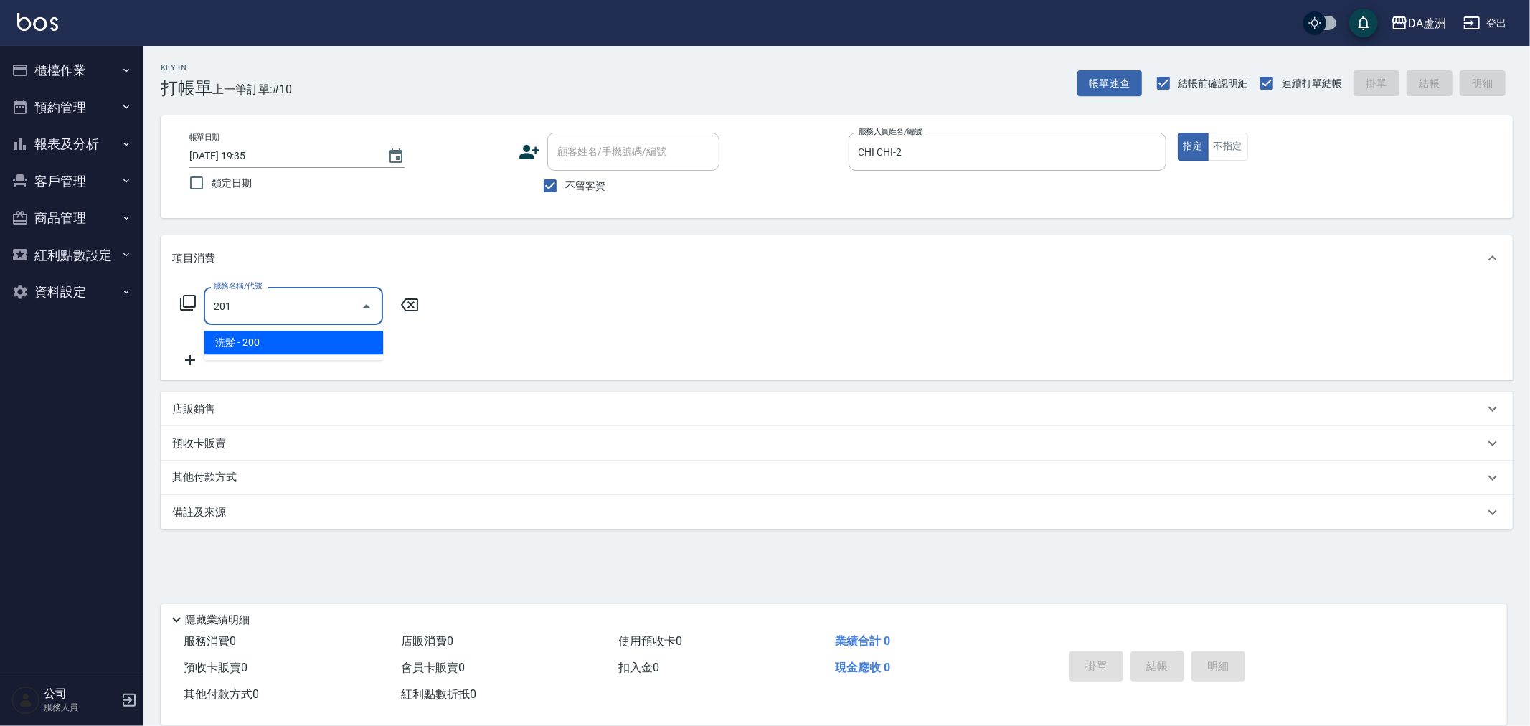
type input "洗髮(201)"
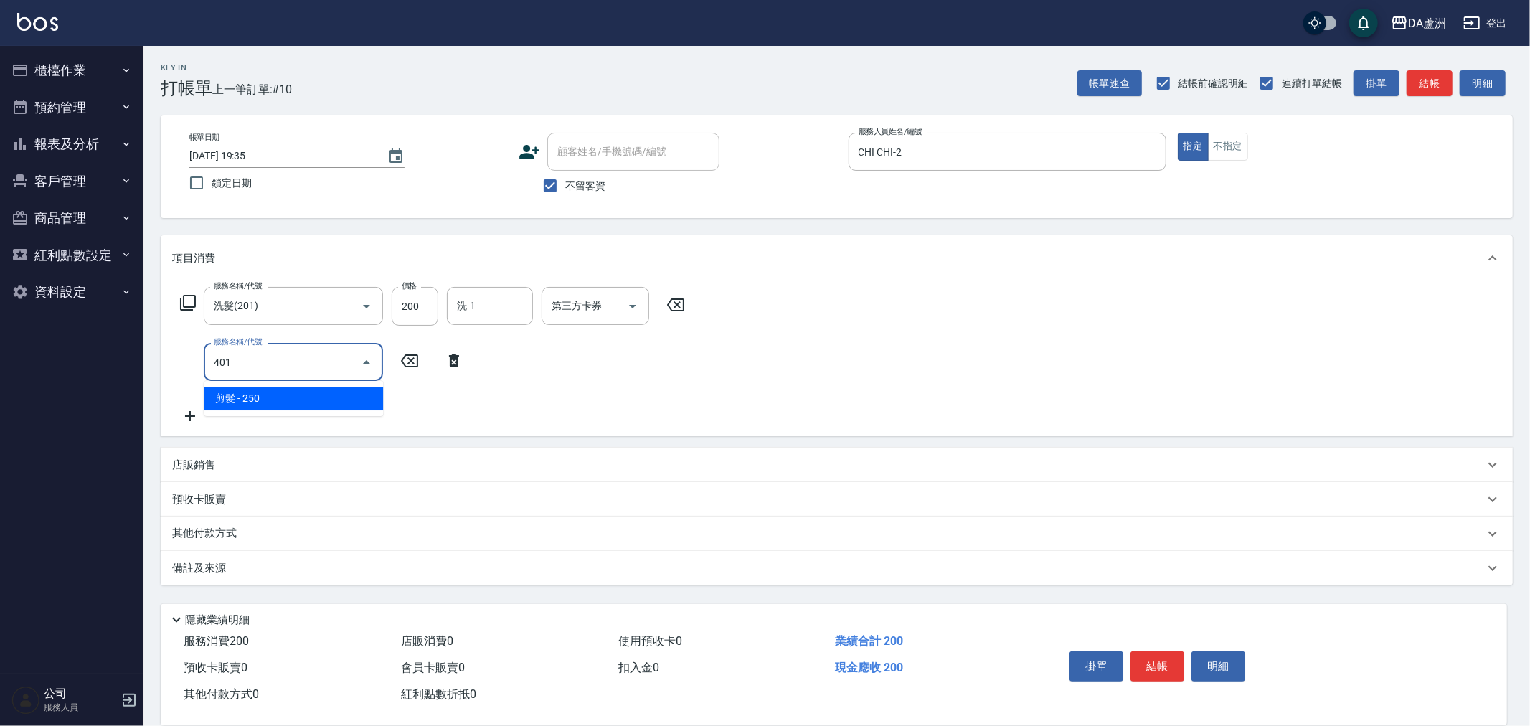
type input "剪髮(401)"
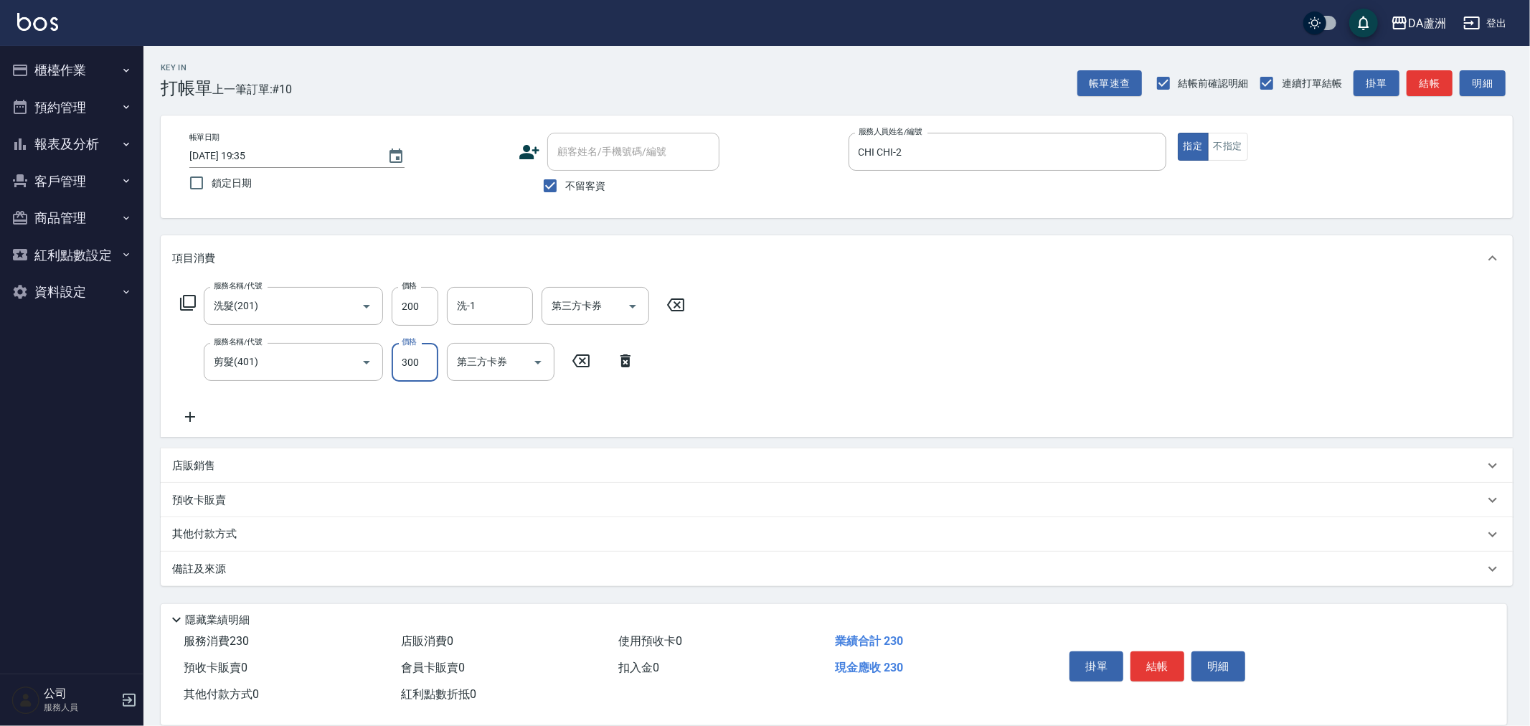
type input "300"
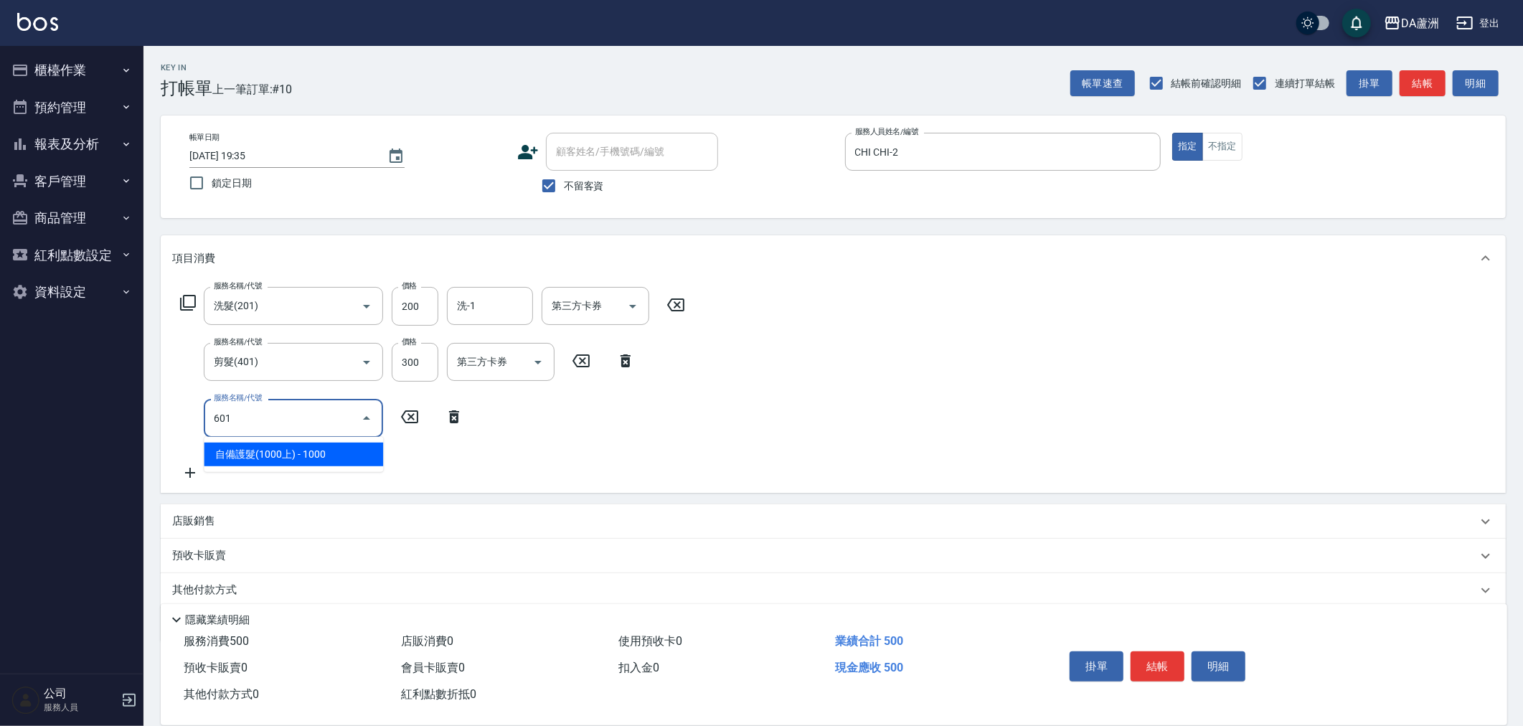
type input "自備護髮(1000上)(601)"
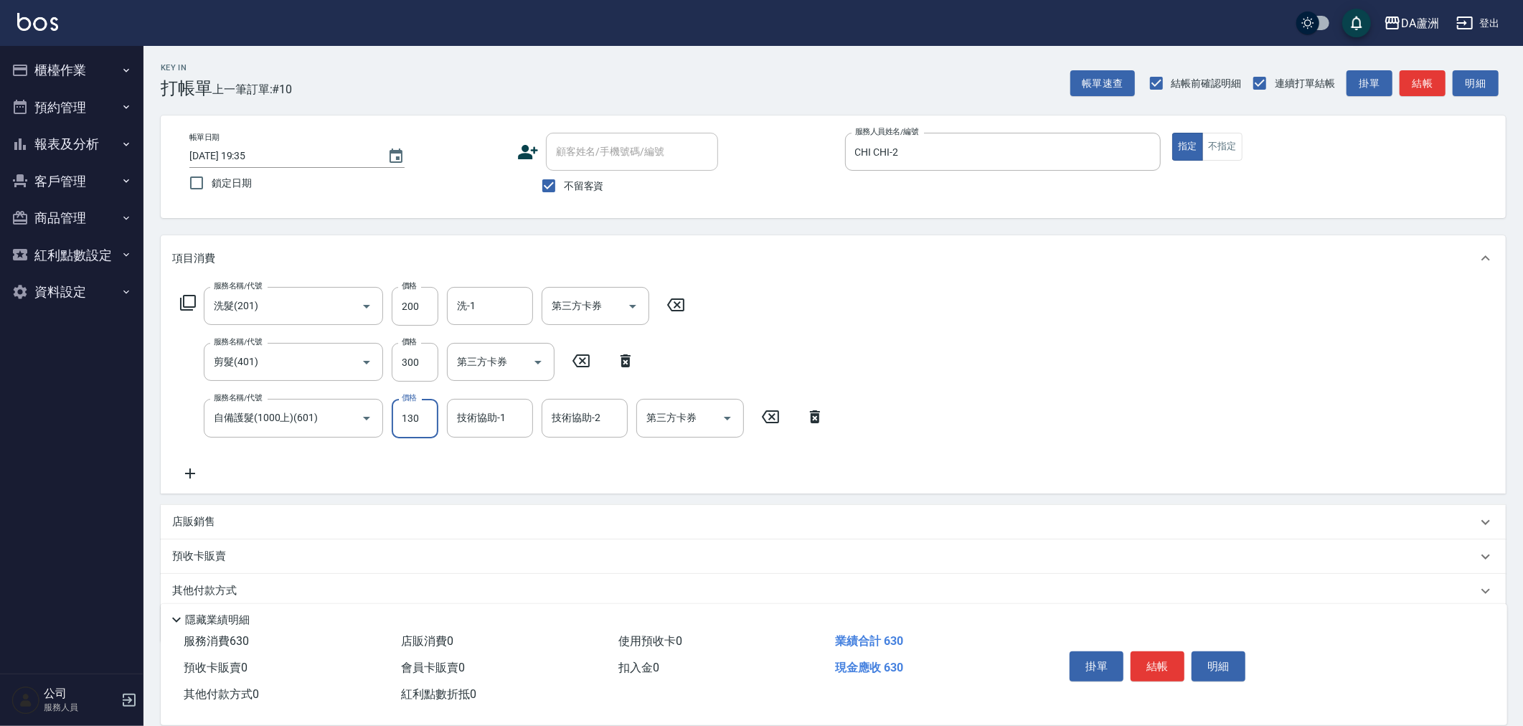
type input "1300"
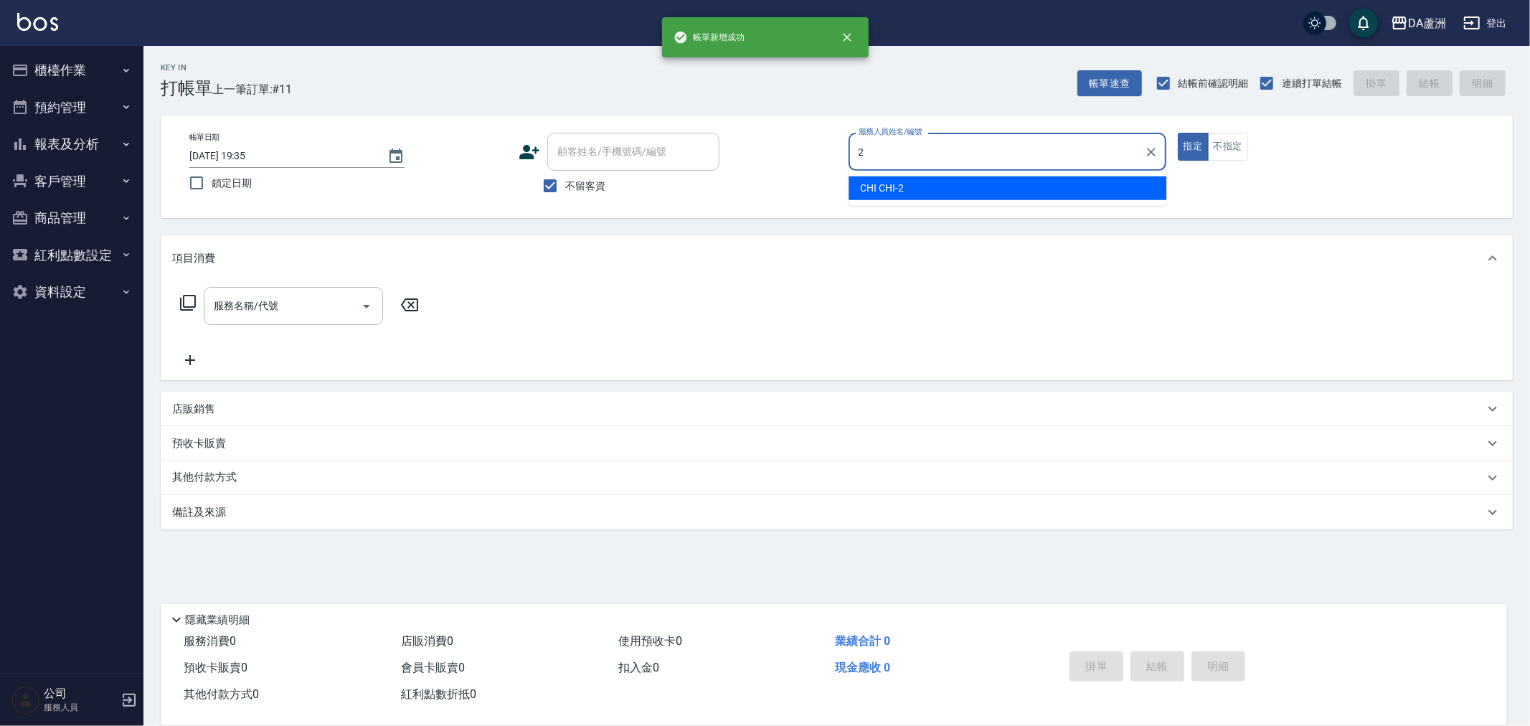
type input "CHI CHI-2"
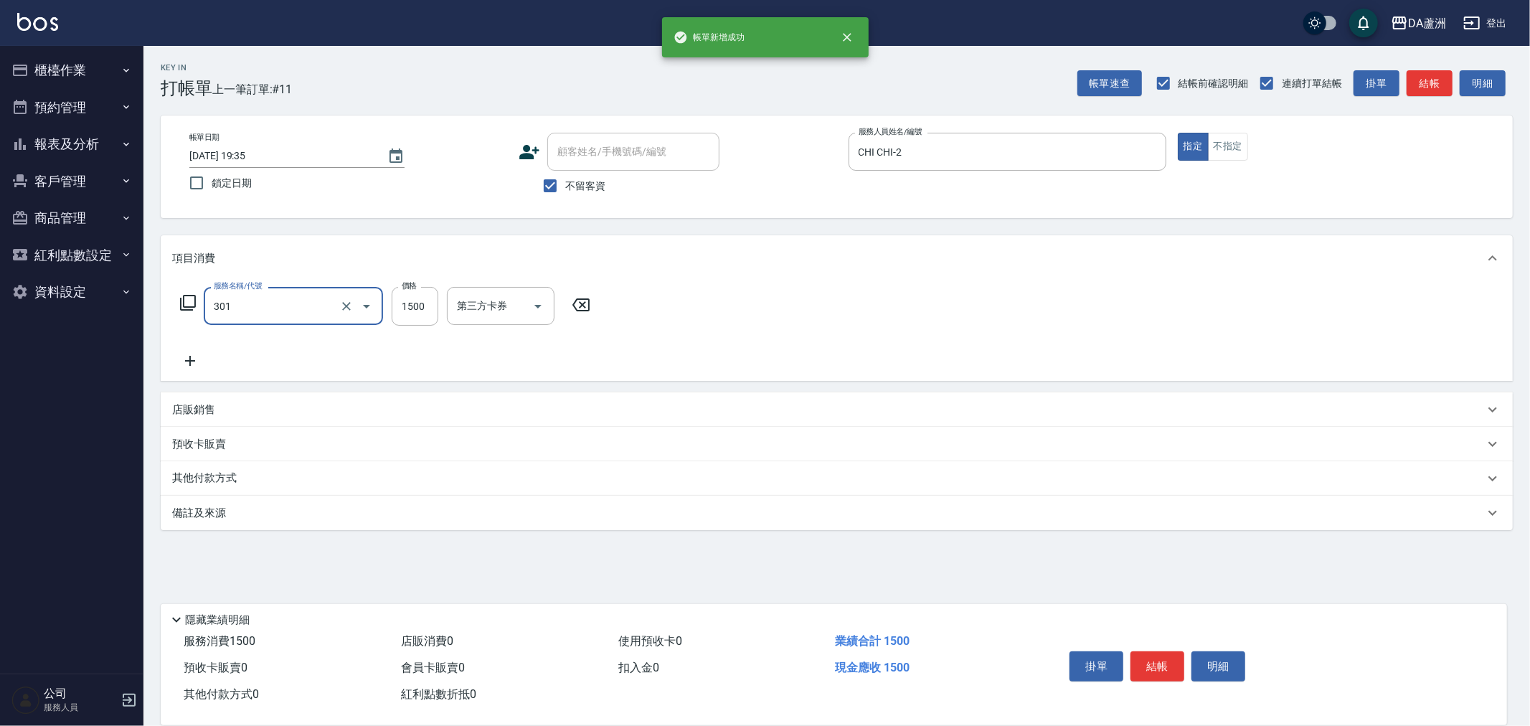
type input "燙髮(301)"
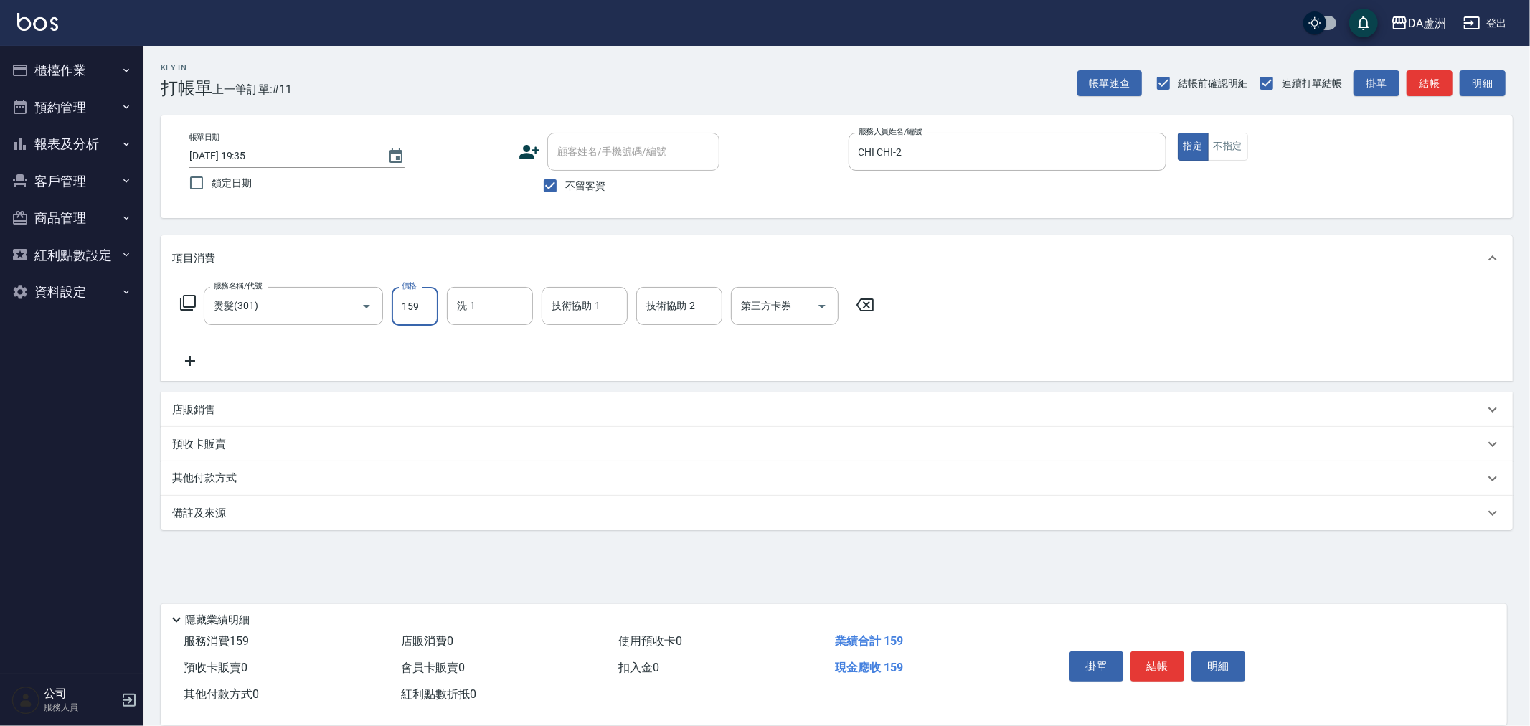
type input "1599"
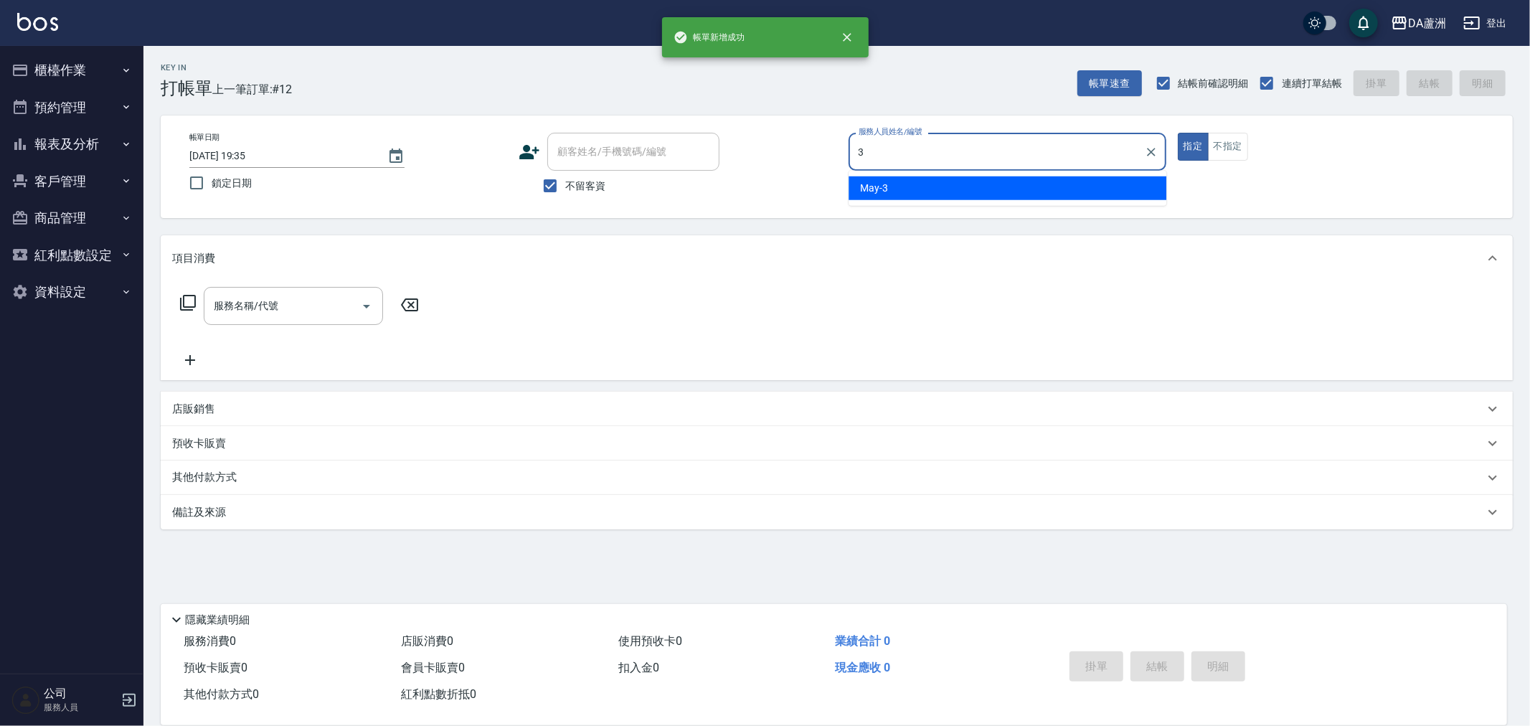
type input "May-3"
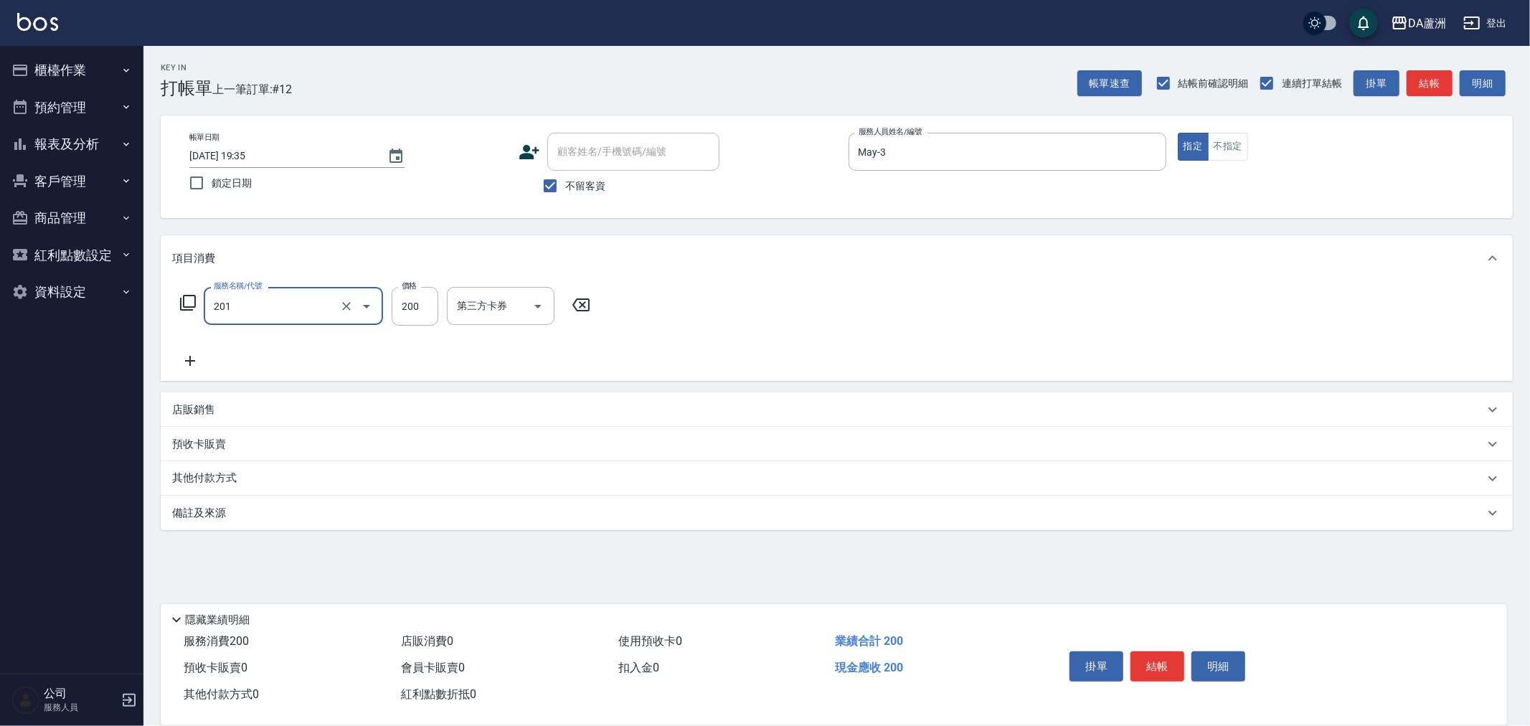
type input "洗髮(201)"
type input "400"
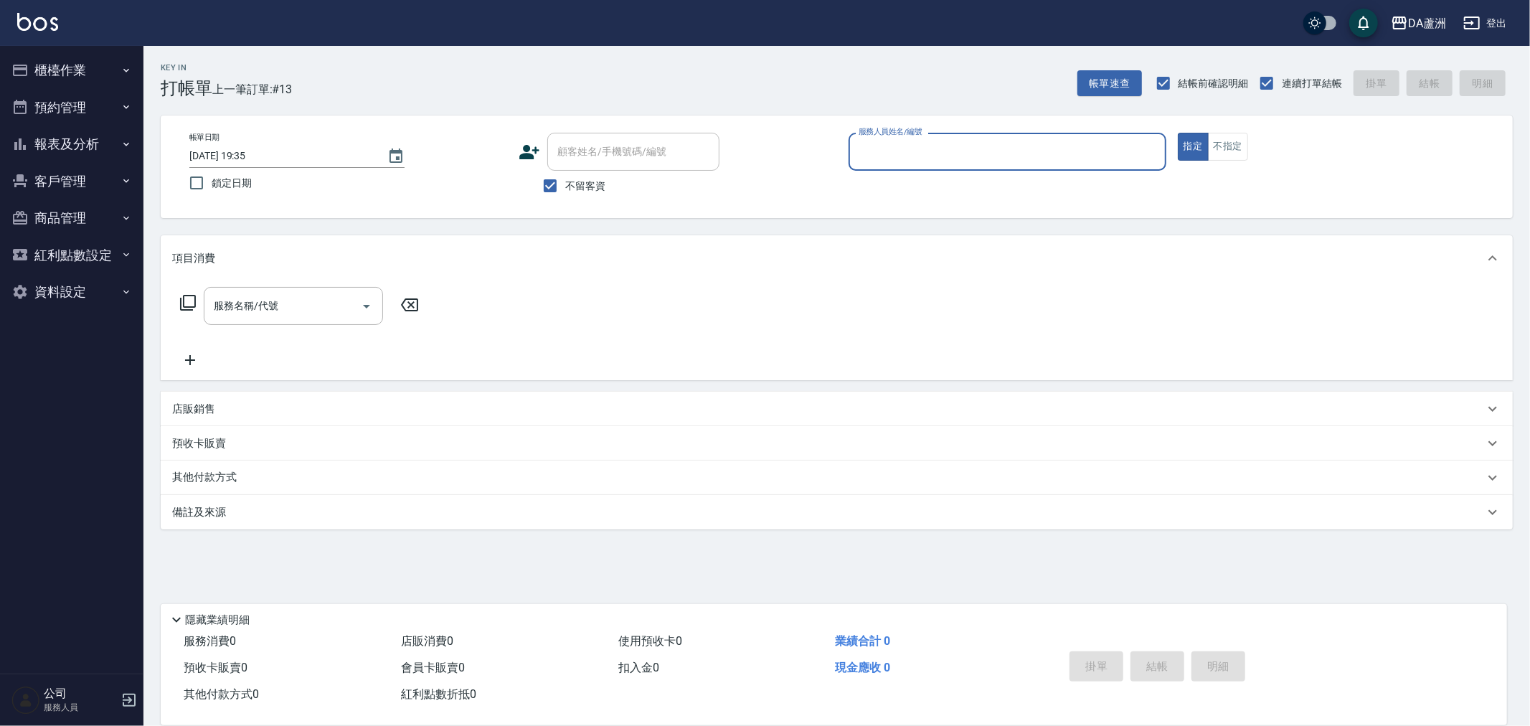
click at [88, 146] on button "報表及分析" at bounding box center [72, 144] width 132 height 37
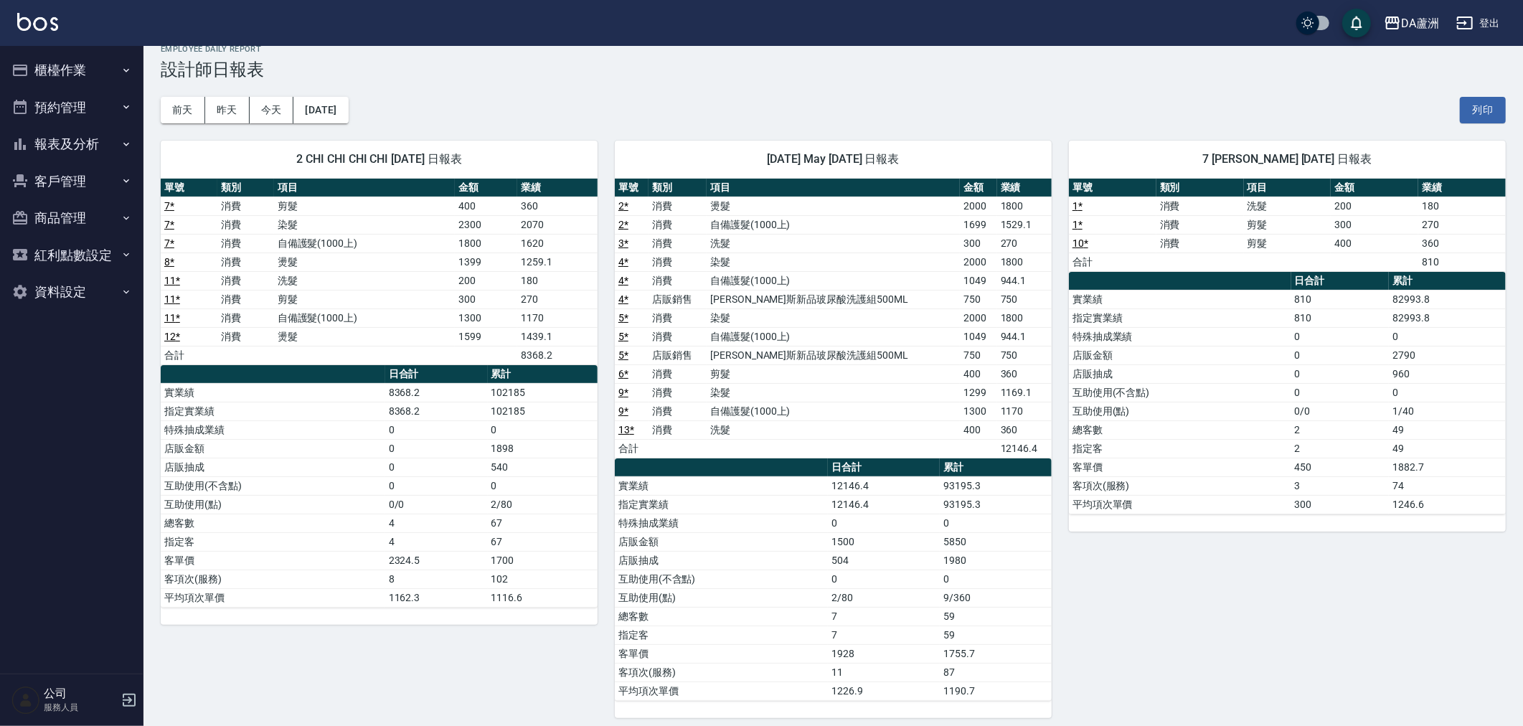
scroll to position [29, 0]
